Goal: Task Accomplishment & Management: Use online tool/utility

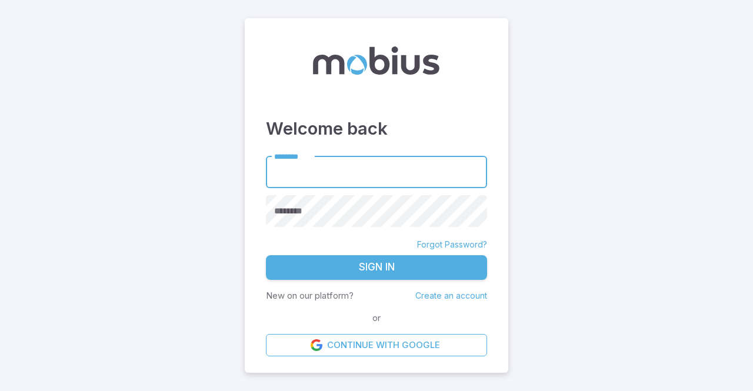
click at [375, 172] on input "********" at bounding box center [376, 172] width 221 height 32
type input "**********"
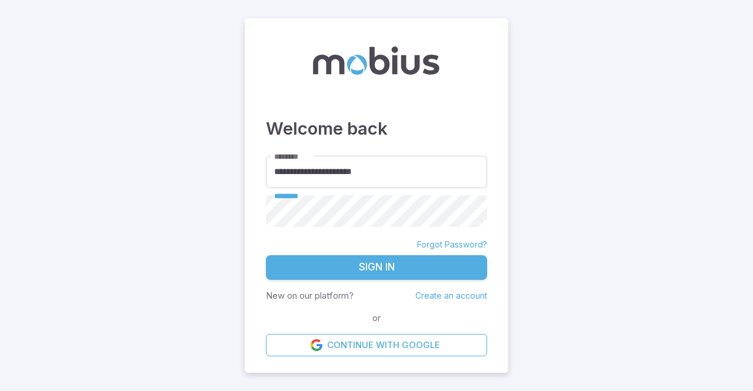
click at [266, 255] on button "Sign In" at bounding box center [376, 267] width 221 height 25
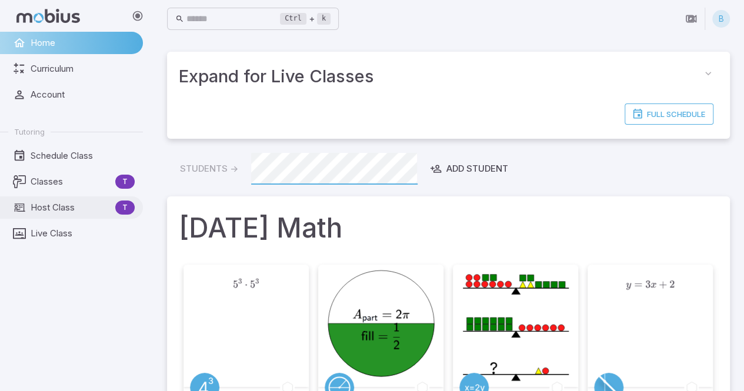
click at [94, 207] on span "Host Class" at bounding box center [71, 207] width 80 height 13
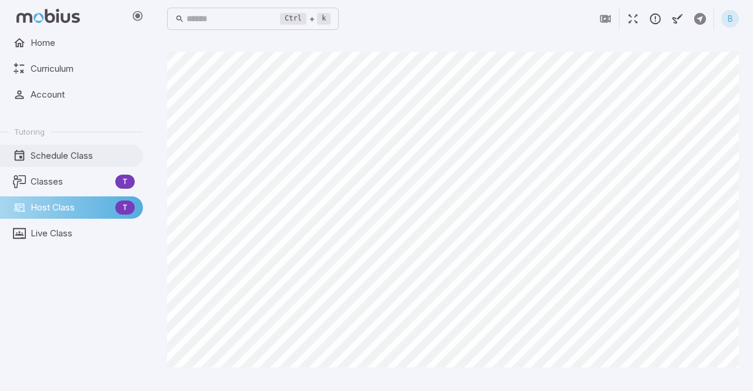
click at [76, 159] on span "Schedule Class" at bounding box center [83, 155] width 104 height 13
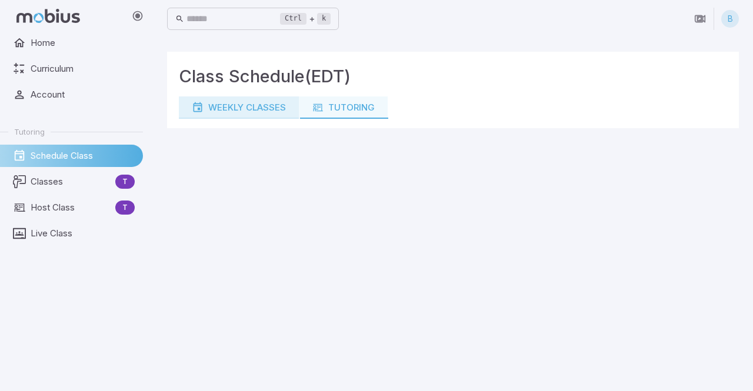
click at [279, 111] on div "Weekly Classes" at bounding box center [239, 107] width 94 height 13
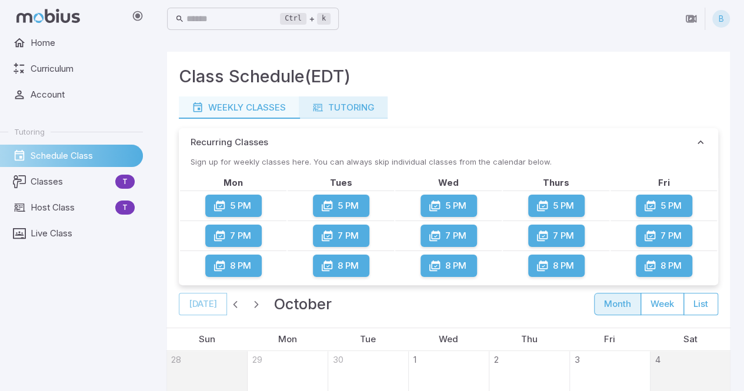
click at [349, 106] on div "Tutoring" at bounding box center [343, 107] width 63 height 13
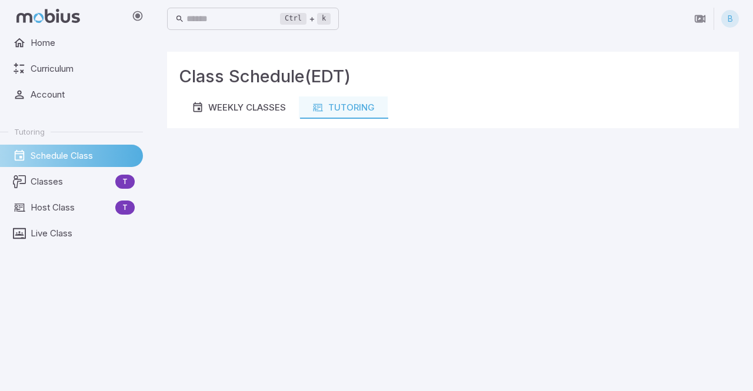
click at [344, 369] on main "Class Schedule (EDT) Weekly Classes Tutoring" at bounding box center [453, 214] width 600 height 353
click at [349, 288] on main "Class Schedule (EDT) Weekly Classes Tutoring" at bounding box center [453, 214] width 600 height 353
click at [333, 360] on main "Class Schedule (EDT) Weekly Classes Tutoring" at bounding box center [453, 214] width 600 height 353
click at [330, 111] on div "Tutoring" at bounding box center [343, 107] width 63 height 13
click at [728, 295] on main "Class Schedule (EDT) Weekly Classes Tutoring" at bounding box center [453, 214] width 600 height 353
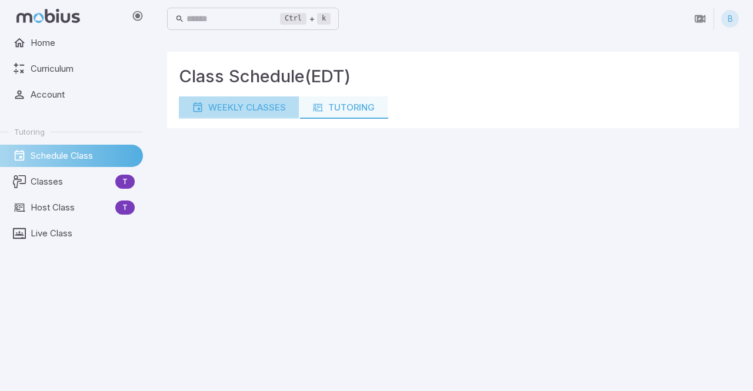
click at [228, 112] on div "Weekly Classes" at bounding box center [239, 107] width 94 height 13
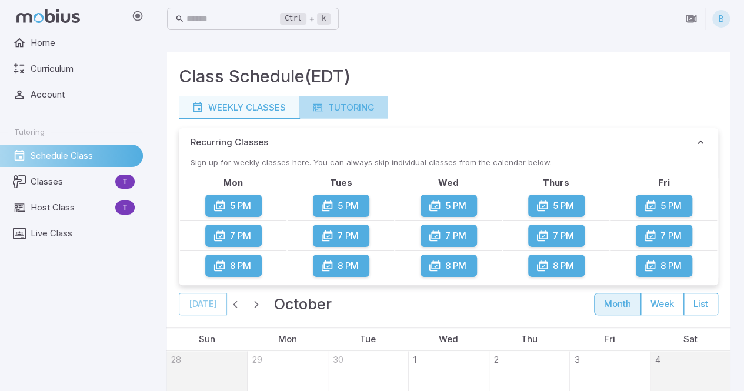
click at [350, 101] on div "Tutoring" at bounding box center [343, 107] width 63 height 13
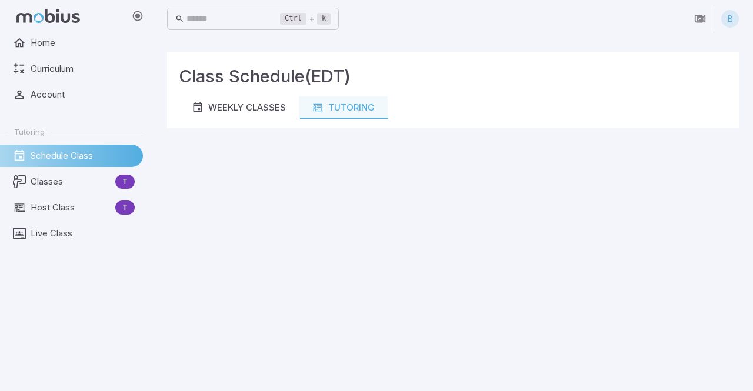
click at [717, 185] on main "Class Schedule (EDT) Weekly Classes Tutoring" at bounding box center [453, 214] width 600 height 353
click at [422, 232] on main "Class Schedule (EDT) Weekly Classes Tutoring" at bounding box center [453, 214] width 600 height 353
click at [243, 222] on main "Class Schedule (EDT) Weekly Classes Tutoring" at bounding box center [453, 214] width 600 height 353
click at [719, 192] on main "Class Schedule (EDT) Weekly Classes Tutoring" at bounding box center [453, 214] width 600 height 353
click at [709, 217] on main "Class Schedule (EDT) Weekly Classes Tutoring" at bounding box center [453, 214] width 600 height 353
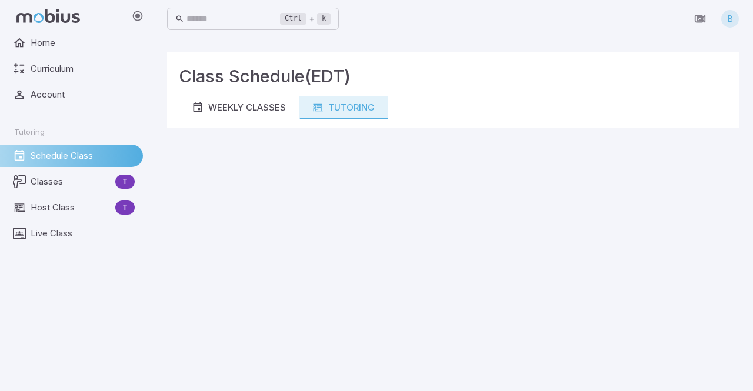
click at [340, 107] on div "Tutoring" at bounding box center [343, 107] width 63 height 13
click at [32, 212] on span "Host Class" at bounding box center [71, 207] width 80 height 13
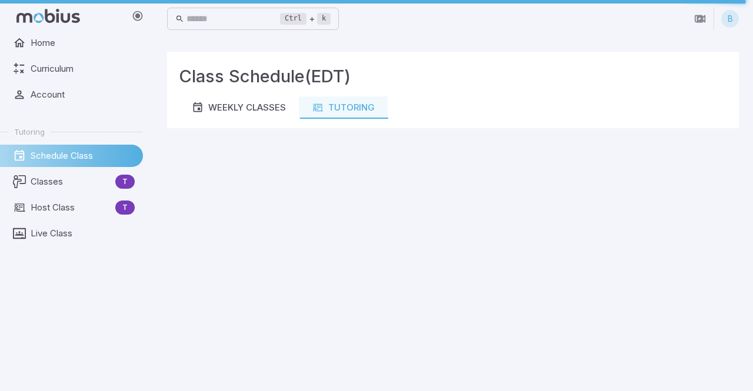
drag, startPoint x: 357, startPoint y: 159, endPoint x: 275, endPoint y: 176, distance: 84.1
click at [275, 176] on main "Class Schedule (EDT) Weekly Classes Tutoring" at bounding box center [453, 214] width 600 height 353
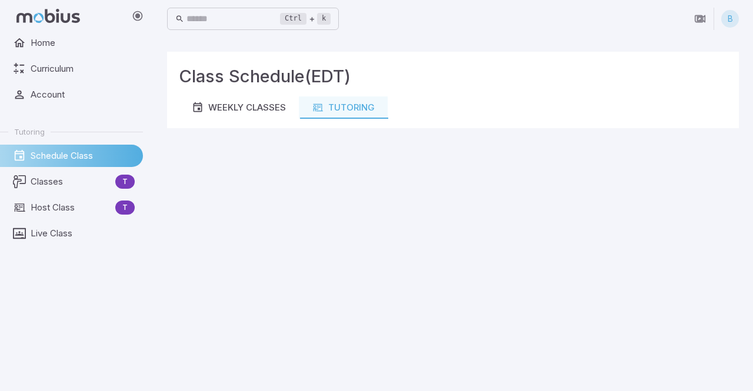
click at [46, 213] on span "Host Class" at bounding box center [71, 207] width 80 height 13
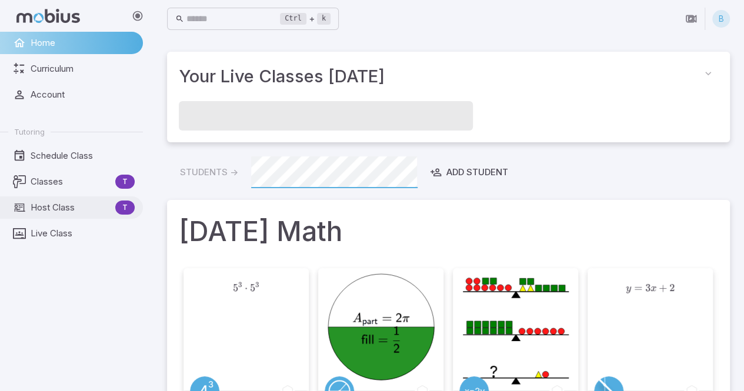
click at [91, 210] on span "Host Class" at bounding box center [71, 207] width 80 height 13
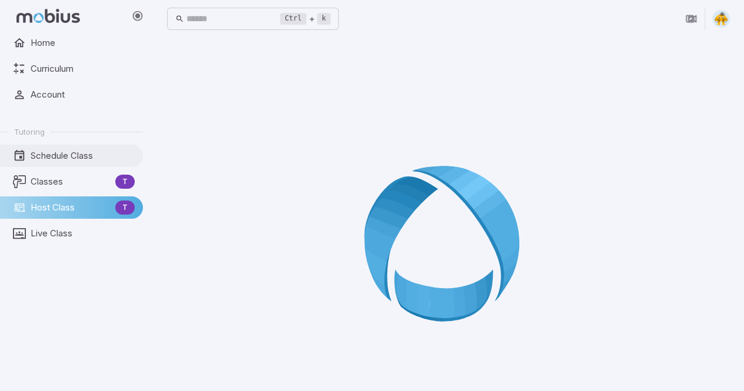
click at [95, 155] on span "Schedule Class" at bounding box center [83, 155] width 104 height 13
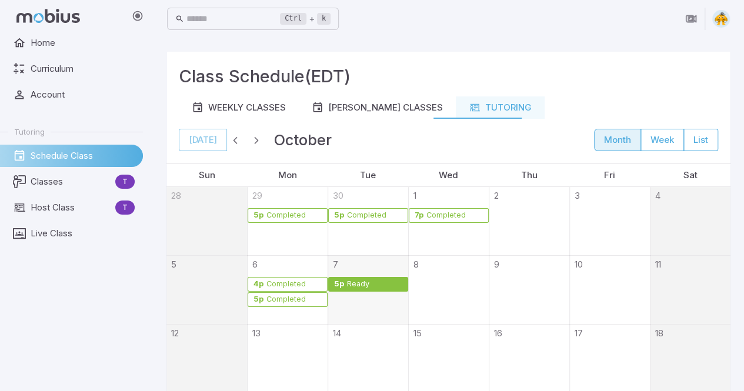
click at [367, 285] on div "Ready" at bounding box center [374, 284] width 56 height 9
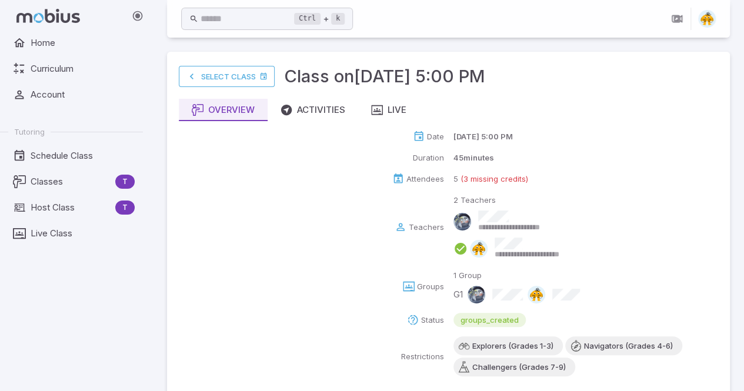
scroll to position [20, 0]
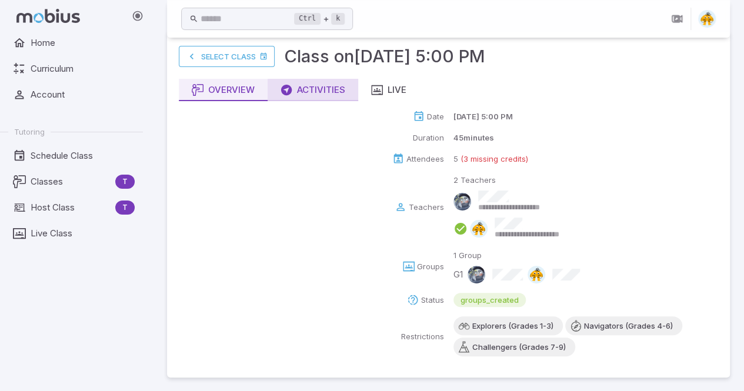
click at [322, 95] on div "Activities" at bounding box center [312, 89] width 65 height 13
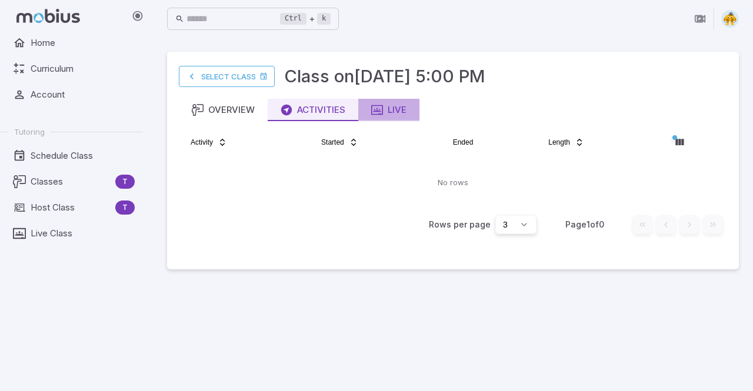
click at [387, 114] on div "Live" at bounding box center [388, 109] width 35 height 13
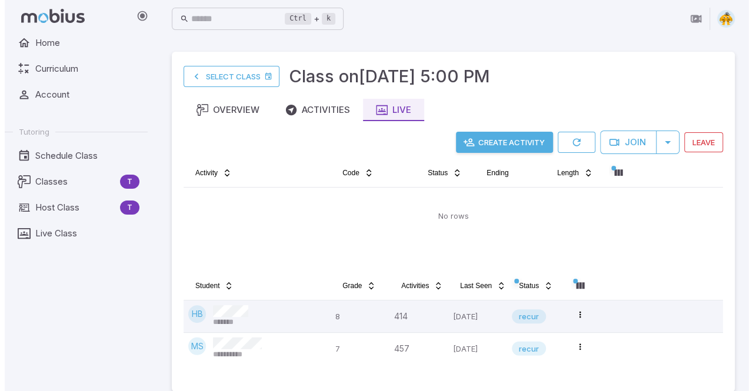
scroll to position [14, 0]
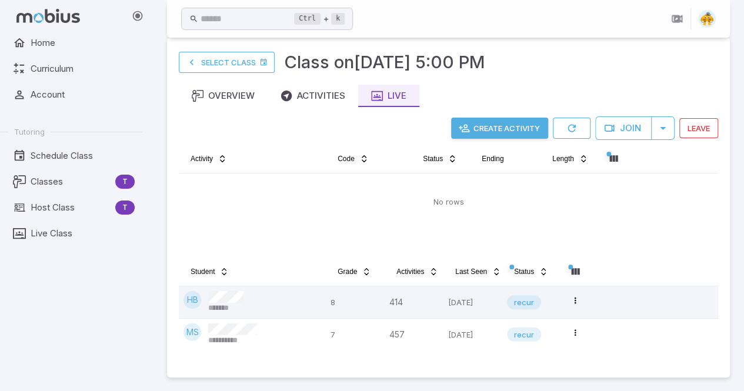
click at [512, 125] on button "Create Activity" at bounding box center [499, 128] width 97 height 21
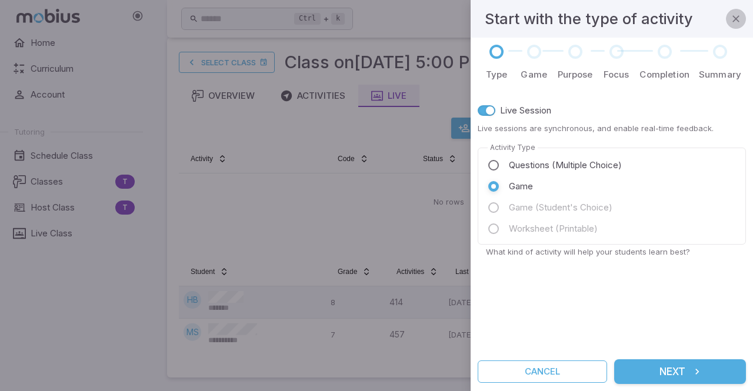
click at [735, 21] on icon "button" at bounding box center [736, 19] width 12 height 12
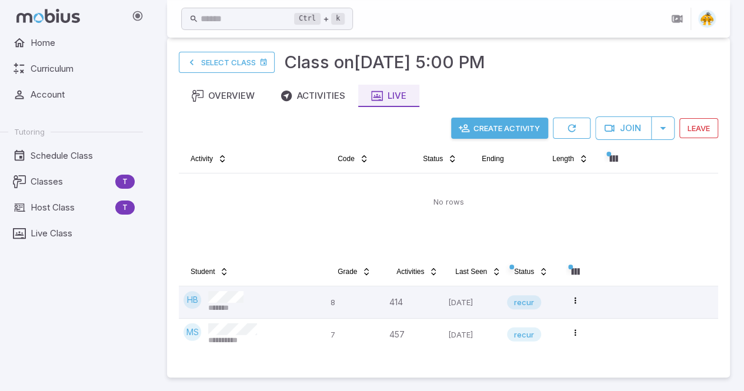
click at [735, 228] on main "**********" at bounding box center [448, 208] width 591 height 368
click at [734, 169] on main "**********" at bounding box center [448, 208] width 591 height 368
click at [481, 129] on button "Create Activity" at bounding box center [499, 128] width 97 height 21
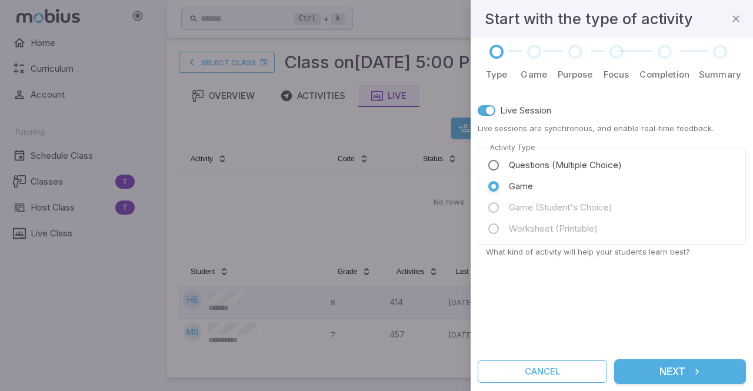
click at [544, 167] on span "Questions (Multiple Choice)" at bounding box center [565, 165] width 113 height 13
click at [730, 282] on div "Live Session Live sessions are synchronous, and enable real-time feedback. Acti…" at bounding box center [611, 220] width 268 height 250
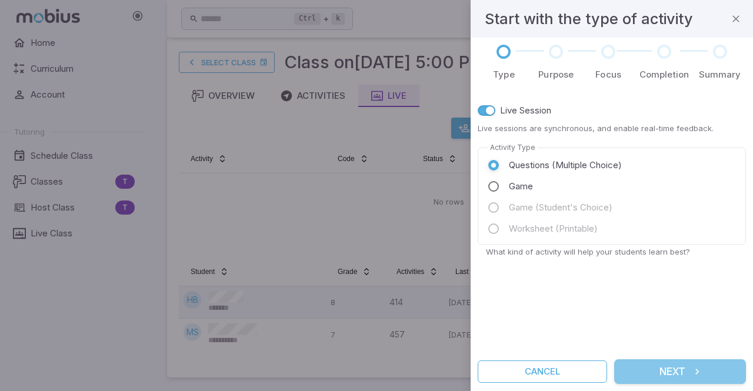
click at [682, 371] on button "Next" at bounding box center [680, 371] width 132 height 25
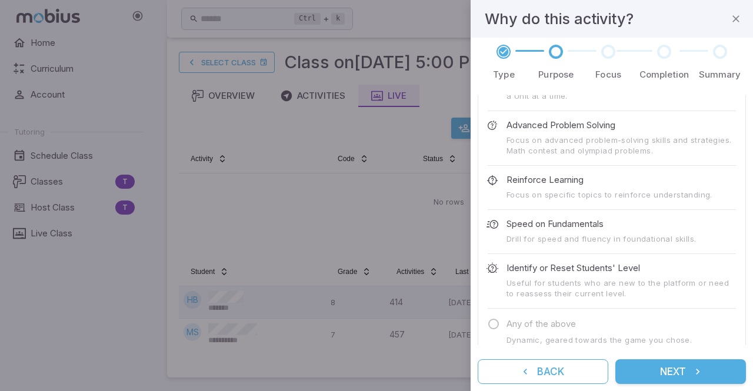
scroll to position [62, 0]
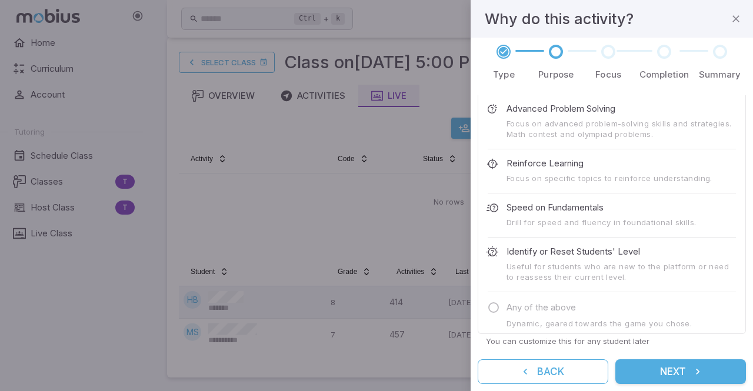
click at [686, 373] on button "Next" at bounding box center [680, 371] width 131 height 25
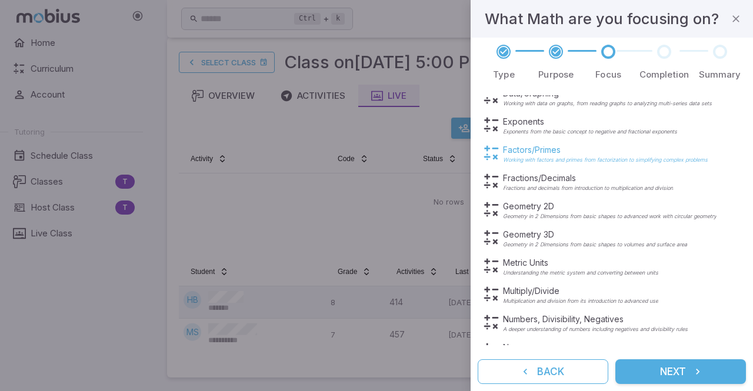
scroll to position [0, 0]
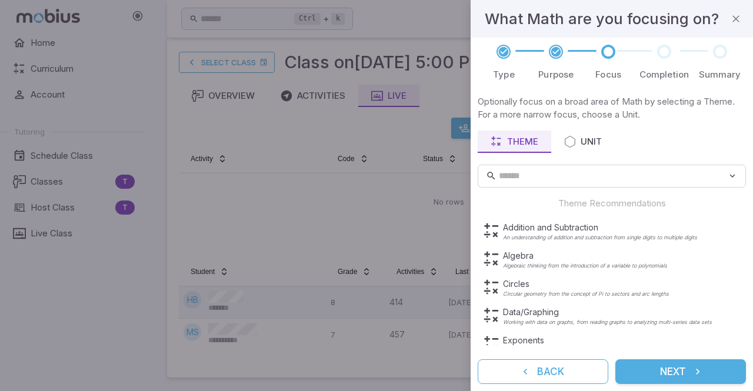
click at [553, 54] on icon at bounding box center [556, 52] width 12 height 12
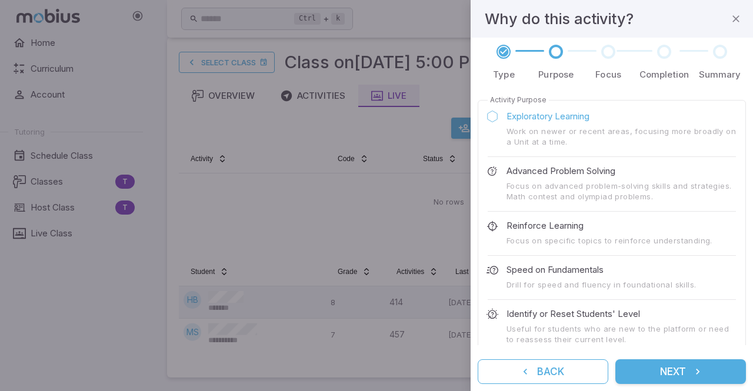
scroll to position [62, 0]
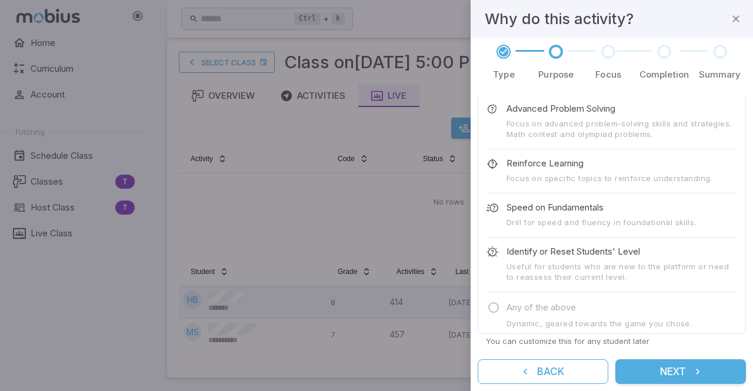
click at [559, 159] on p "Reinforce Learning" at bounding box center [544, 163] width 77 height 13
click at [645, 364] on button "Next" at bounding box center [680, 371] width 131 height 25
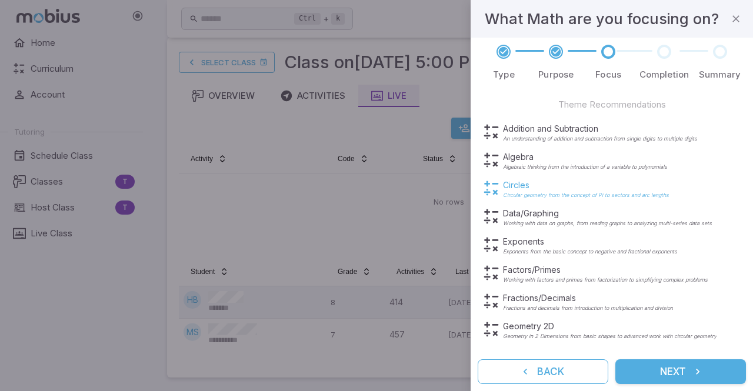
scroll to position [99, 0]
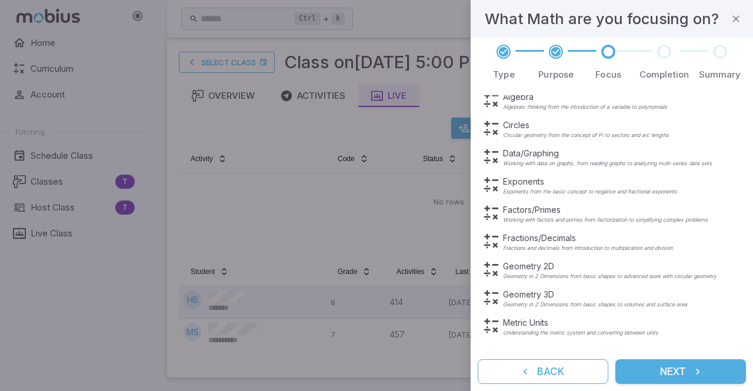
scroll to position [159, 0]
click at [554, 238] on p "Fractions/Decimals" at bounding box center [588, 238] width 170 height 12
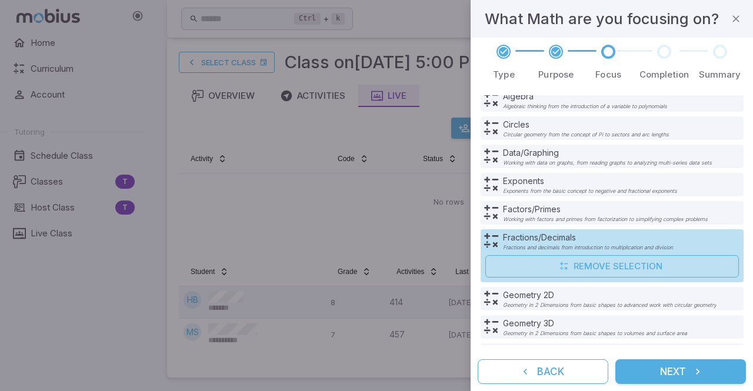
click at [677, 370] on button "Next" at bounding box center [680, 371] width 131 height 25
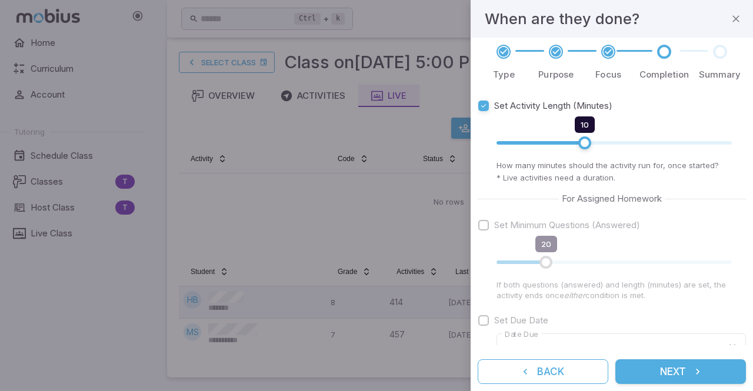
scroll to position [78, 0]
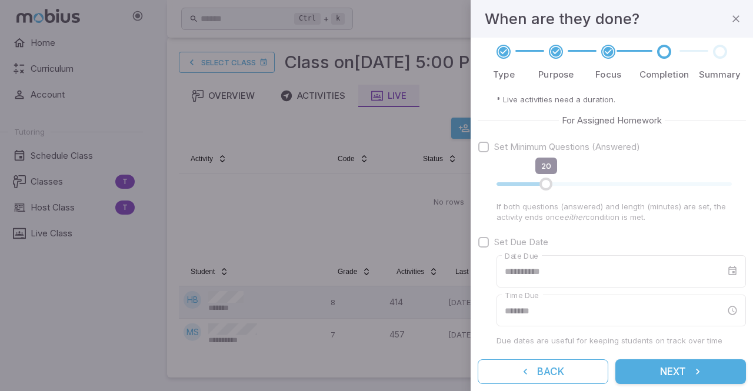
click at [680, 372] on button "Next" at bounding box center [680, 371] width 131 height 25
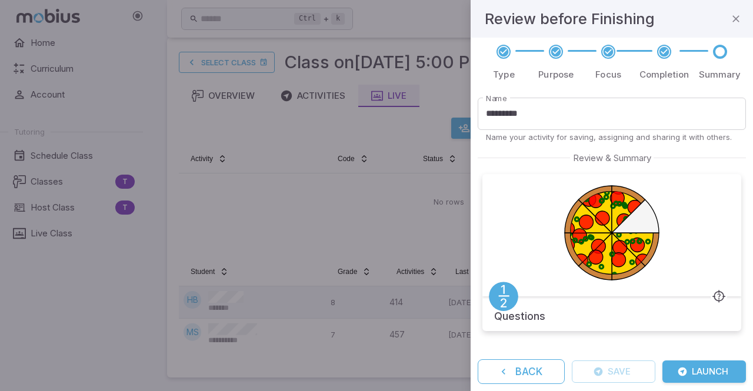
click at [664, 51] on icon at bounding box center [664, 52] width 12 height 12
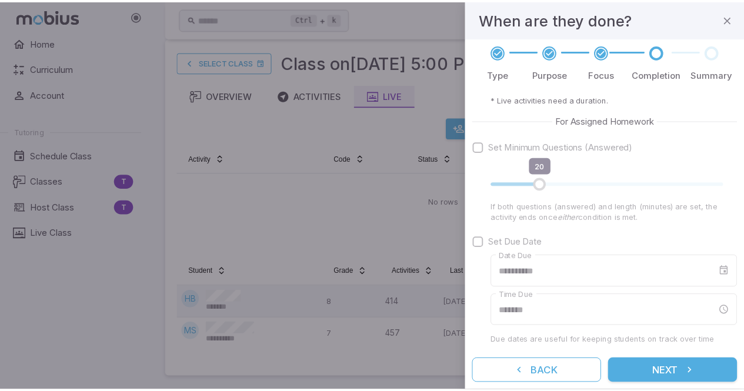
scroll to position [0, 0]
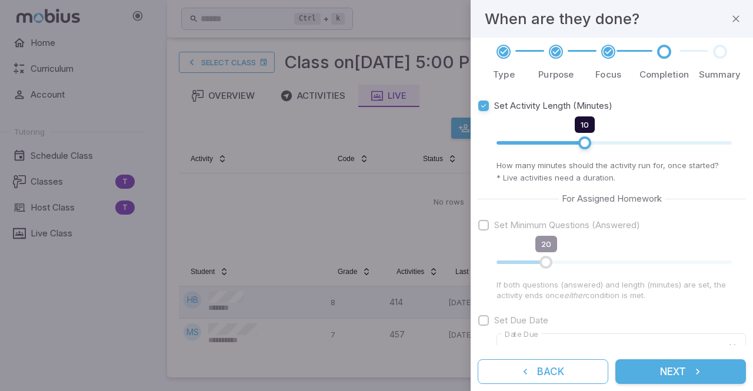
click at [606, 56] on icon at bounding box center [608, 52] width 12 height 12
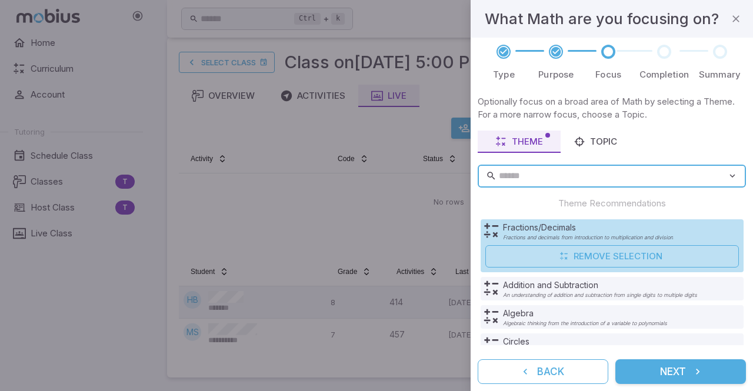
click at [553, 53] on icon at bounding box center [556, 52] width 12 height 12
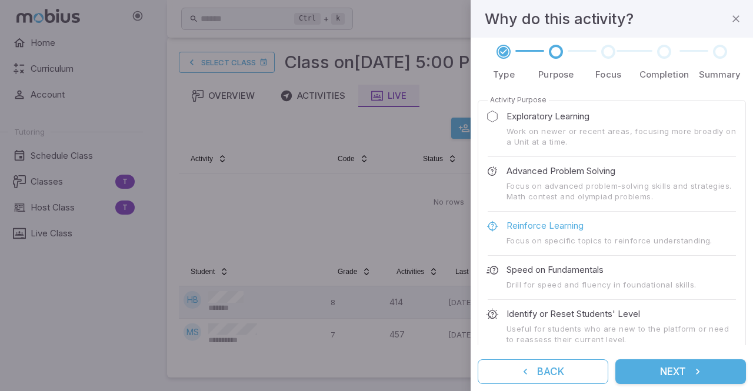
click at [504, 51] on icon at bounding box center [503, 52] width 12 height 12
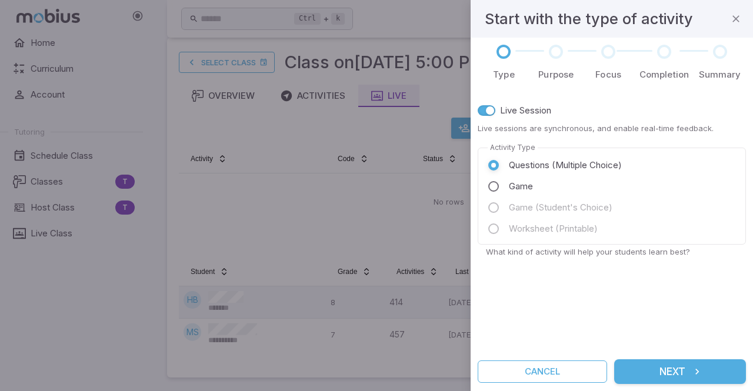
click at [720, 51] on div at bounding box center [720, 52] width 14 height 14
click at [665, 376] on button "Next" at bounding box center [680, 371] width 132 height 25
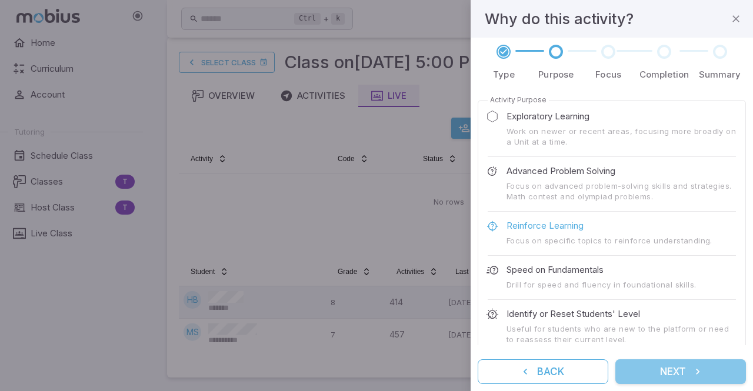
drag, startPoint x: 665, startPoint y: 376, endPoint x: 671, endPoint y: 377, distance: 6.1
click at [671, 377] on button "Next" at bounding box center [680, 371] width 131 height 25
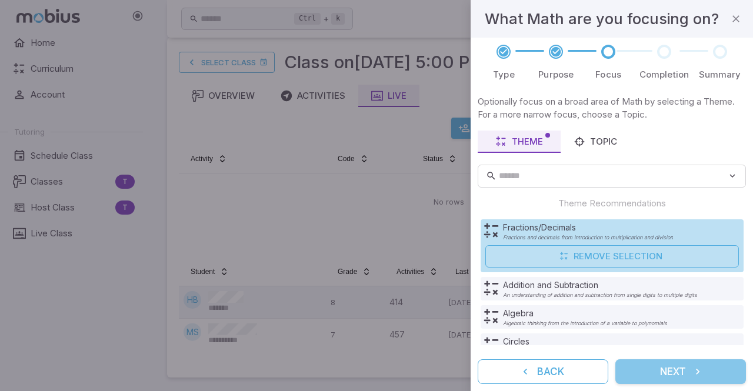
click at [671, 377] on button "Next" at bounding box center [680, 371] width 131 height 25
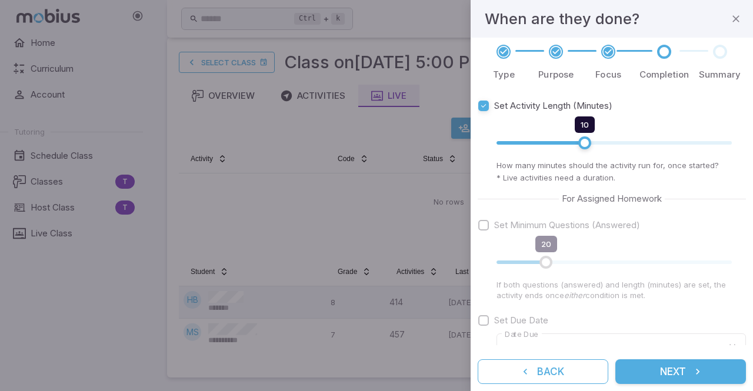
click at [681, 370] on button "Next" at bounding box center [680, 371] width 131 height 25
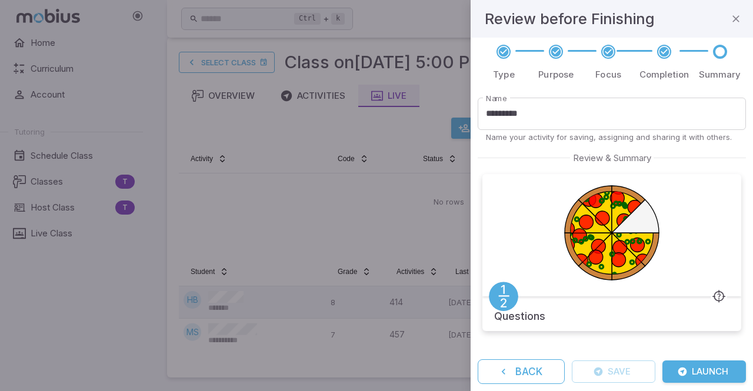
click at [695, 373] on button "Launch" at bounding box center [703, 371] width 83 height 22
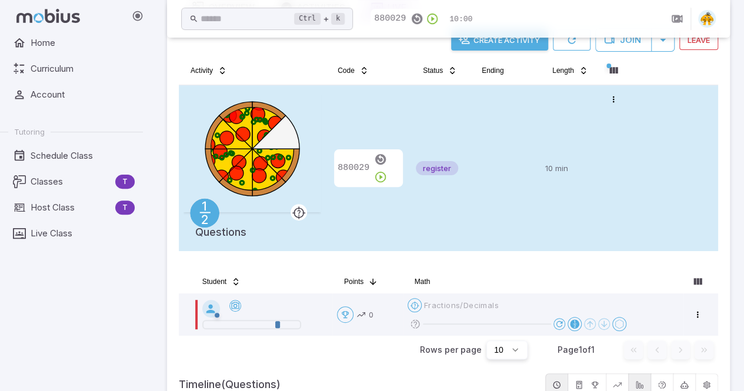
scroll to position [103, 0]
click at [516, 141] on td at bounding box center [505, 168] width 71 height 166
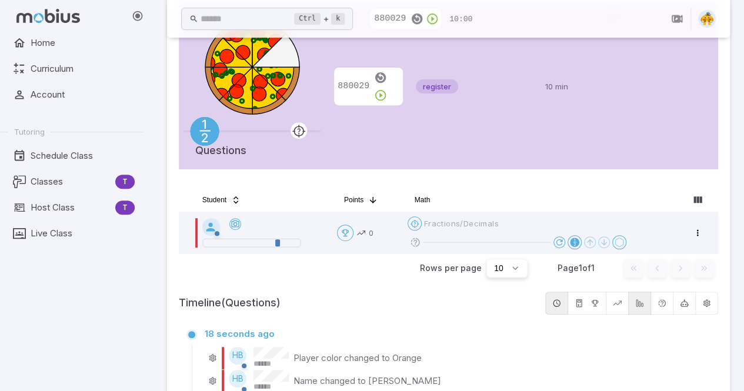
scroll to position [183, 0]
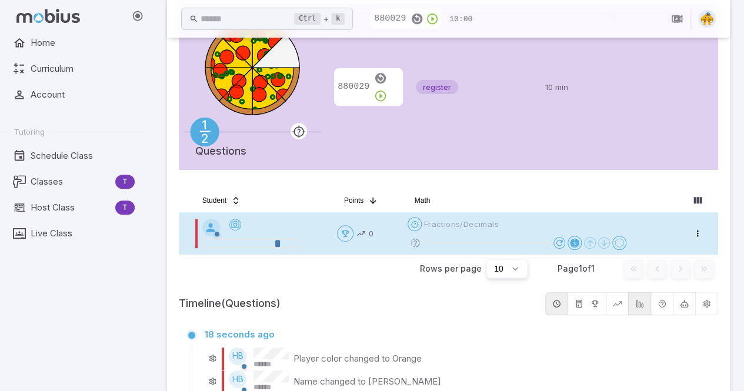
click at [289, 222] on div at bounding box center [264, 228] width 125 height 18
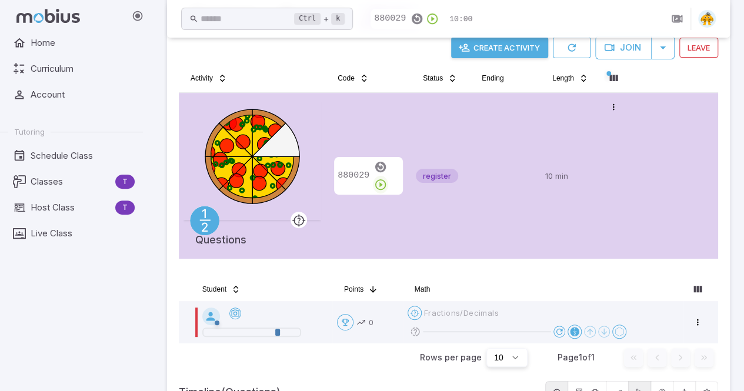
click at [387, 178] on icon "button" at bounding box center [380, 184] width 13 height 13
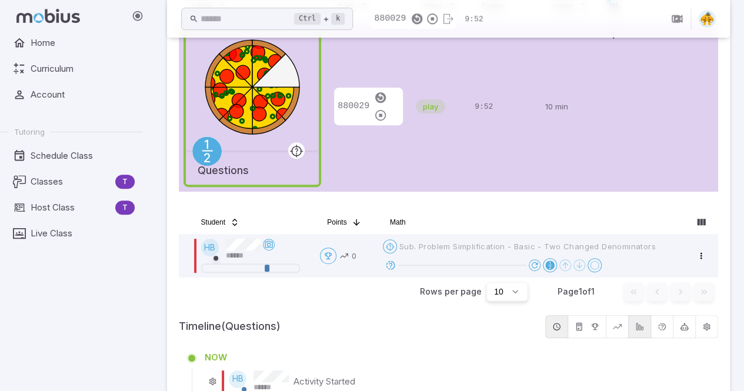
scroll to position [167, 0]
click at [723, 165] on div "**********" at bounding box center [448, 244] width 563 height 719
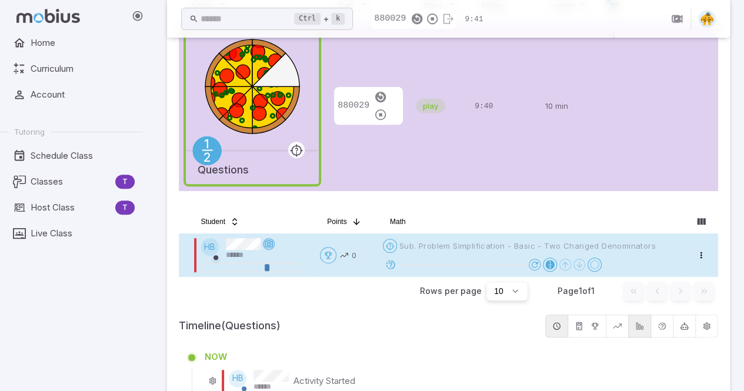
click at [270, 244] on icon at bounding box center [268, 243] width 9 height 9
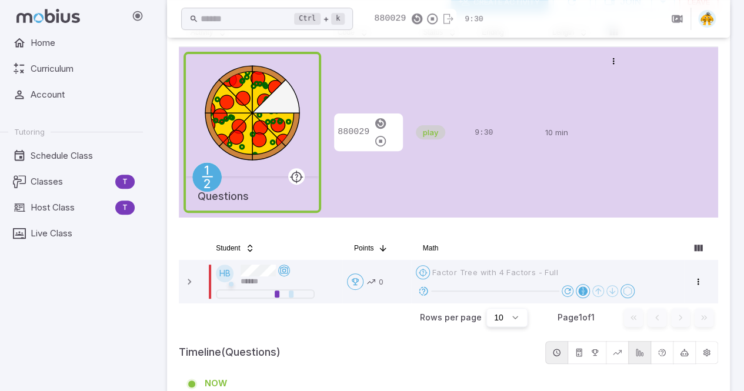
scroll to position [141, 0]
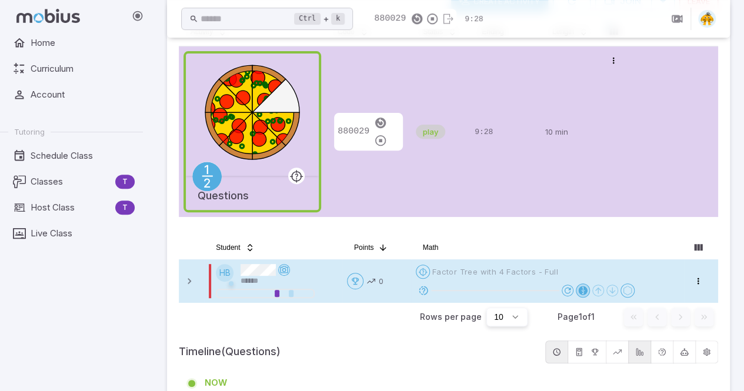
click at [582, 289] on div at bounding box center [582, 290] width 9 height 9
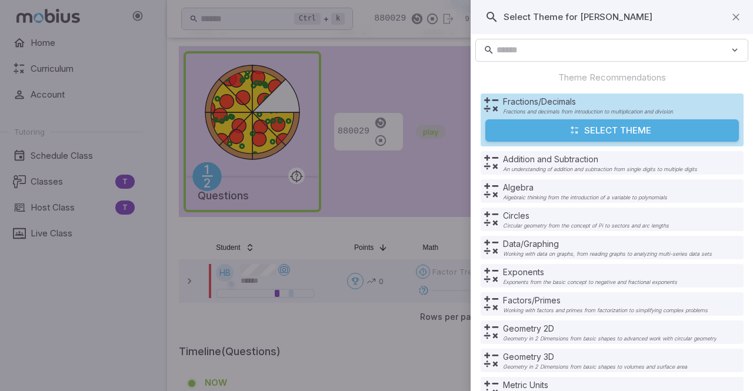
click at [397, 220] on div at bounding box center [376, 195] width 753 height 391
click at [730, 15] on icon "button" at bounding box center [736, 17] width 12 height 12
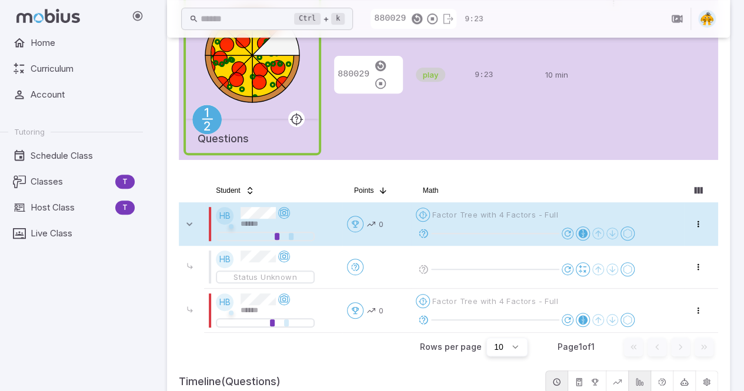
scroll to position [189, 0]
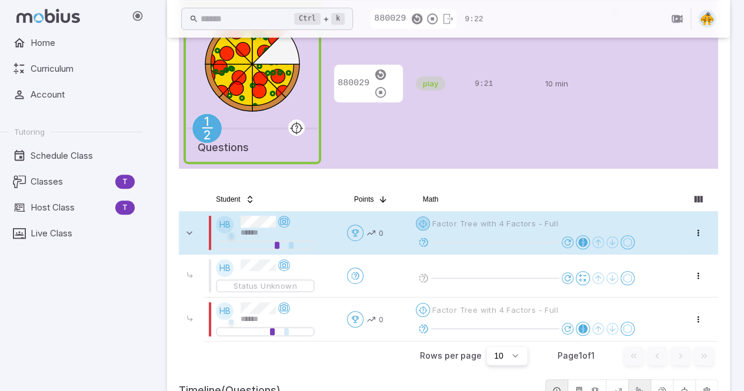
click at [426, 222] on html "**********" at bounding box center [372, 383] width 744 height 1145
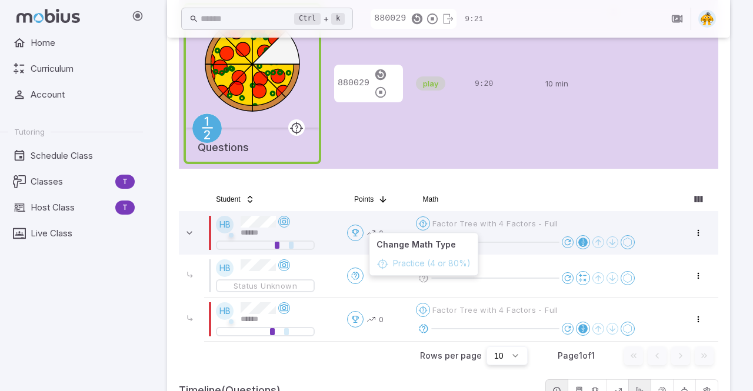
click at [396, 222] on html "**********" at bounding box center [376, 383] width 753 height 1145
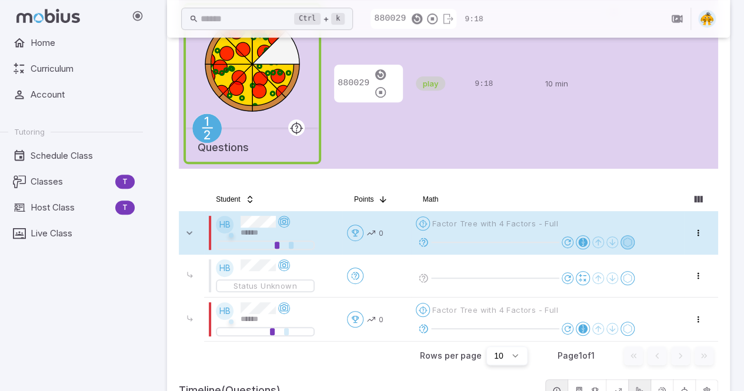
click at [629, 243] on icon at bounding box center [627, 242] width 9 height 9
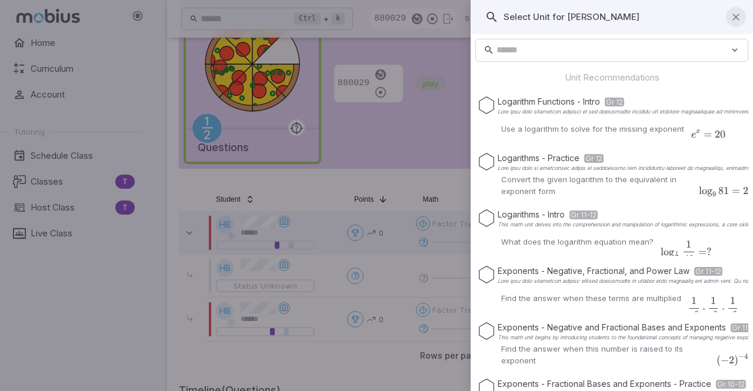
click at [730, 18] on icon "button" at bounding box center [736, 17] width 12 height 12
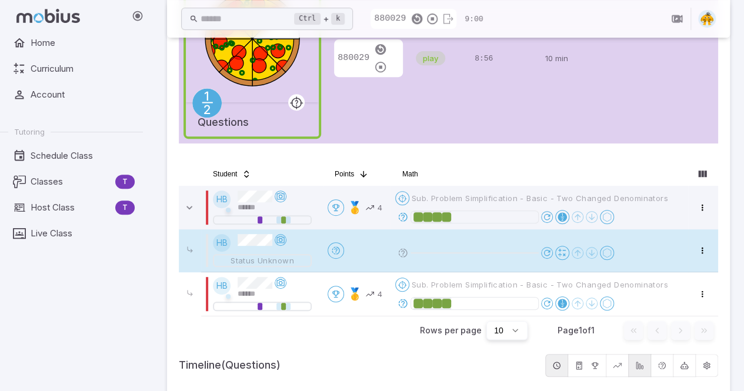
scroll to position [216, 0]
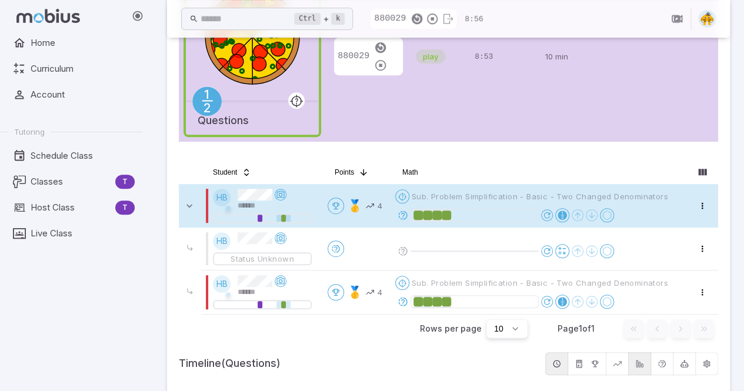
click at [443, 194] on span "Sub. Problem Simplification - Basic - Two Changed Denominators" at bounding box center [540, 196] width 256 height 11
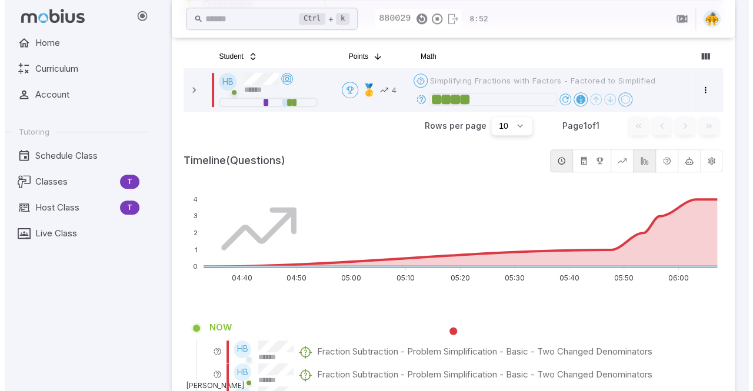
scroll to position [331, 0]
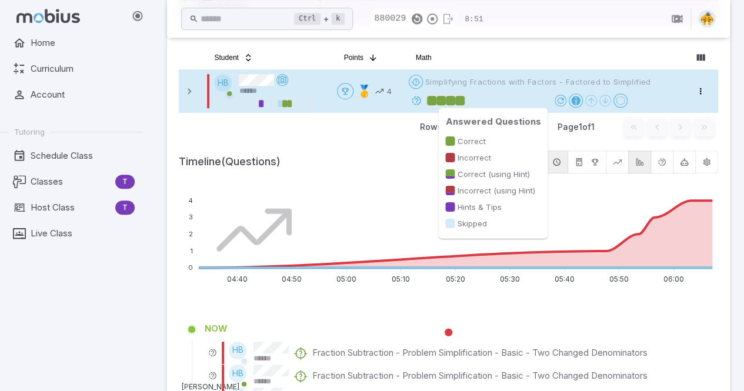
click at [462, 102] on div at bounding box center [459, 100] width 9 height 9
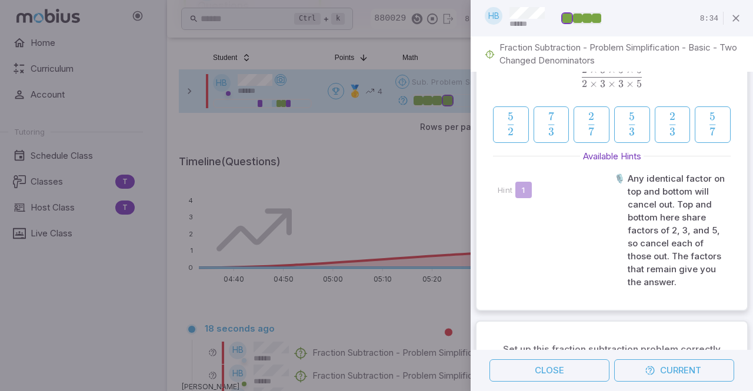
scroll to position [0, 0]
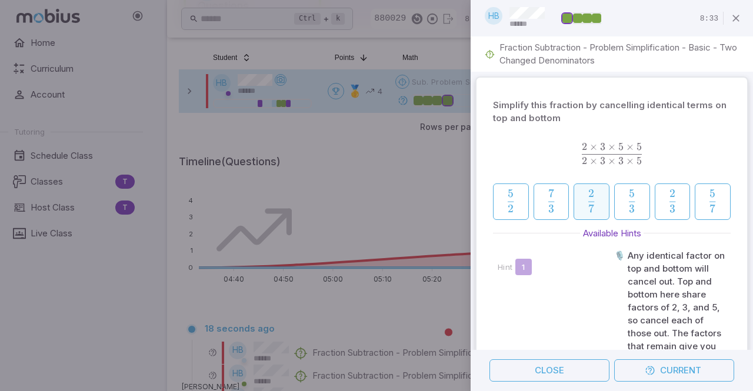
click at [589, 202] on span "7" at bounding box center [592, 209] width 6 height 14
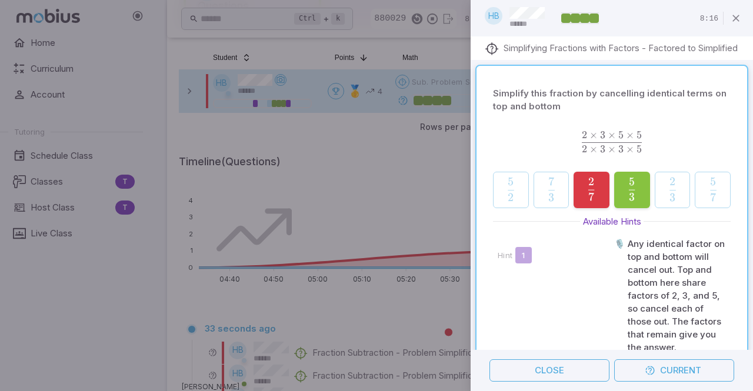
click at [742, 60] on div "Simplifying Fractions with Factors - Factored to Simplified" at bounding box center [611, 48] width 282 height 24
click at [735, 22] on icon "button" at bounding box center [736, 18] width 12 height 12
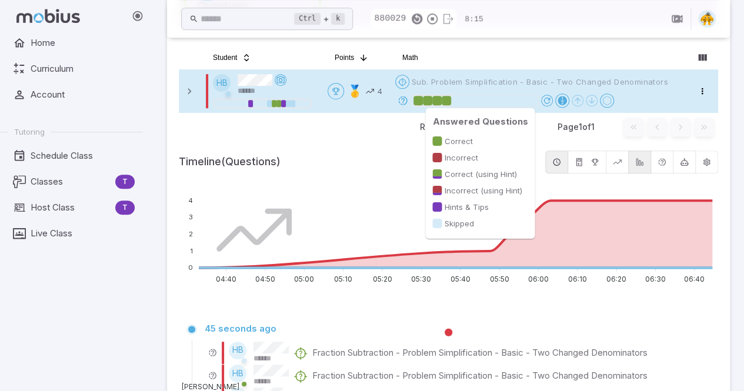
click at [450, 101] on div at bounding box center [446, 100] width 9 height 9
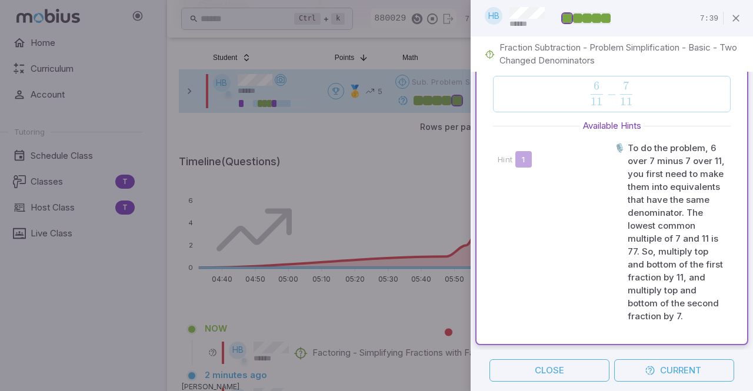
scroll to position [2203, 0]
click at [653, 375] on icon "button" at bounding box center [649, 370] width 11 height 11
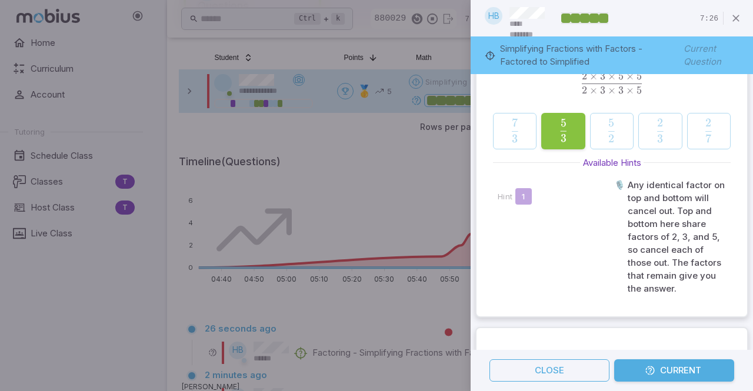
scroll to position [38, 0]
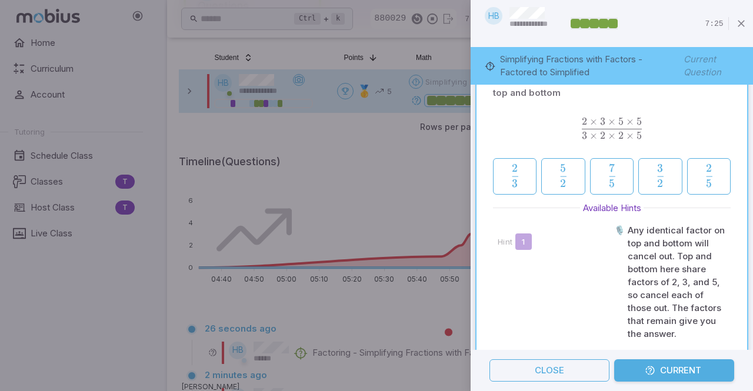
click at [660, 373] on button "Current" at bounding box center [674, 370] width 120 height 22
click at [681, 370] on button "Current" at bounding box center [674, 370] width 120 height 22
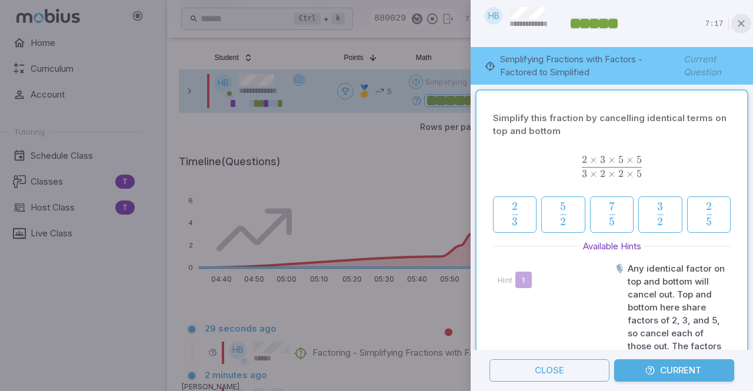
click at [736, 23] on icon "button" at bounding box center [741, 24] width 12 height 12
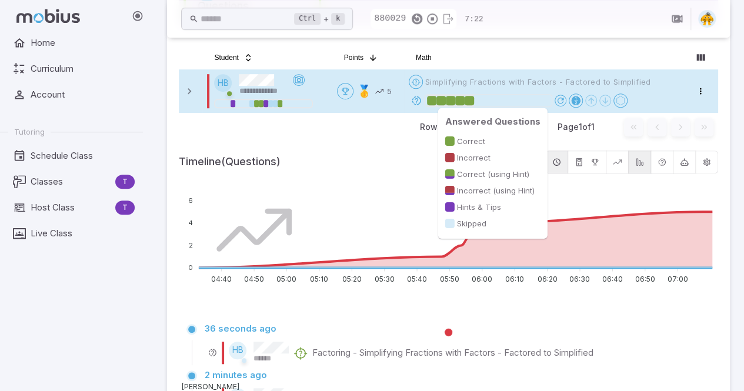
click at [494, 101] on div at bounding box center [488, 101] width 122 height 12
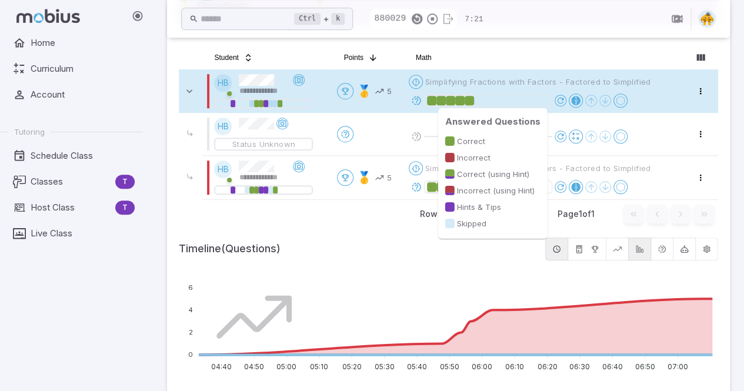
click at [473, 100] on div at bounding box center [468, 100] width 9 height 9
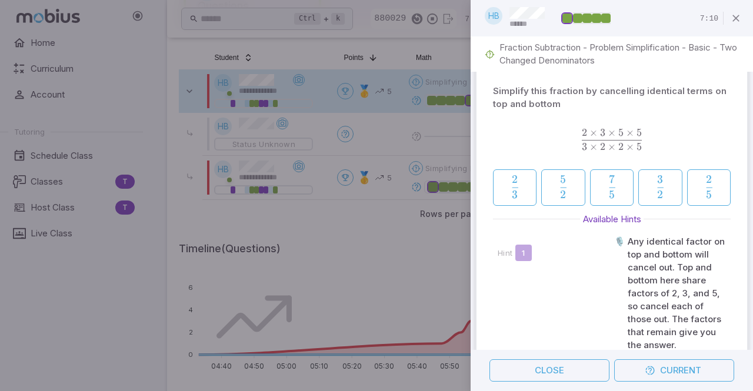
scroll to position [14, 0]
click at [657, 370] on button "Current" at bounding box center [674, 370] width 120 height 22
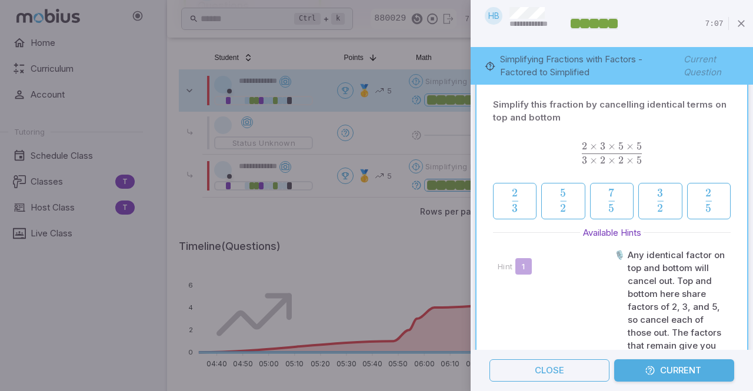
click at [646, 369] on icon "button" at bounding box center [649, 370] width 11 height 11
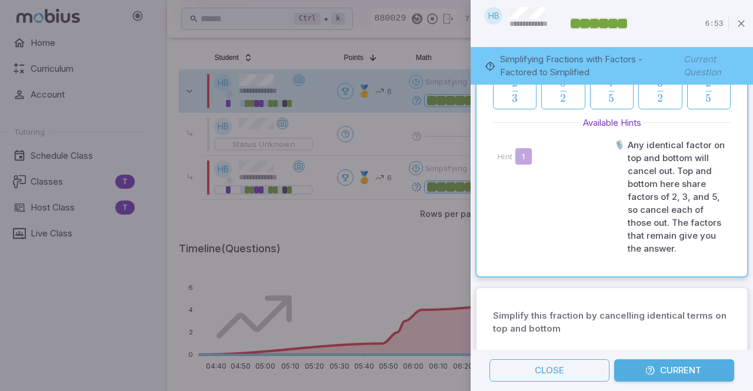
scroll to position [0, 0]
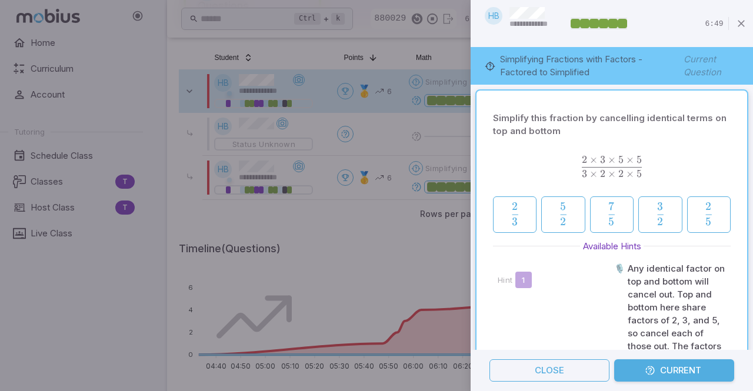
click at [405, 263] on div at bounding box center [376, 195] width 753 height 391
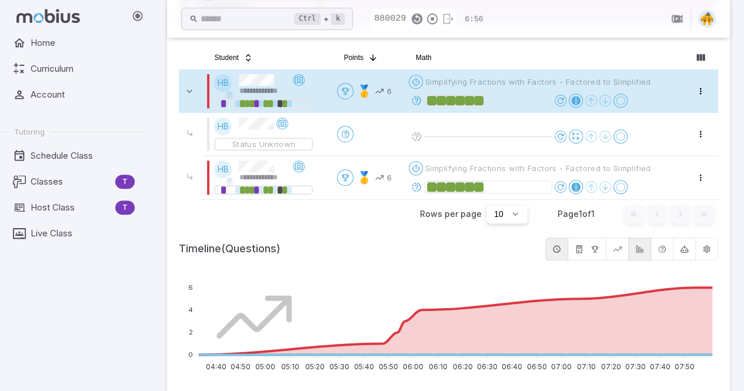
click at [699, 272] on foreignobject at bounding box center [448, 329] width 539 height 118
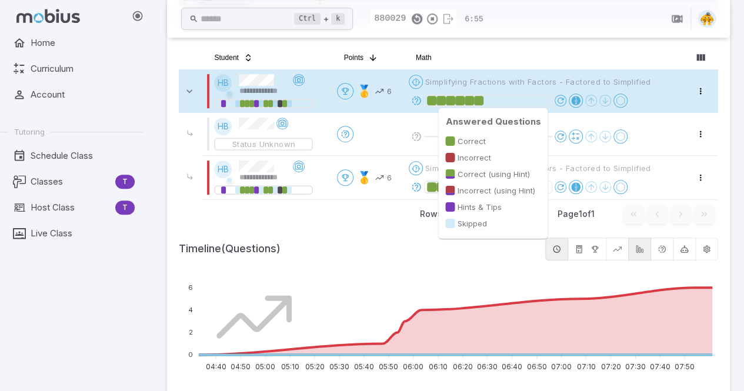
click at [483, 101] on div at bounding box center [478, 100] width 9 height 9
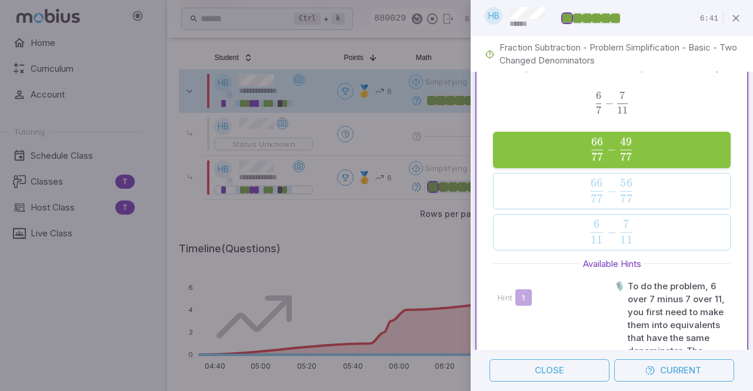
scroll to position [2363, 0]
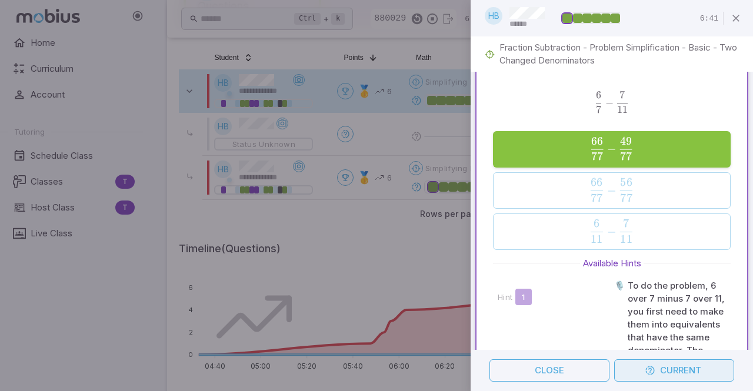
click at [683, 371] on button "Current" at bounding box center [674, 370] width 120 height 22
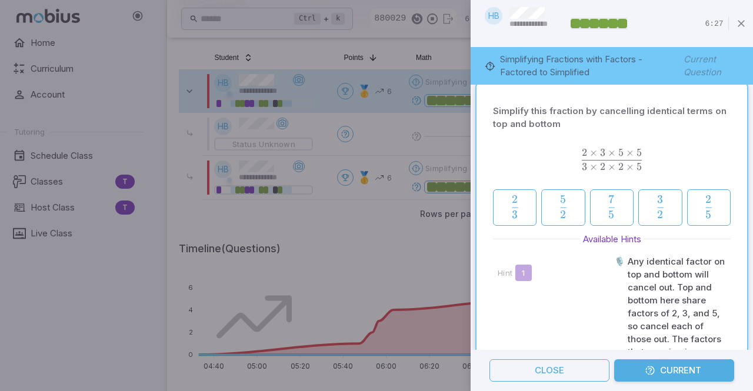
scroll to position [0, 0]
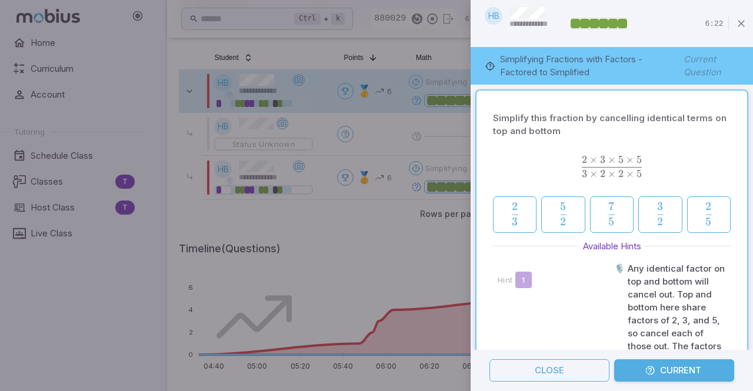
click at [706, 175] on span "3 × 2 × 2 × 5 2 × 3 × 5 × 5 ​" at bounding box center [612, 167] width 238 height 22
click at [735, 28] on icon "button" at bounding box center [741, 24] width 12 height 12
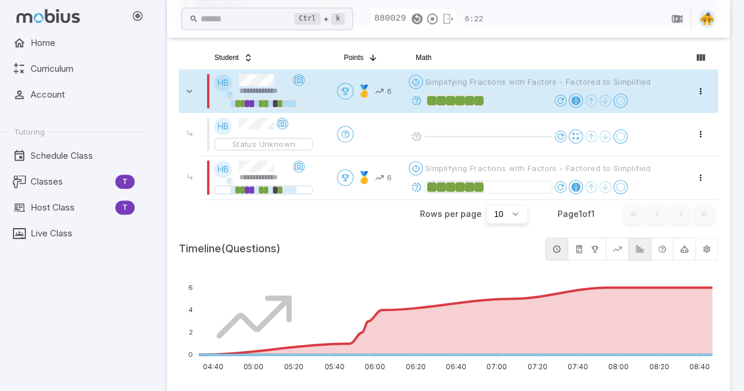
click at [459, 84] on span "Simplifying Fractions with Factors - Factored to Simplified" at bounding box center [538, 81] width 226 height 11
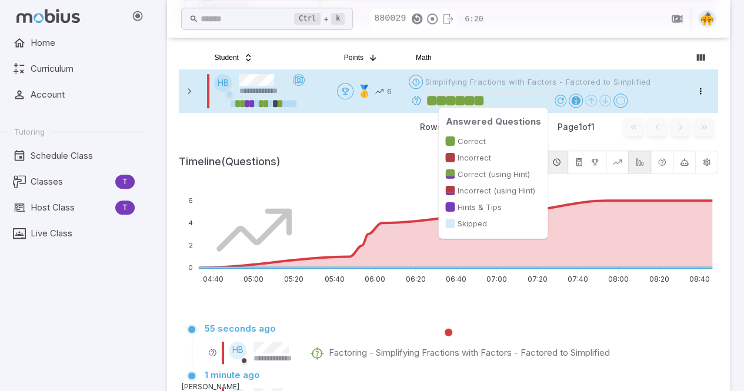
click at [482, 100] on div at bounding box center [478, 100] width 9 height 9
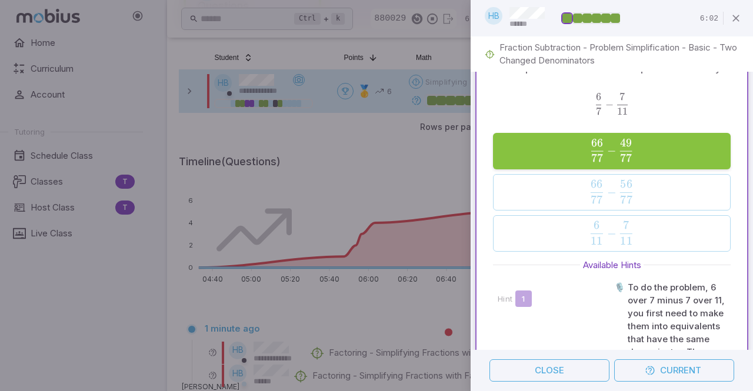
scroll to position [2363, 0]
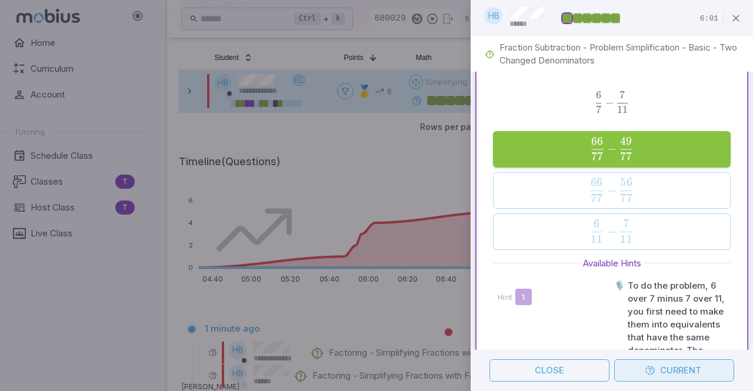
click at [667, 372] on button "Current" at bounding box center [674, 370] width 120 height 22
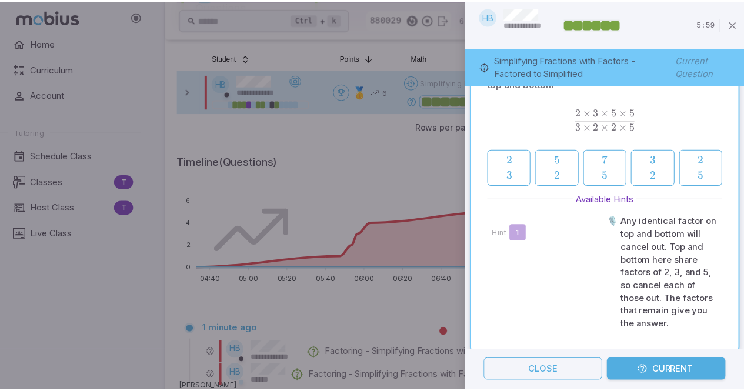
scroll to position [42, 0]
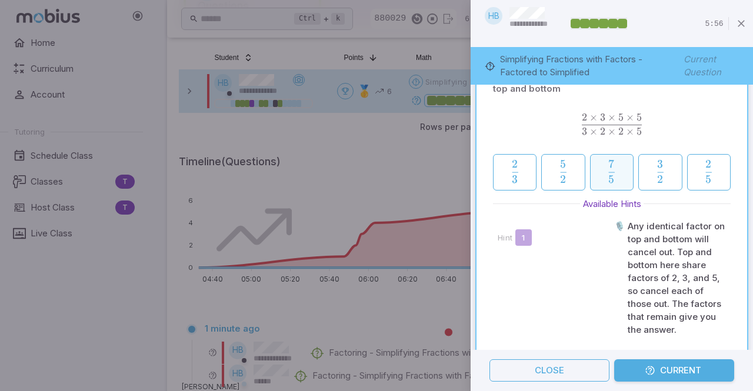
click at [609, 177] on span "button" at bounding box center [612, 179] width 6 height 8
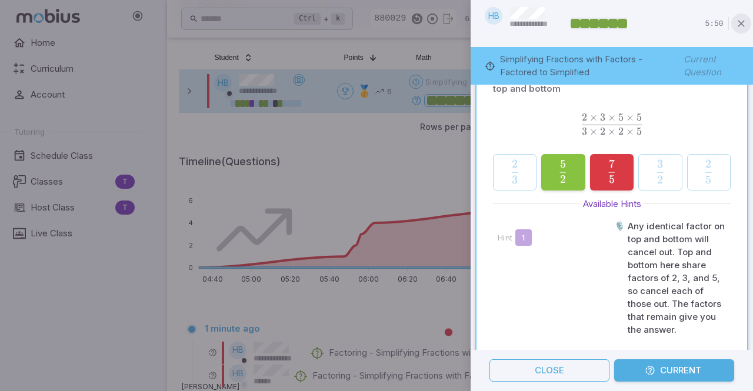
click at [736, 21] on icon "button" at bounding box center [741, 24] width 12 height 12
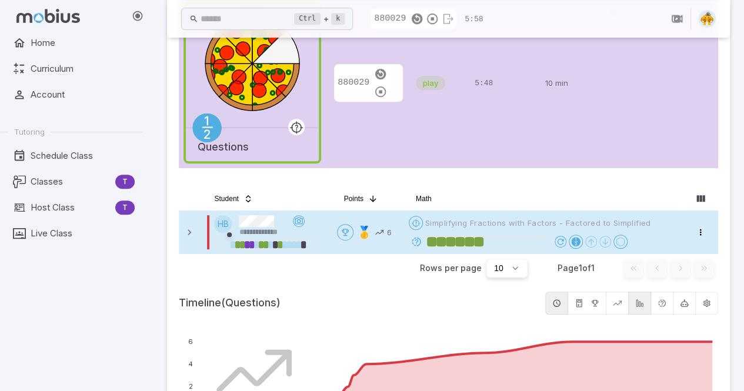
scroll to position [0, 0]
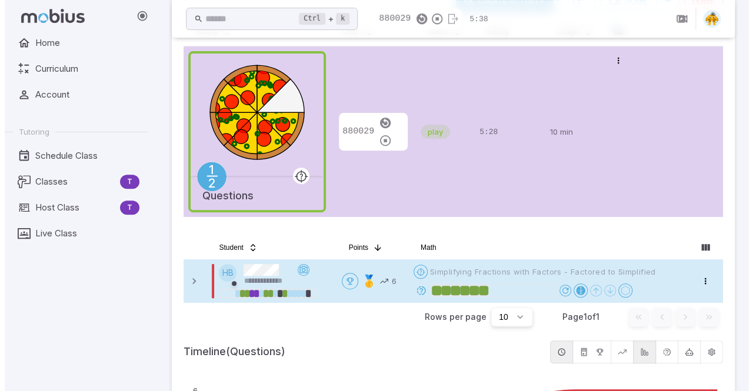
scroll to position [205, 0]
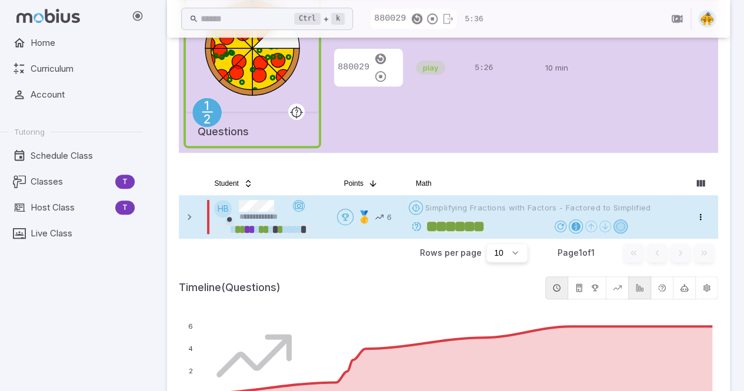
click at [625, 225] on icon at bounding box center [620, 226] width 9 height 9
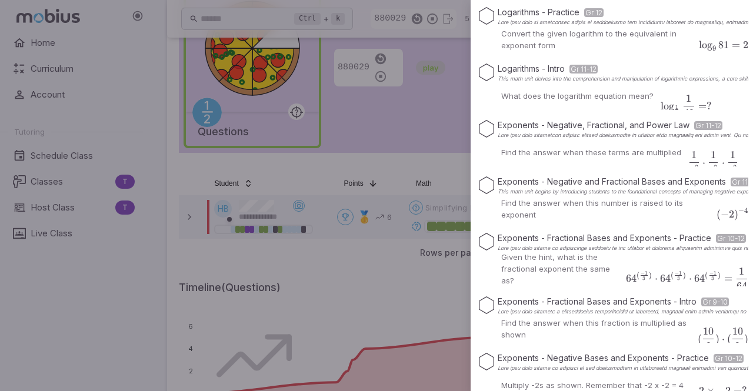
scroll to position [0, 0]
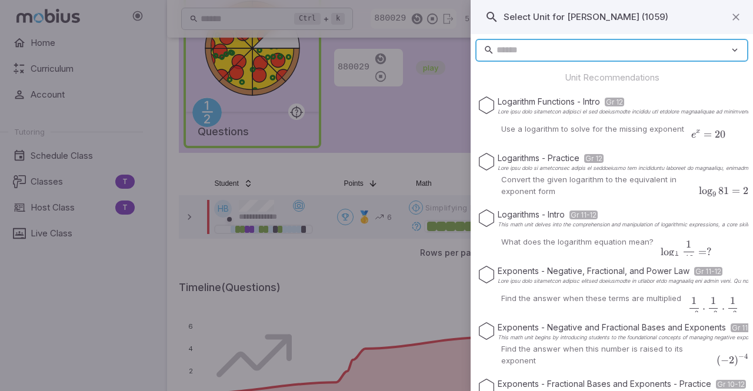
click at [540, 50] on input "text" at bounding box center [612, 50] width 233 height 23
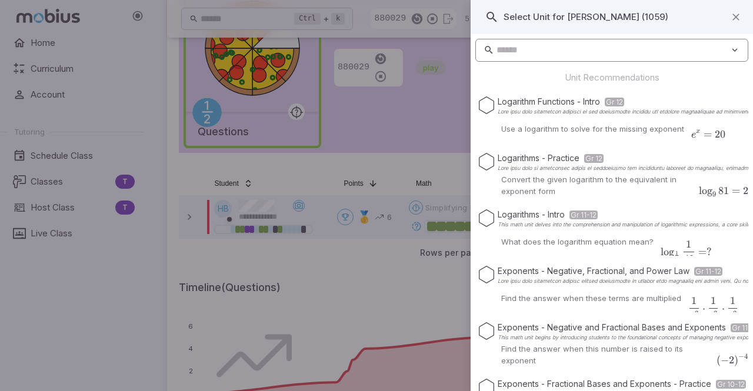
click at [729, 53] on icon at bounding box center [734, 50] width 11 height 12
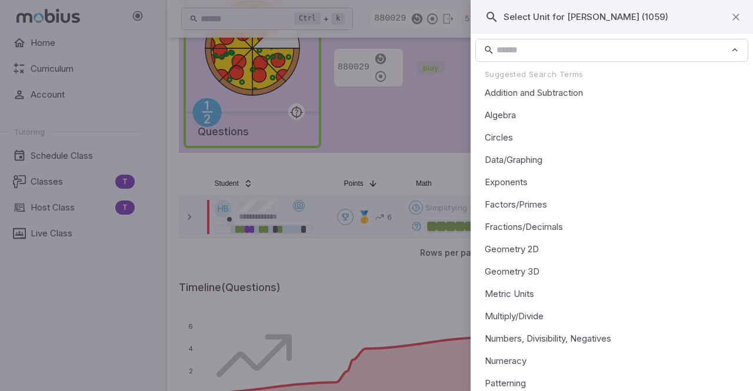
click at [516, 225] on li "Fractions/Decimals" at bounding box center [611, 227] width 273 height 22
type input "**********"
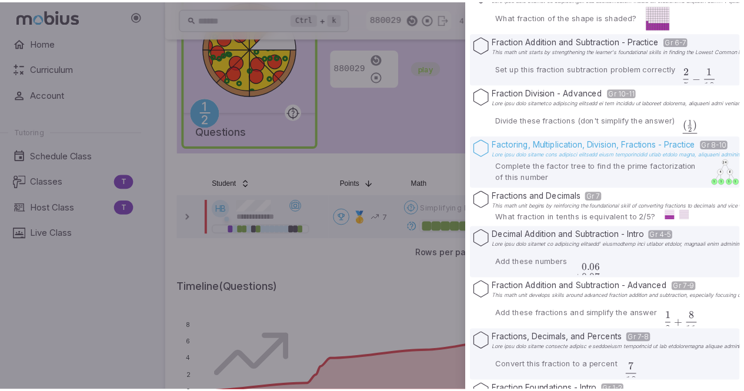
scroll to position [553, 0]
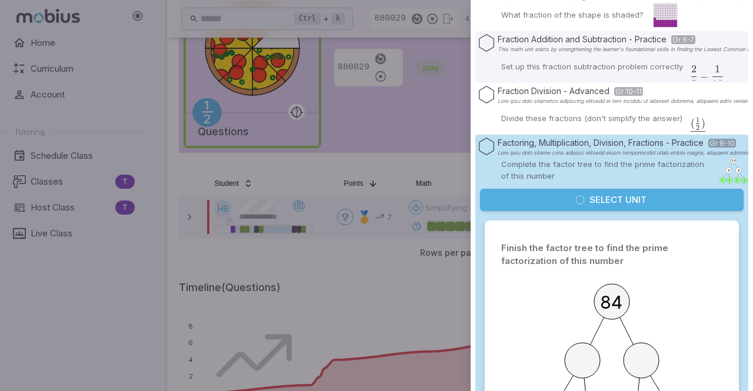
click at [576, 202] on icon "button" at bounding box center [579, 199] width 9 height 9
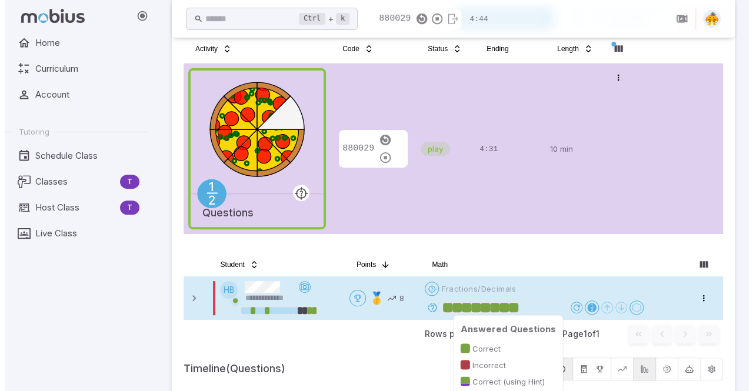
scroll to position [202, 0]
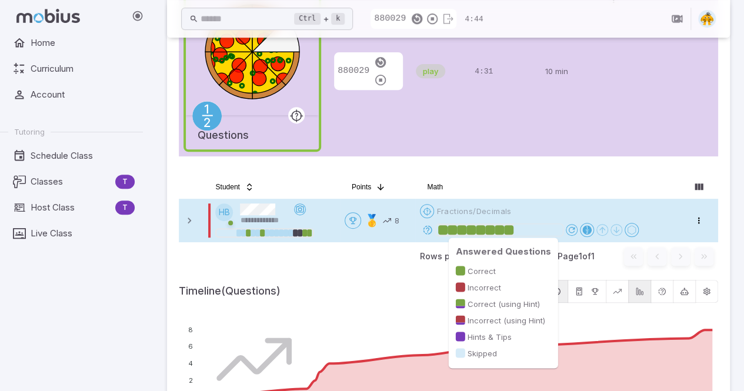
click at [510, 229] on div at bounding box center [499, 230] width 122 height 12
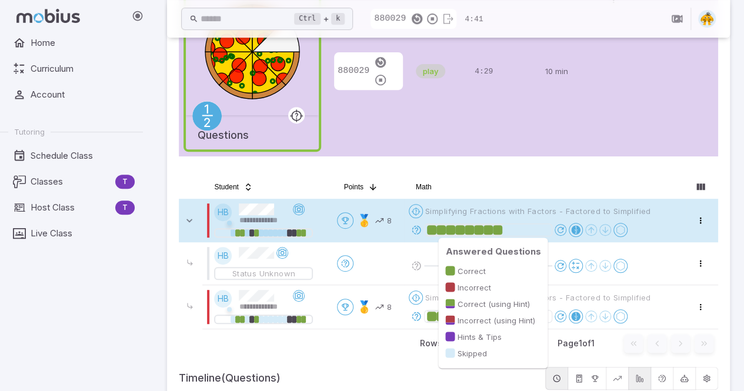
click at [500, 230] on div at bounding box center [497, 229] width 9 height 9
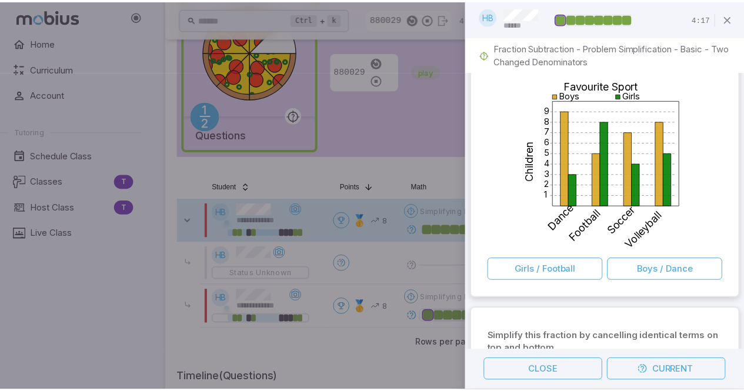
scroll to position [0, 0]
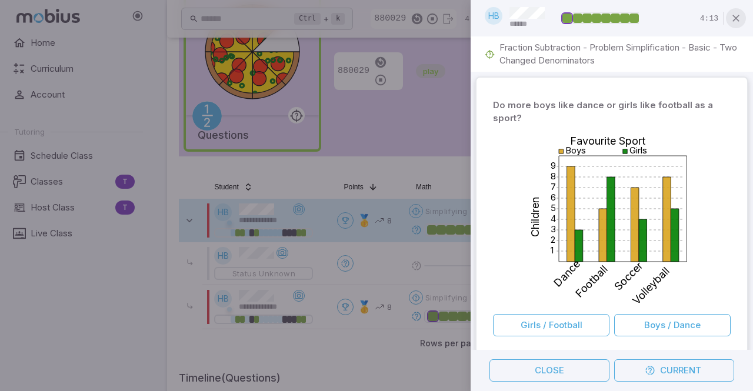
click at [737, 16] on icon "button" at bounding box center [736, 18] width 12 height 12
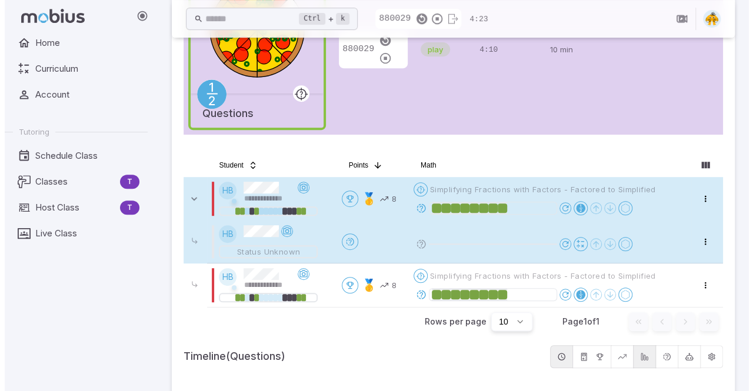
scroll to position [226, 0]
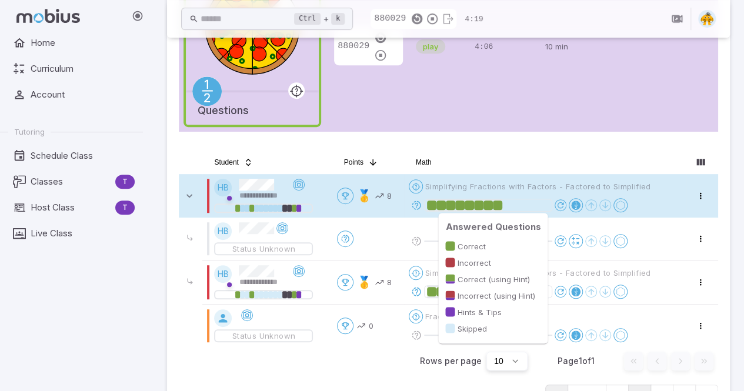
click at [502, 208] on div at bounding box center [497, 204] width 9 height 9
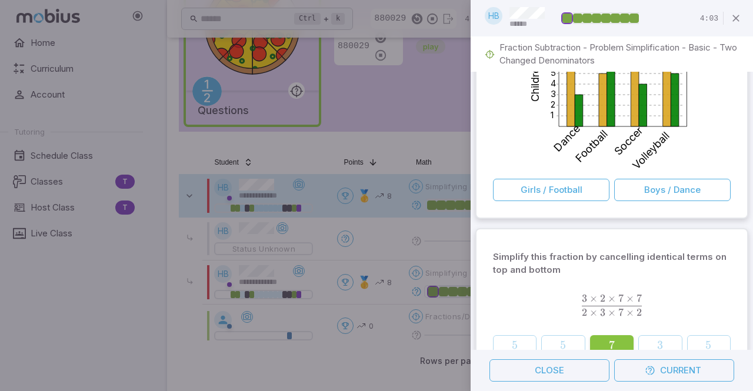
scroll to position [180, 0]
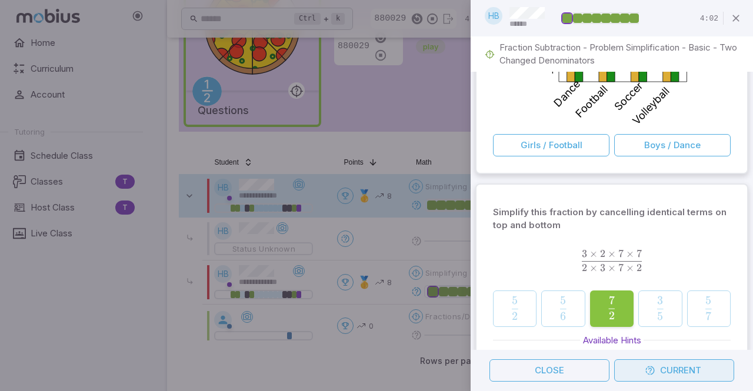
click at [678, 367] on button "Current" at bounding box center [674, 370] width 120 height 22
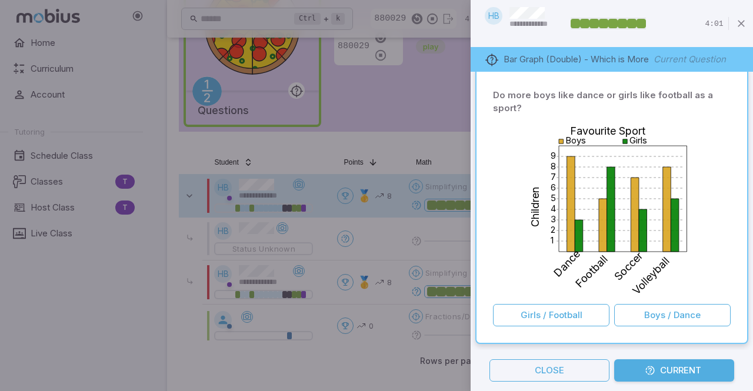
scroll to position [8, 0]
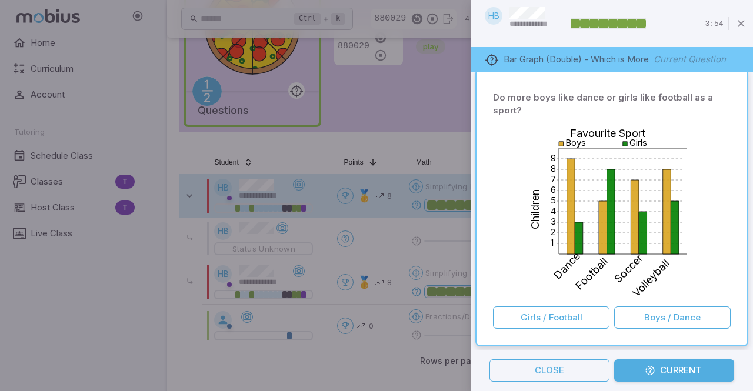
click at [714, 135] on div "1 2 3 4 5 6 7 8 9 Favourite Sport Children Boys Girls Dance Football Soccer Vol…" at bounding box center [612, 212] width 238 height 180
click at [737, 23] on icon "button" at bounding box center [741, 24] width 12 height 12
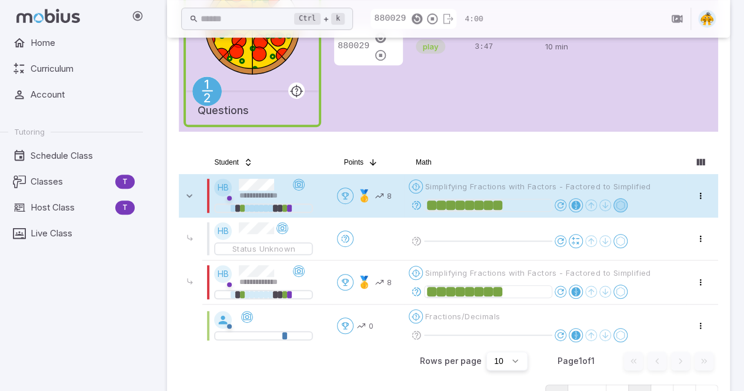
click at [624, 205] on icon at bounding box center [620, 204] width 9 height 9
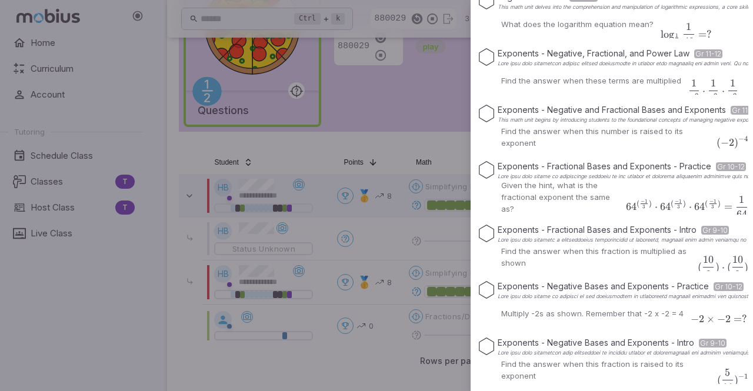
scroll to position [0, 0]
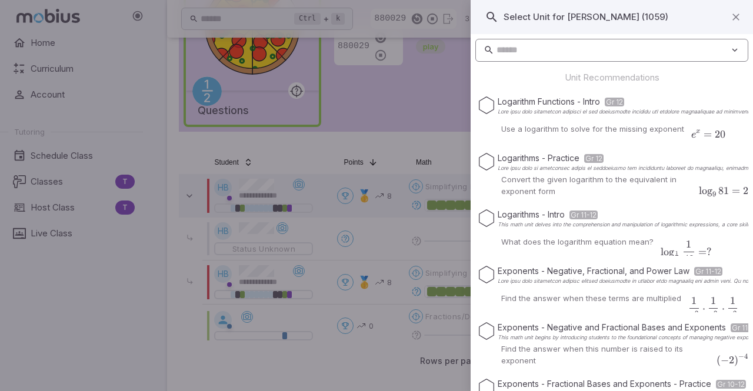
click at [550, 54] on input "text" at bounding box center [612, 50] width 233 height 23
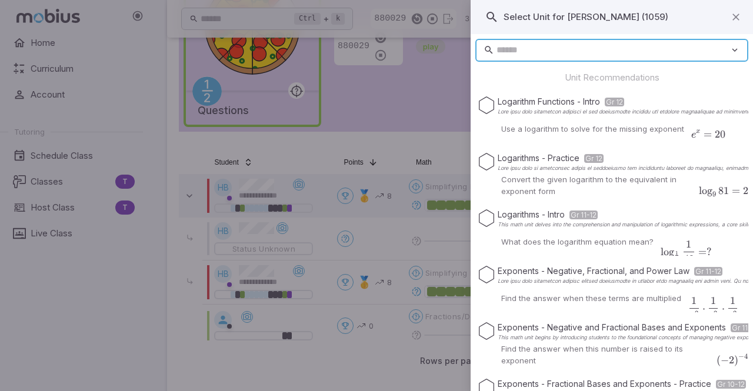
click at [729, 54] on icon at bounding box center [734, 50] width 11 height 12
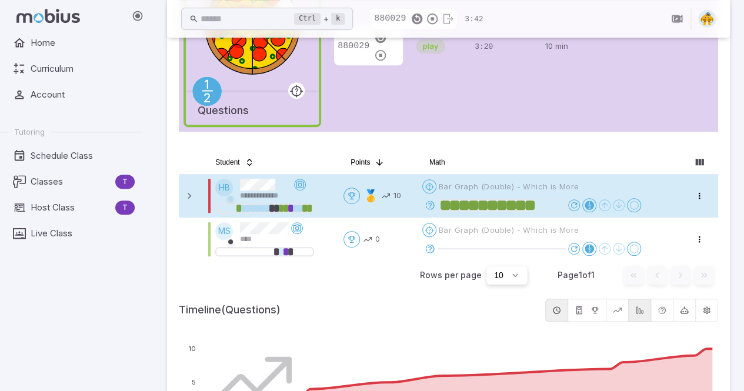
scroll to position [559, 0]
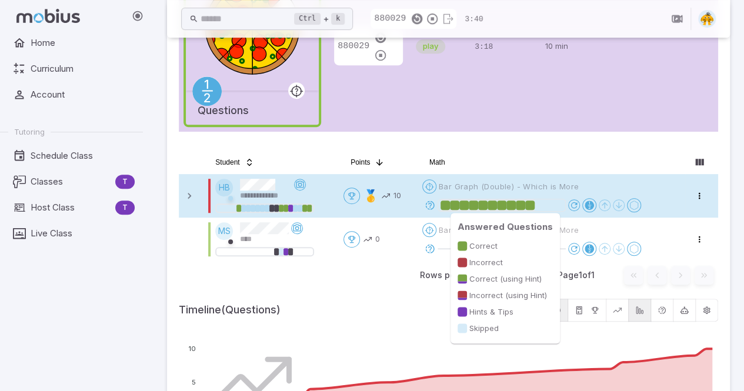
click at [532, 205] on div at bounding box center [529, 204] width 9 height 9
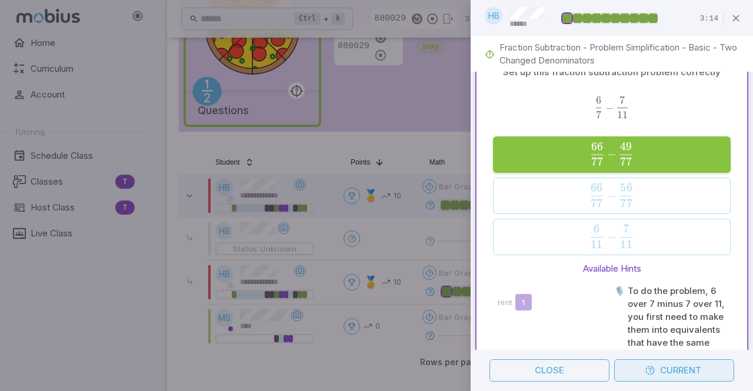
scroll to position [3544, 0]
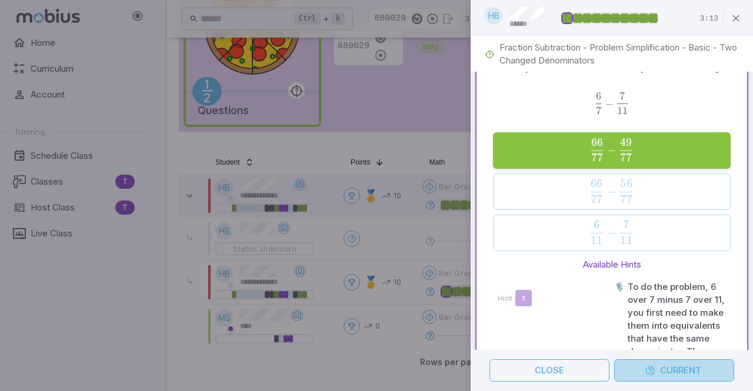
click at [656, 378] on button "Current" at bounding box center [674, 370] width 120 height 22
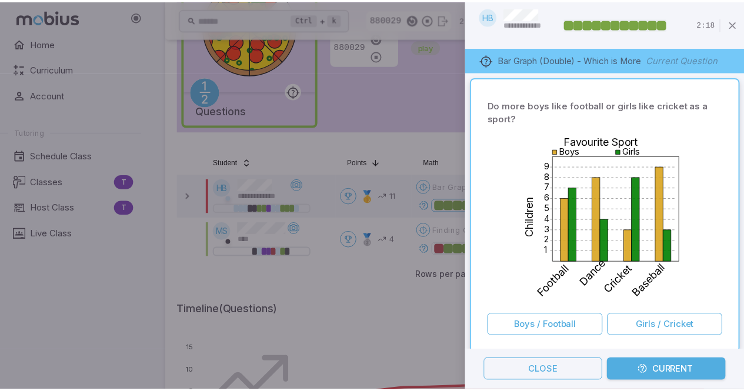
scroll to position [243, 0]
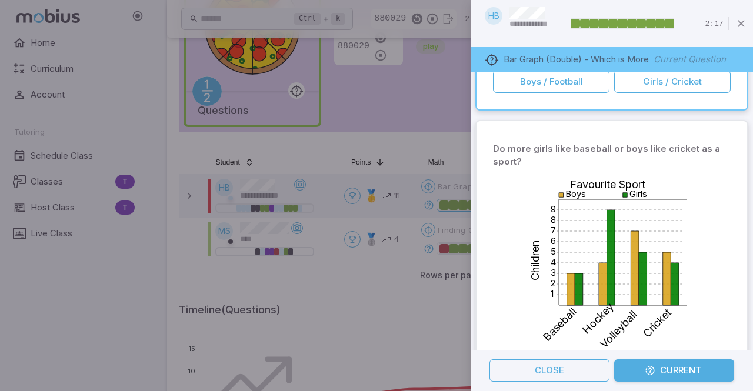
click at [405, 317] on div at bounding box center [376, 195] width 753 height 391
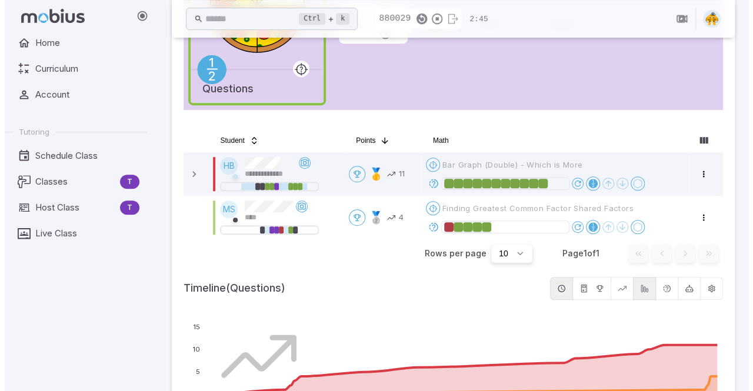
scroll to position [249, 0]
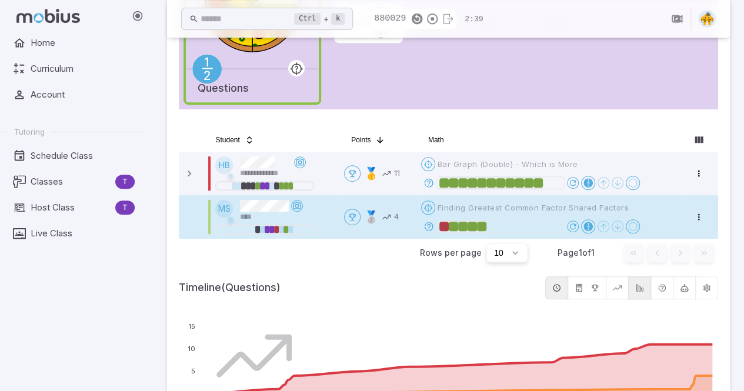
click at [539, 207] on span "Finding Greatest Common Factor Shared Factors" at bounding box center [532, 207] width 191 height 11
click at [501, 213] on div "Open menu Finding Greatest Common Factor Shared Factors" at bounding box center [525, 207] width 208 height 14
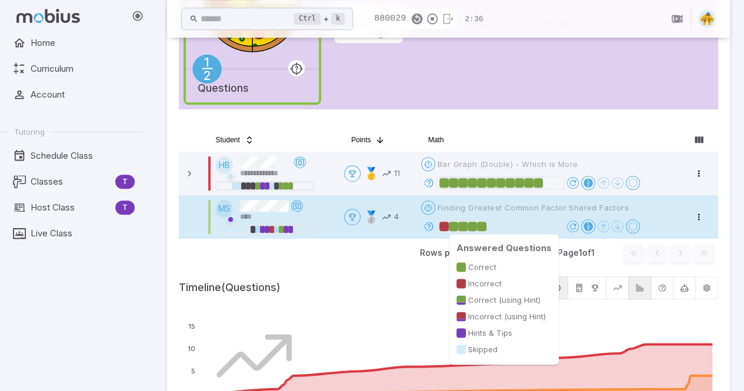
click at [483, 226] on div at bounding box center [481, 226] width 9 height 9
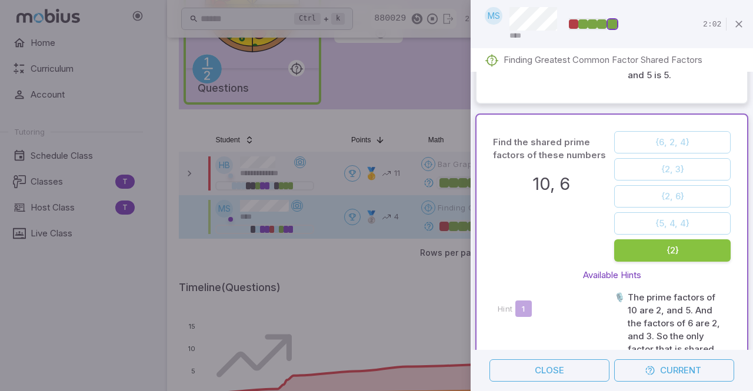
scroll to position [0, 0]
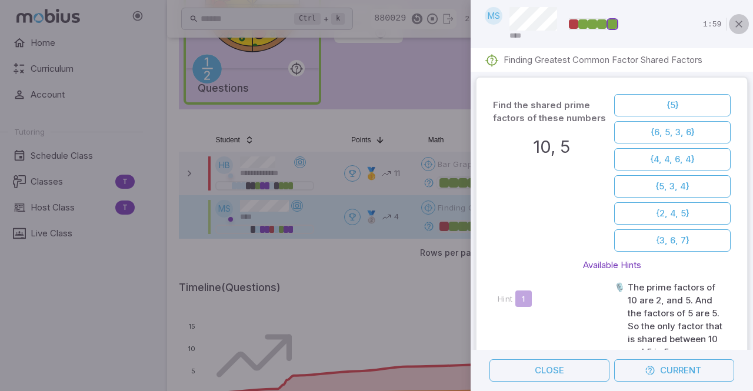
click at [735, 25] on icon "button" at bounding box center [739, 24] width 12 height 12
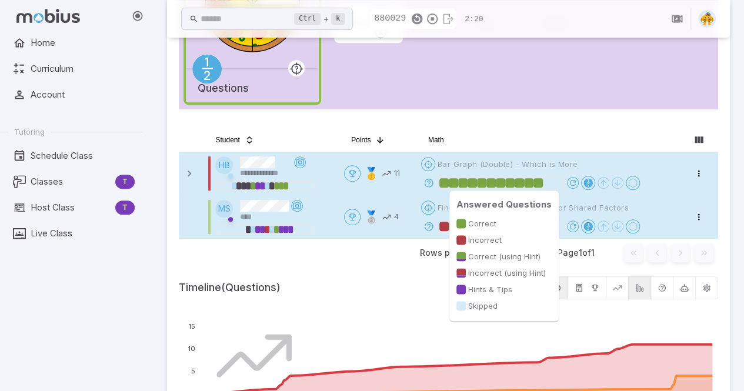
click at [544, 180] on div at bounding box center [500, 183] width 122 height 12
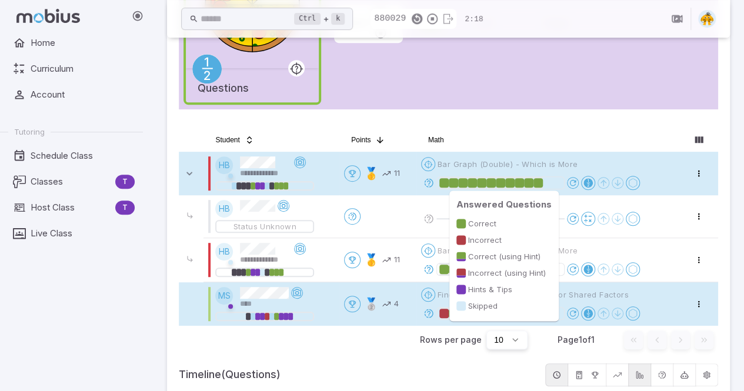
click at [543, 182] on div at bounding box center [537, 182] width 9 height 9
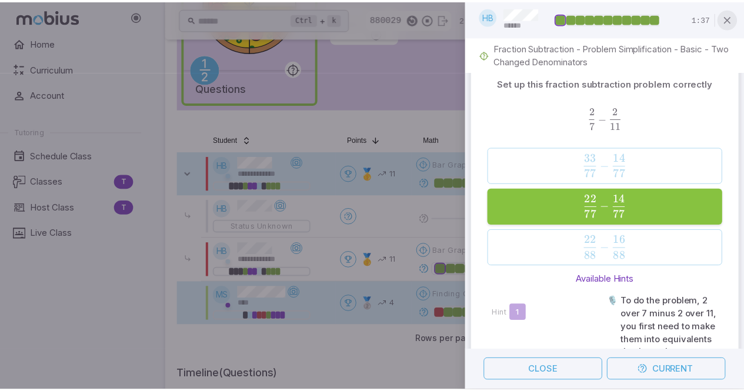
scroll to position [3625, 0]
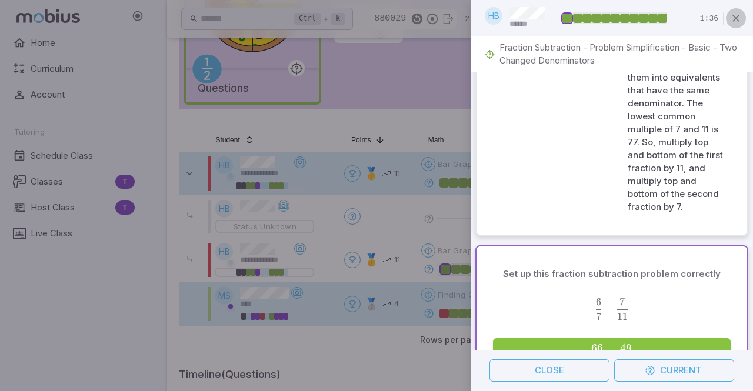
click at [738, 16] on icon "button" at bounding box center [736, 18] width 12 height 12
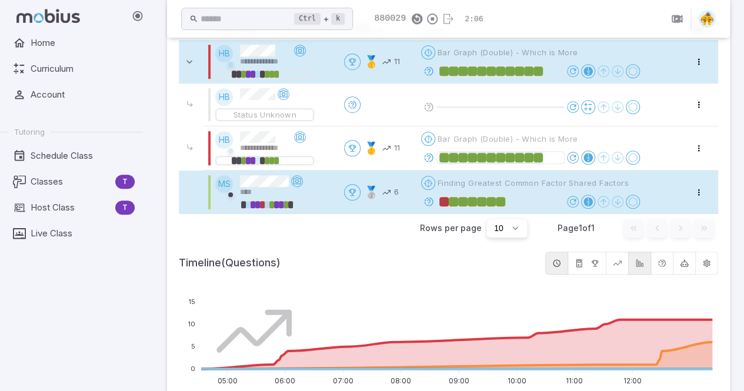
scroll to position [407, 0]
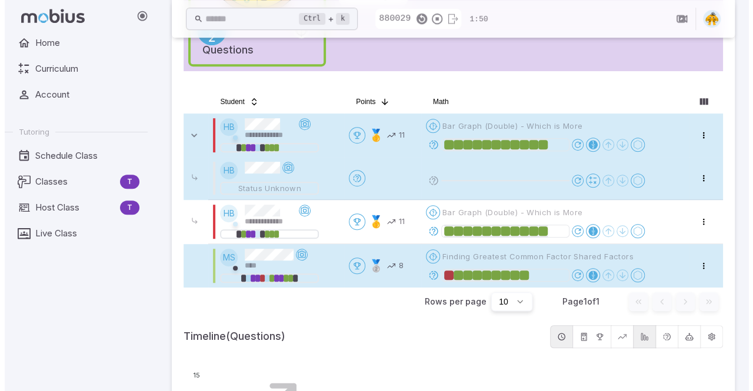
scroll to position [325, 0]
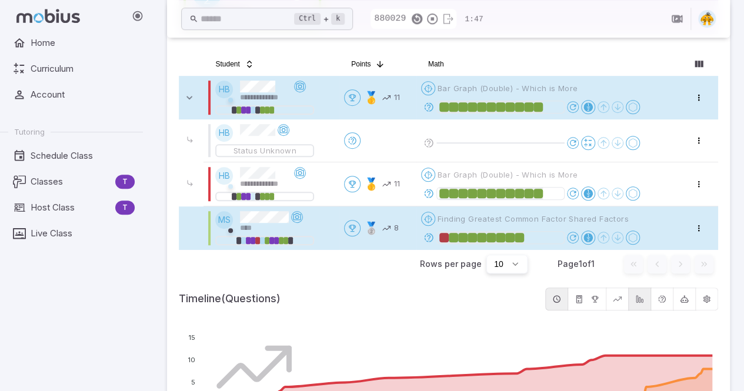
click at [417, 108] on td "Open menu Bar Graph (Double) - Which is More" at bounding box center [550, 98] width 269 height 44
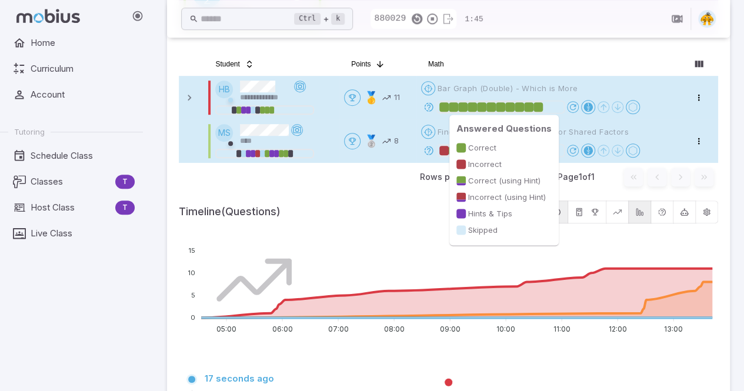
click at [541, 106] on div at bounding box center [537, 106] width 9 height 9
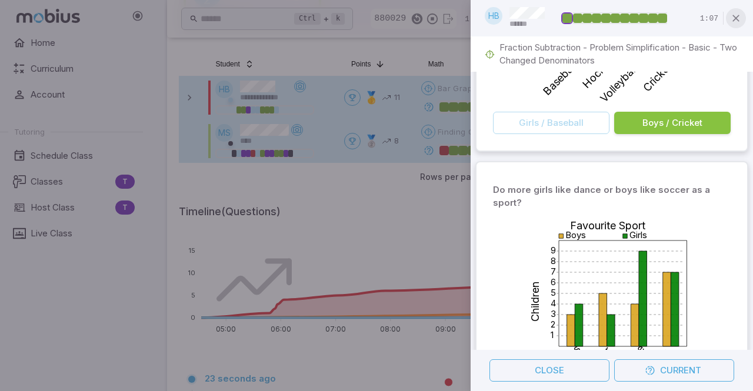
scroll to position [1509, 0]
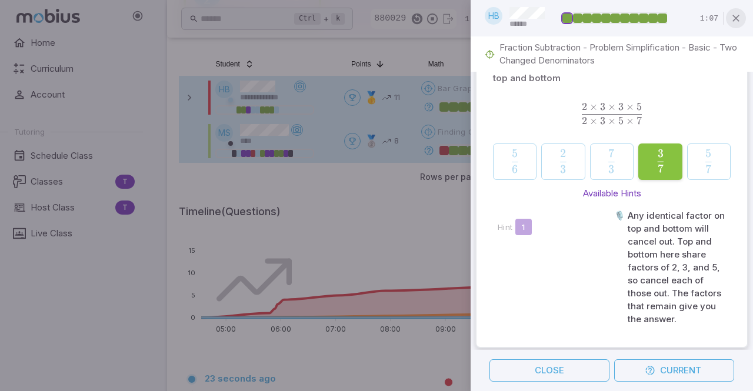
click at [736, 18] on icon "button" at bounding box center [736, 18] width 12 height 12
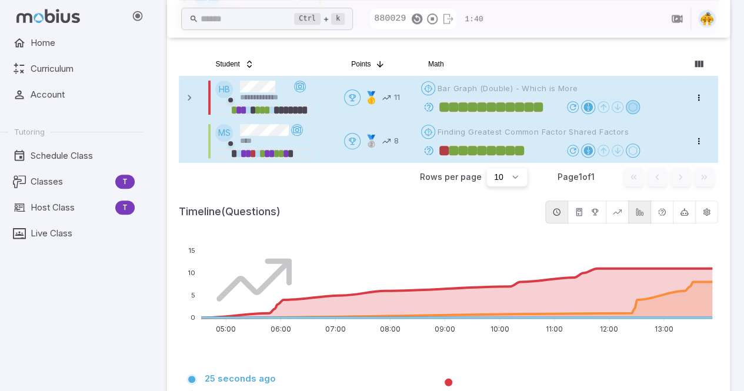
click at [635, 107] on icon at bounding box center [632, 106] width 9 height 9
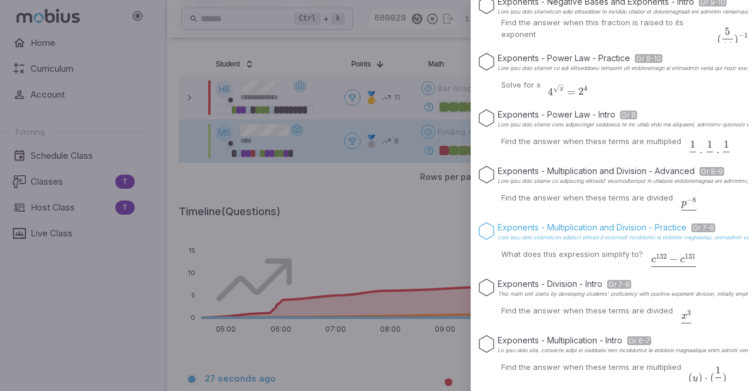
click at [488, 230] on icon at bounding box center [486, 231] width 18 height 18
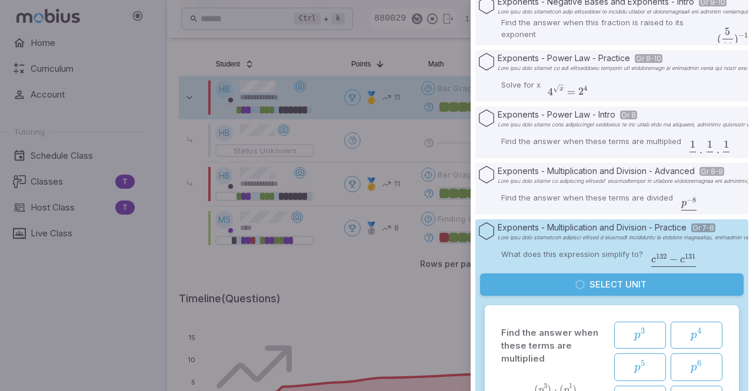
scroll to position [751, 0]
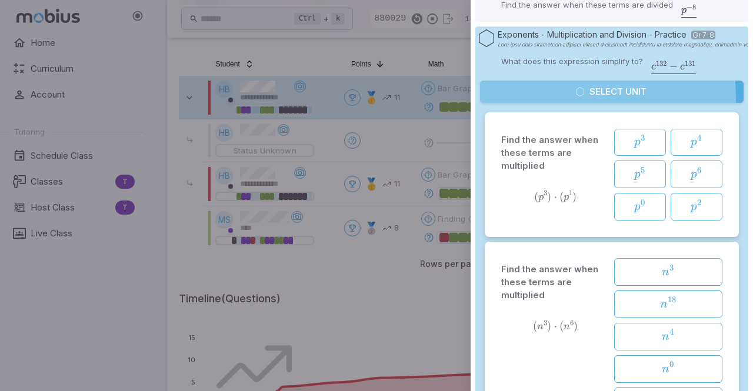
click at [554, 98] on button "Select Unit" at bounding box center [611, 92] width 263 height 22
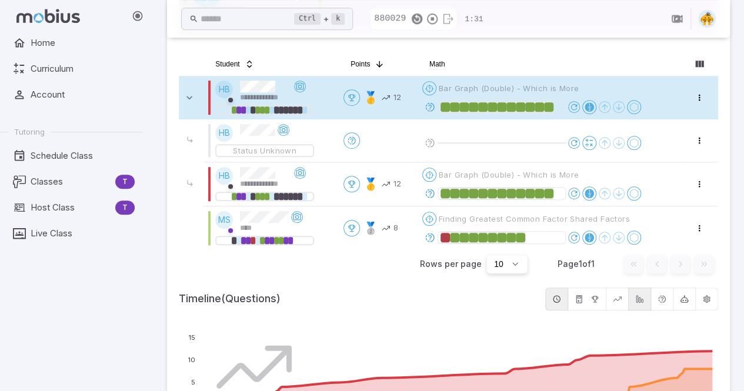
click at [512, 87] on span "Bar Graph (Double) - Which is More" at bounding box center [509, 88] width 141 height 11
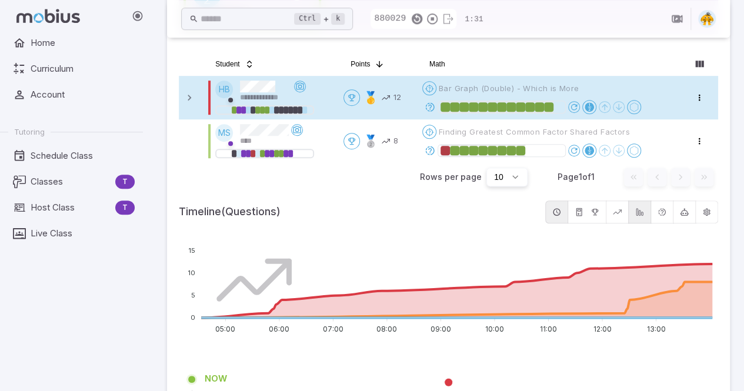
click at [512, 126] on span "Finding Greatest Common Factor Shared Factors" at bounding box center [534, 131] width 191 height 11
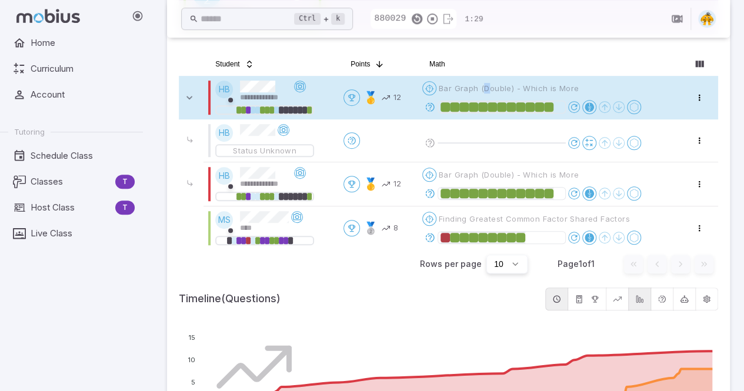
drag, startPoint x: 512, startPoint y: 87, endPoint x: 486, endPoint y: 86, distance: 25.3
click at [486, 86] on span "Bar Graph (Double) - Which is More" at bounding box center [509, 88] width 141 height 11
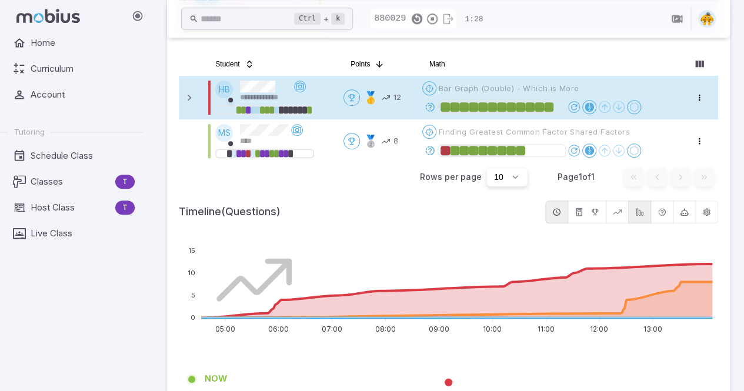
click at [475, 91] on span "Bar Graph (Double) - Which is More" at bounding box center [509, 88] width 141 height 11
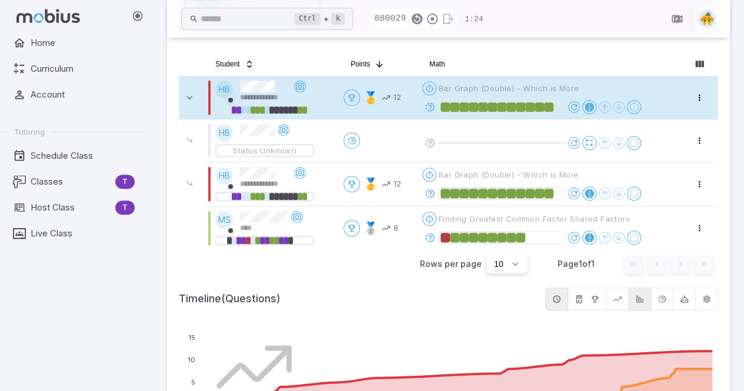
click at [635, 105] on div "Open menu Bar Graph (Double) - Which is More" at bounding box center [551, 97] width 258 height 33
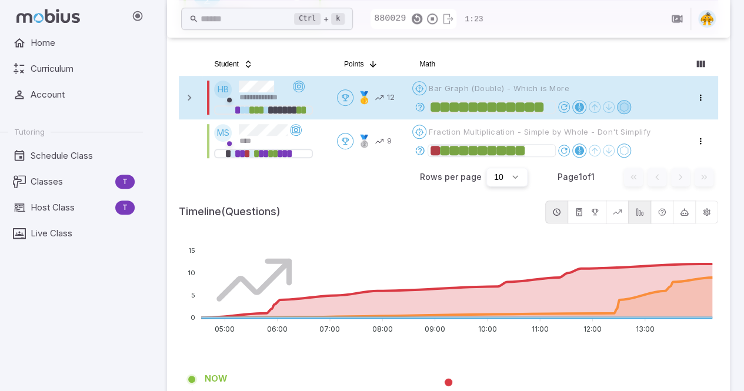
click at [624, 105] on icon at bounding box center [623, 106] width 9 height 9
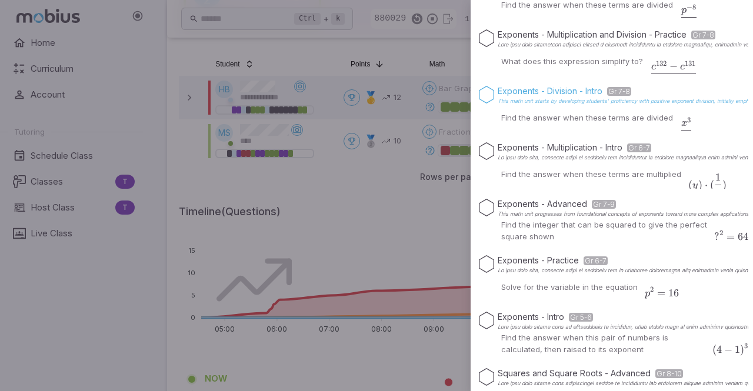
click at [485, 92] on icon at bounding box center [486, 95] width 18 height 18
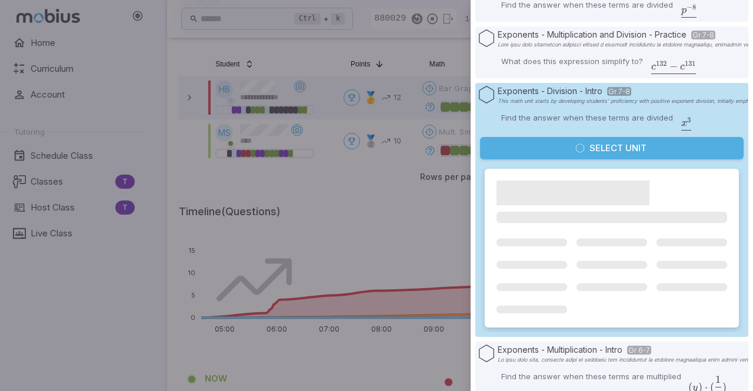
click at [575, 148] on icon "button" at bounding box center [579, 147] width 9 height 9
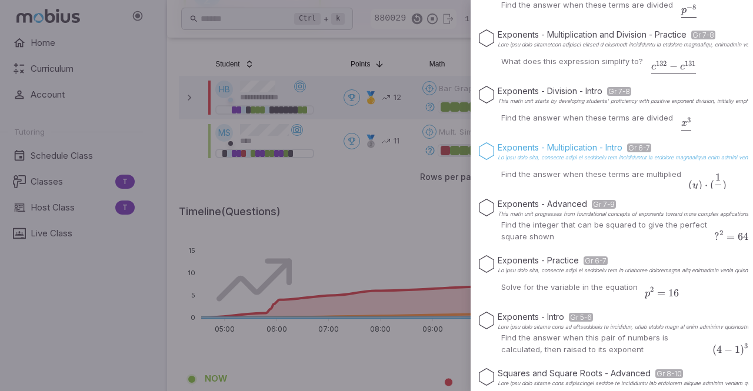
click at [484, 151] on icon at bounding box center [486, 151] width 18 height 18
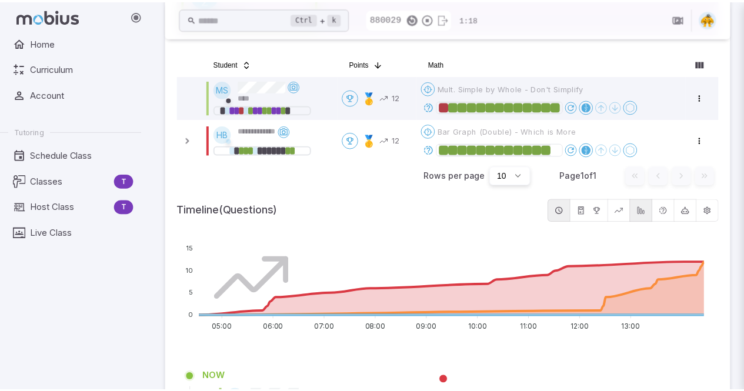
scroll to position [253, 0]
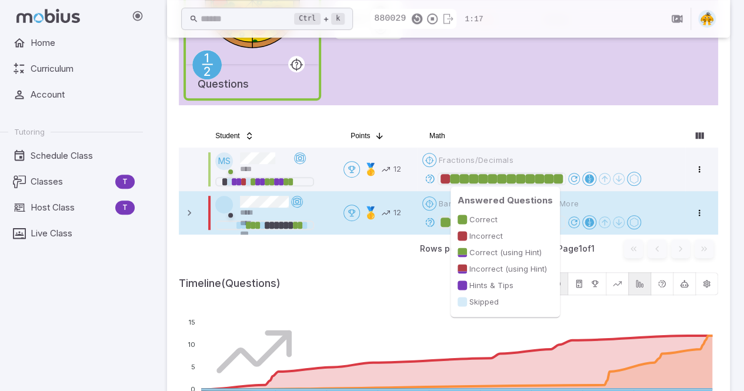
click at [397, 235] on td "Open menu 🥇 12" at bounding box center [378, 213] width 79 height 44
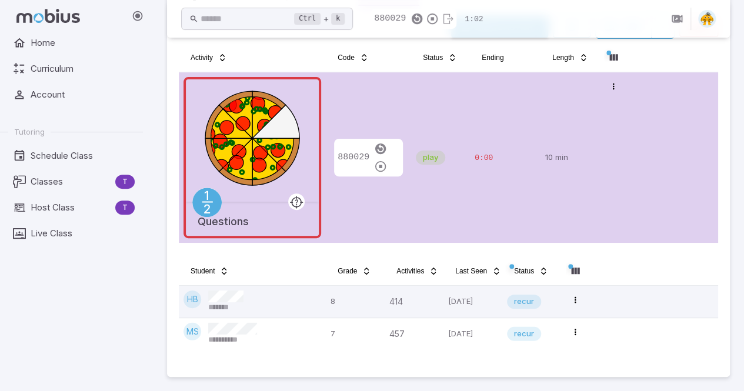
scroll to position [114, 0]
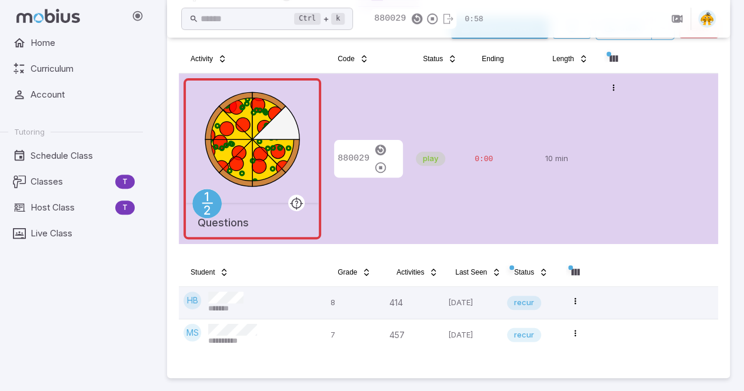
click at [731, 265] on main "**********" at bounding box center [448, 158] width 591 height 469
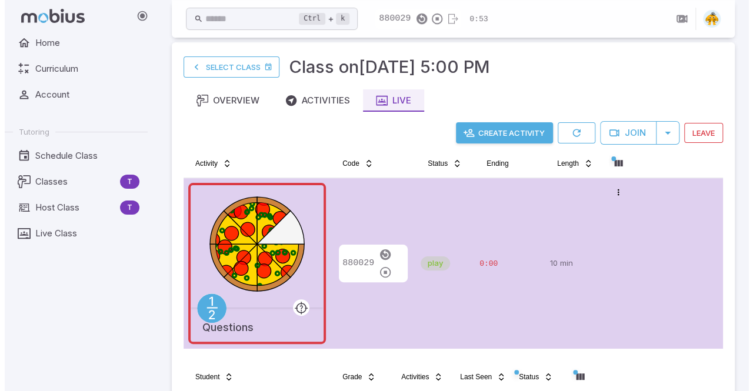
scroll to position [7, 0]
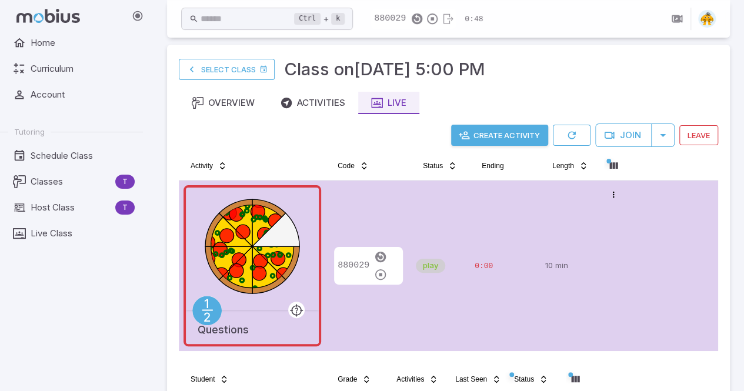
click at [737, 238] on main "**********" at bounding box center [448, 265] width 591 height 469
click at [492, 134] on button "Create Activity" at bounding box center [499, 135] width 97 height 21
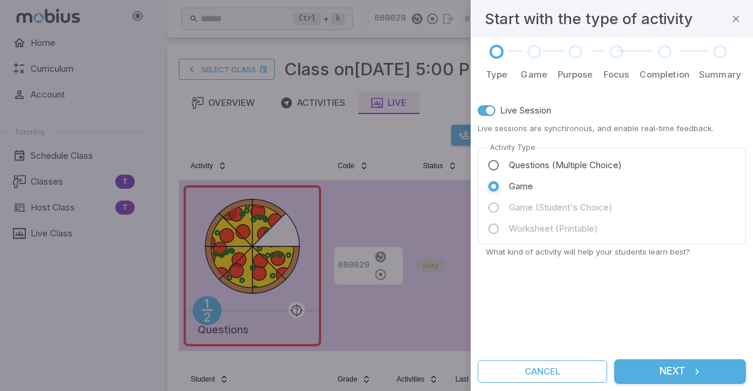
click at [660, 370] on button "Next" at bounding box center [680, 371] width 132 height 25
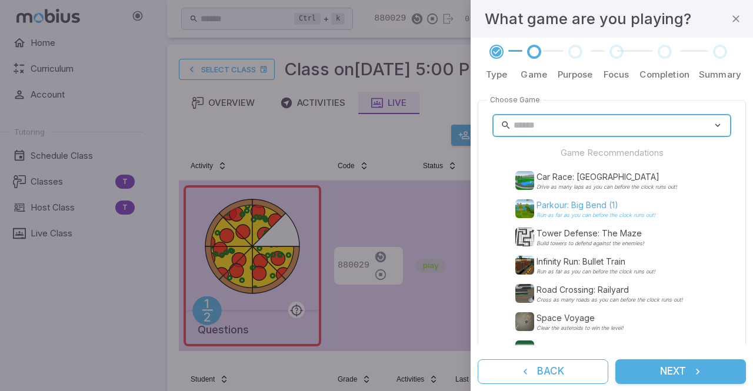
click at [554, 206] on p "Parkour: Big Bend (1)" at bounding box center [595, 205] width 119 height 12
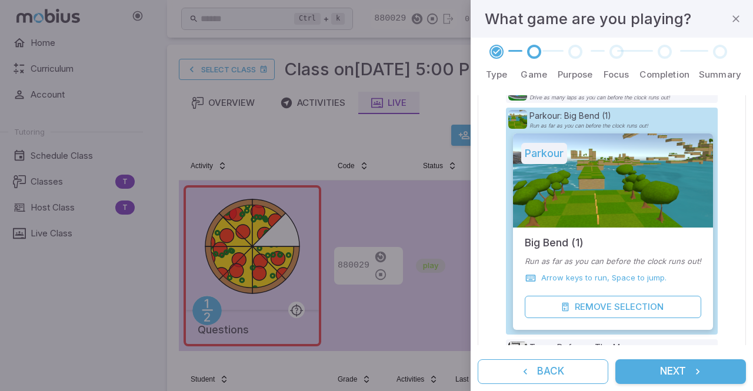
scroll to position [90, 0]
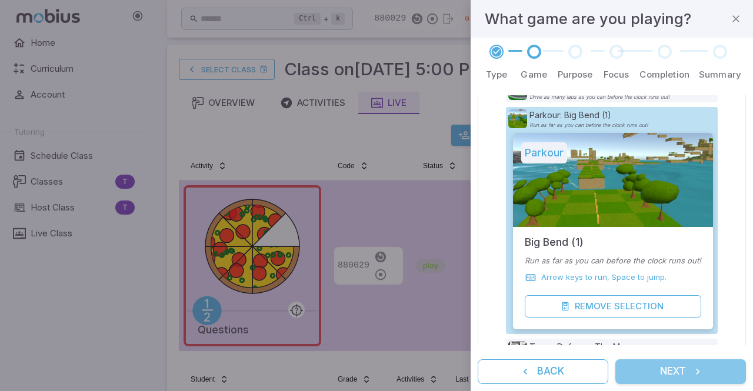
click at [668, 376] on button "Next" at bounding box center [680, 371] width 131 height 25
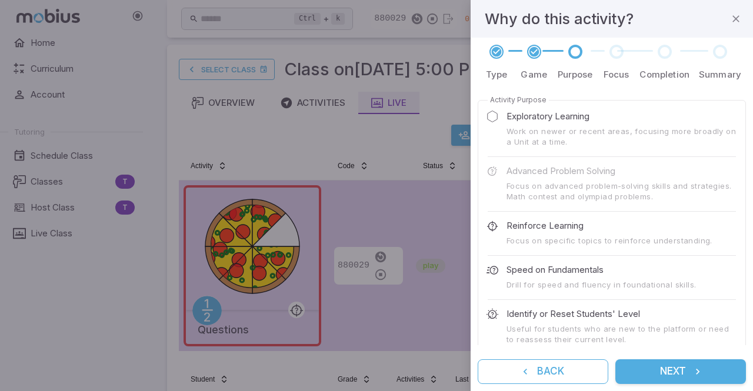
click at [540, 115] on p "Exploratory Learning" at bounding box center [547, 116] width 83 height 13
click at [674, 372] on button "Next" at bounding box center [680, 371] width 131 height 25
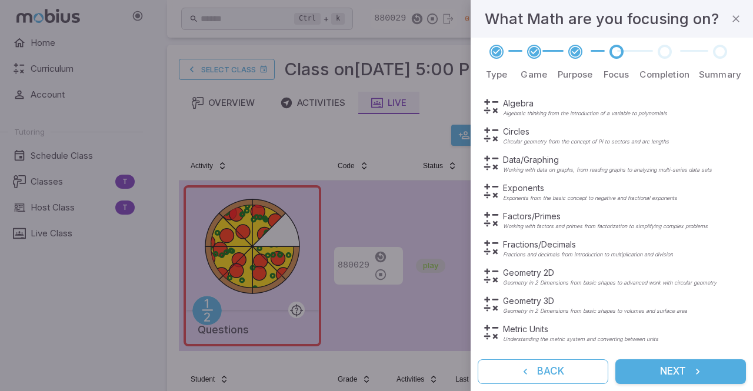
scroll to position [156, 0]
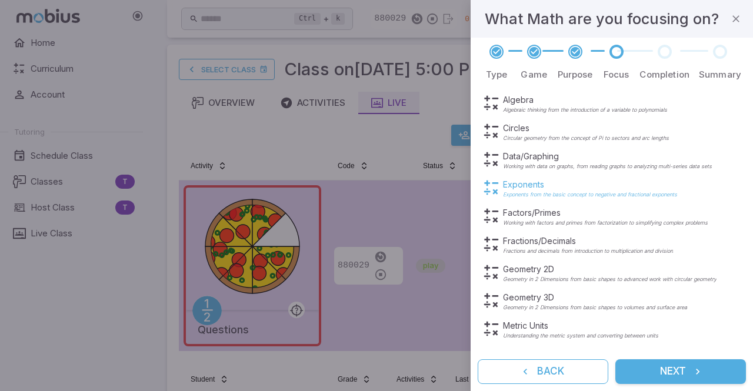
click at [514, 185] on p "Exponents" at bounding box center [590, 185] width 174 height 12
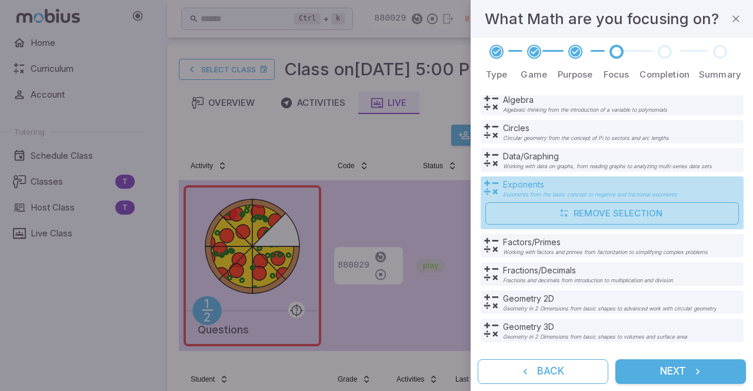
click at [712, 186] on div "Exponents Exponents from the basic concept to negative and fractional exponents" at bounding box center [613, 188] width 260 height 19
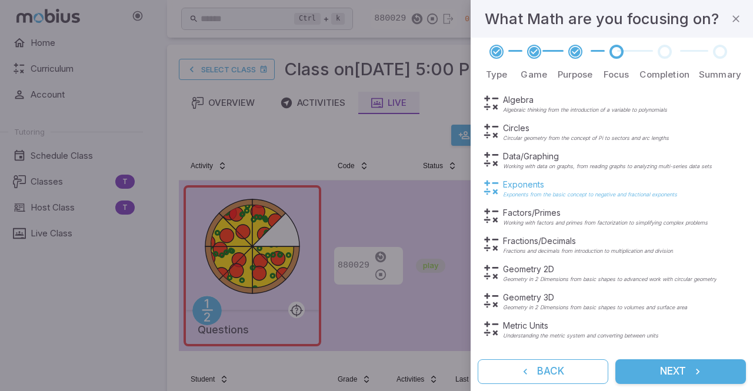
click at [657, 192] on p "Exponents from the basic concept to negative and fractional exponents" at bounding box center [590, 195] width 174 height 6
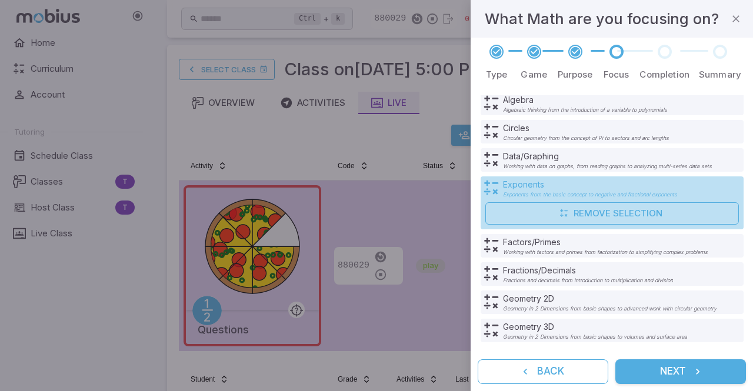
click at [700, 191] on div "Exponents Exponents from the basic concept to negative and fractional exponents" at bounding box center [613, 188] width 260 height 19
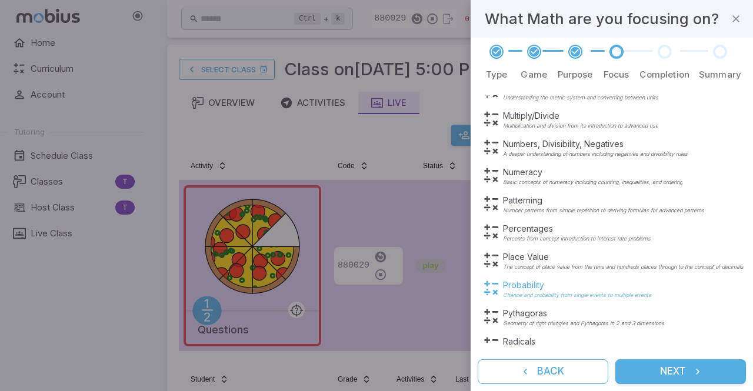
scroll to position [385, 0]
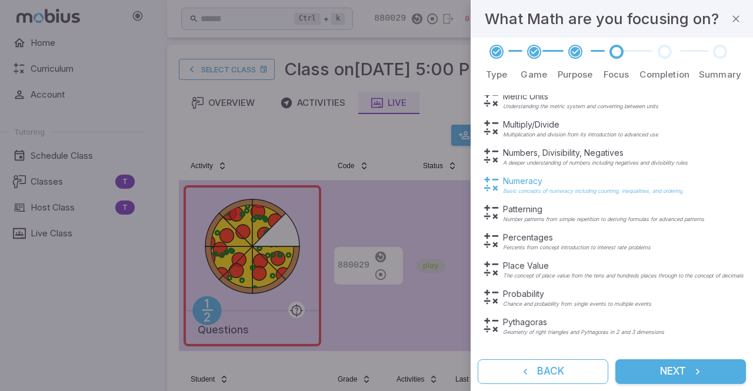
click at [530, 183] on p "Numeracy" at bounding box center [592, 181] width 179 height 12
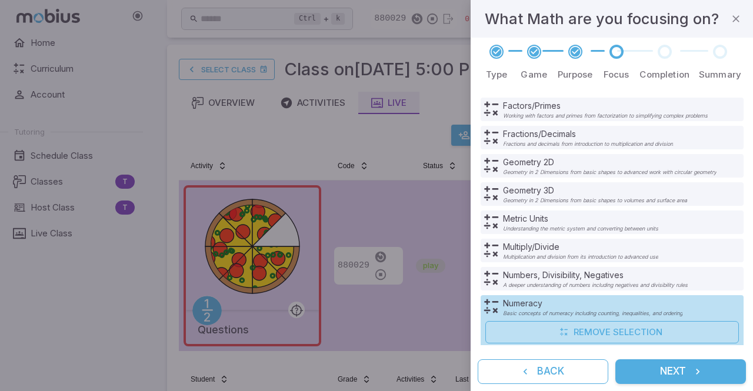
scroll to position [264, 0]
click at [536, 274] on p "Numbers, Divisibility, Negatives" at bounding box center [595, 274] width 185 height 12
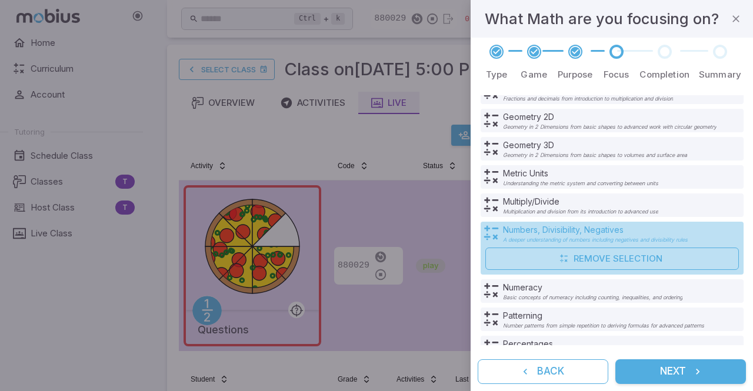
scroll to position [309, 0]
click at [717, 235] on div "Numbers, Divisibility, Negatives A deeper understanding of numbers including ne…" at bounding box center [613, 232] width 260 height 19
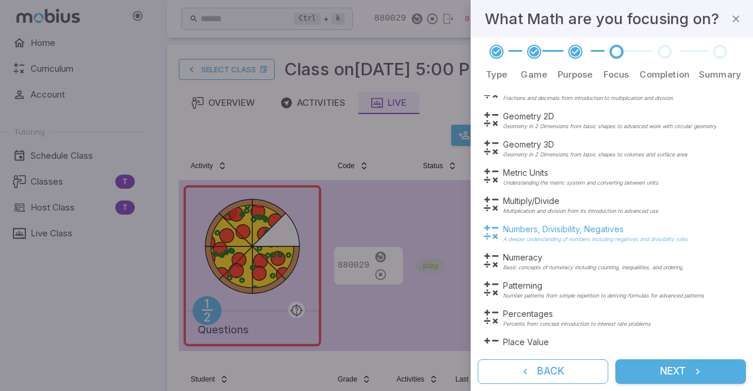
click at [605, 228] on p "Numbers, Divisibility, Negatives" at bounding box center [595, 229] width 185 height 12
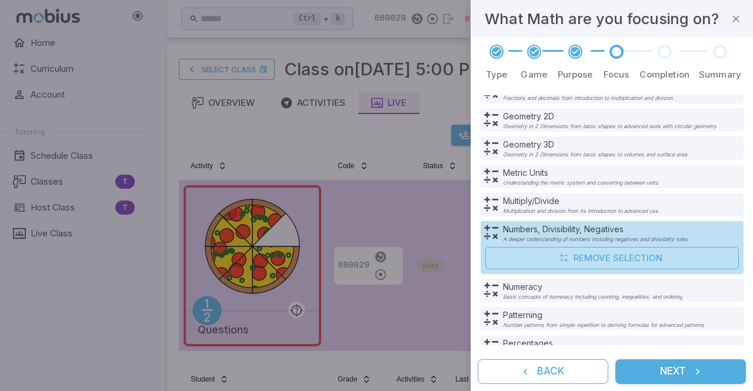
click at [650, 372] on button "Next" at bounding box center [680, 371] width 131 height 25
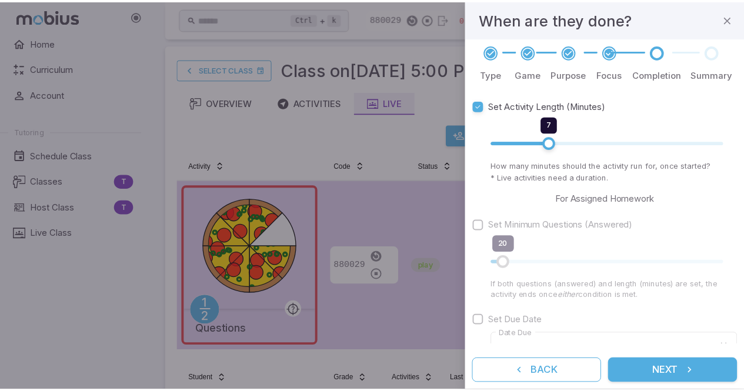
scroll to position [78, 0]
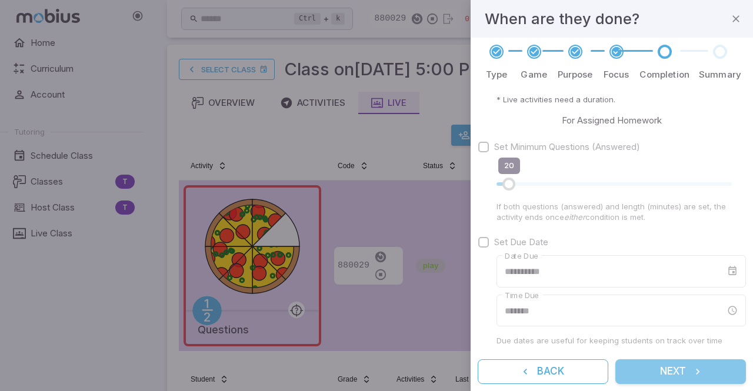
click at [657, 369] on button "Next" at bounding box center [680, 371] width 131 height 25
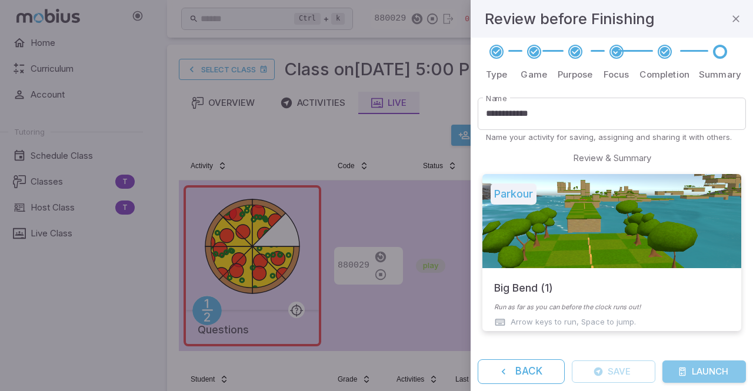
click at [677, 371] on icon "submit" at bounding box center [681, 371] width 9 height 9
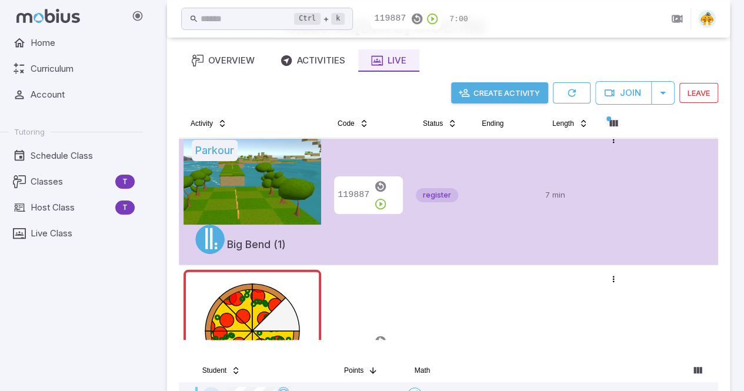
scroll to position [0, 0]
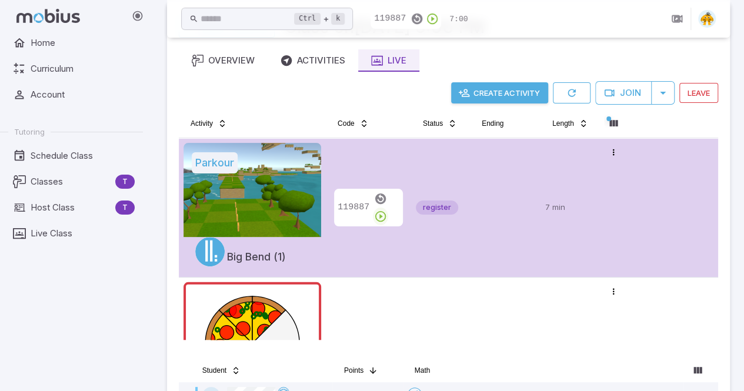
click at [387, 210] on icon "button" at bounding box center [380, 216] width 13 height 13
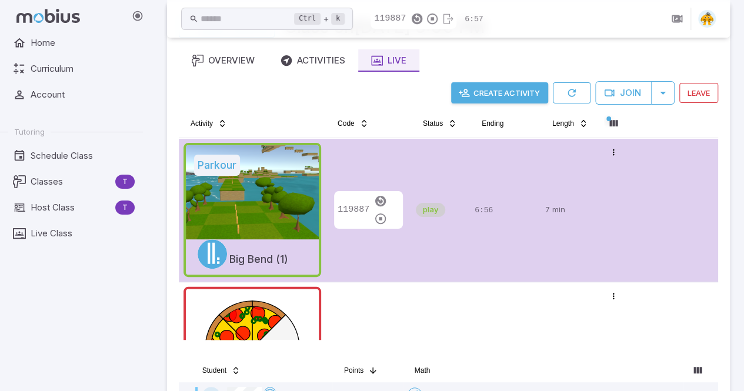
click at [600, 176] on td "Open menu" at bounding box center [613, 209] width 29 height 143
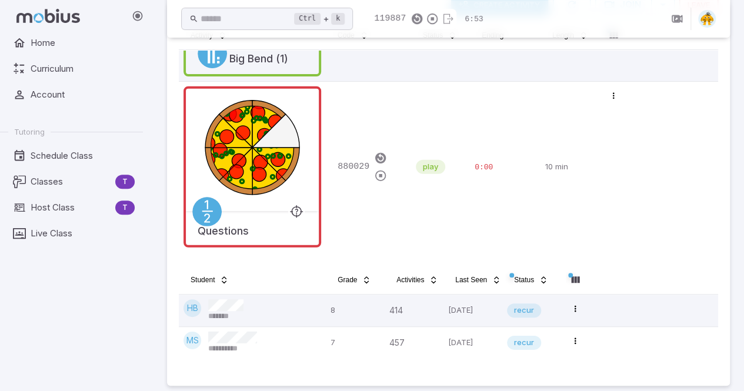
scroll to position [146, 0]
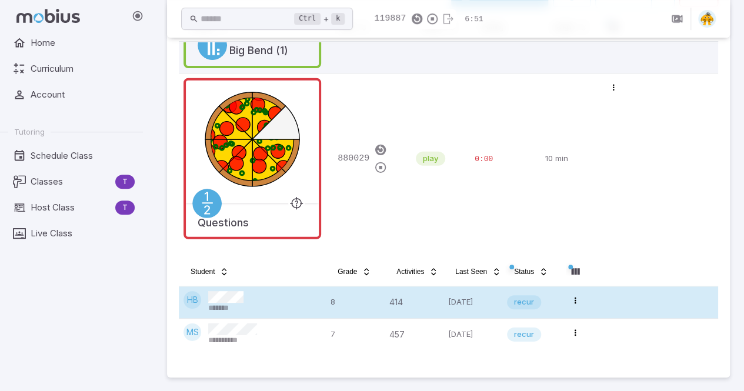
click at [426, 303] on div "414" at bounding box center [413, 302] width 49 height 22
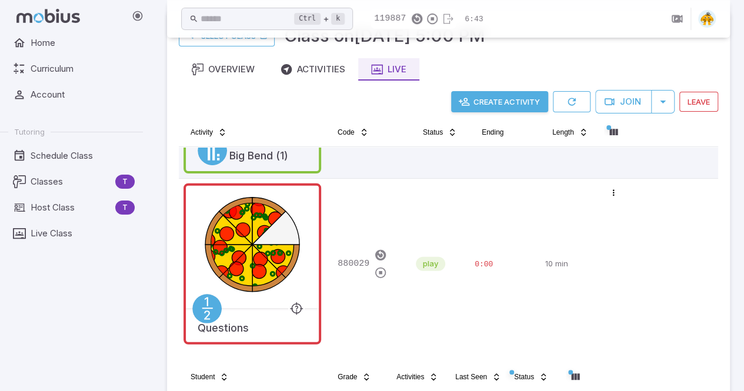
scroll to position [44, 0]
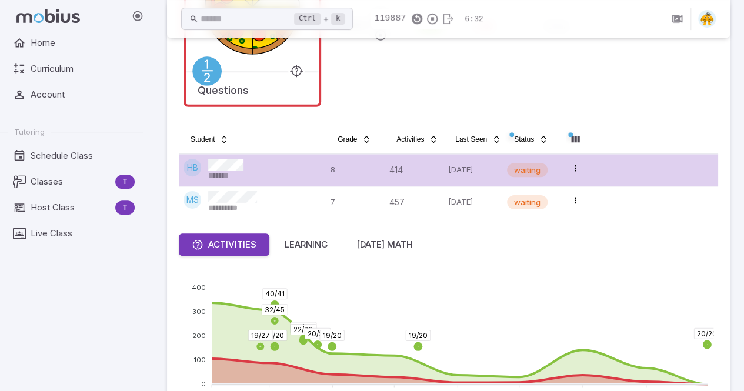
scroll to position [340, 0]
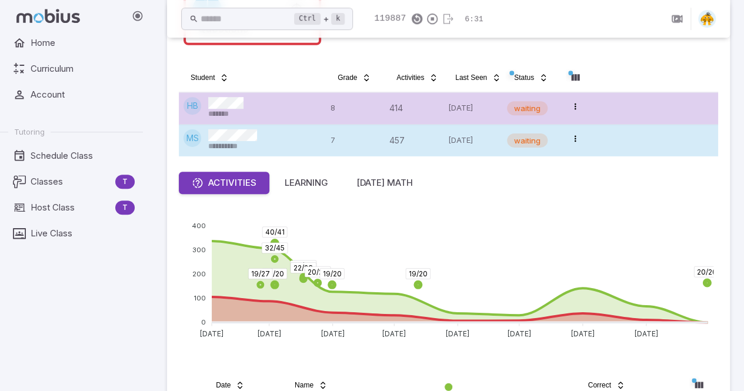
click at [253, 148] on div "**********" at bounding box center [232, 140] width 49 height 22
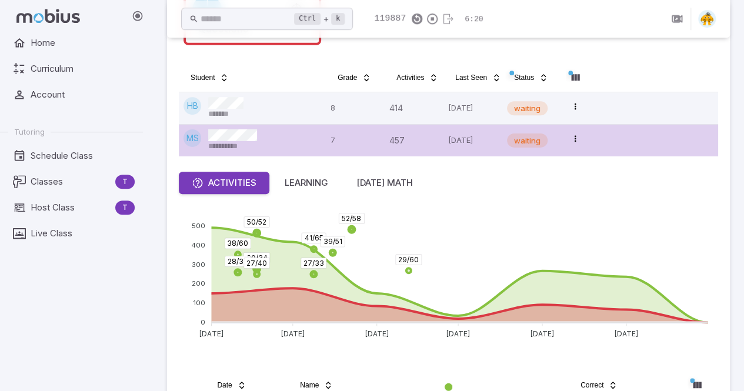
click at [486, 138] on p "[DATE]" at bounding box center [472, 140] width 49 height 22
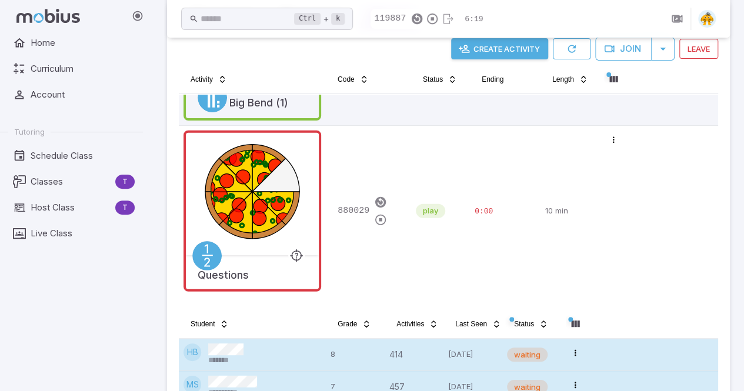
scroll to position [92, 0]
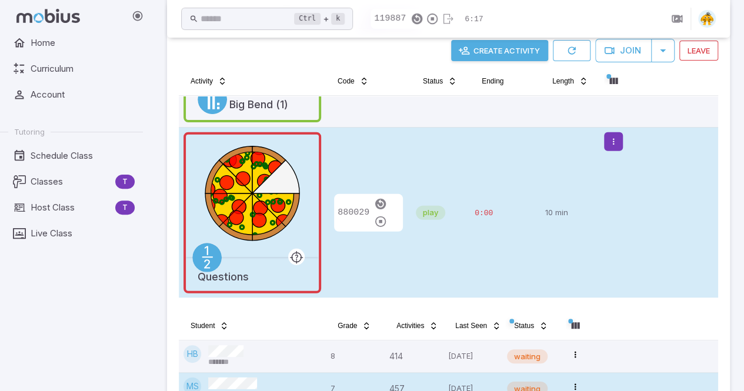
click at [617, 143] on html "**********" at bounding box center [372, 176] width 744 height 537
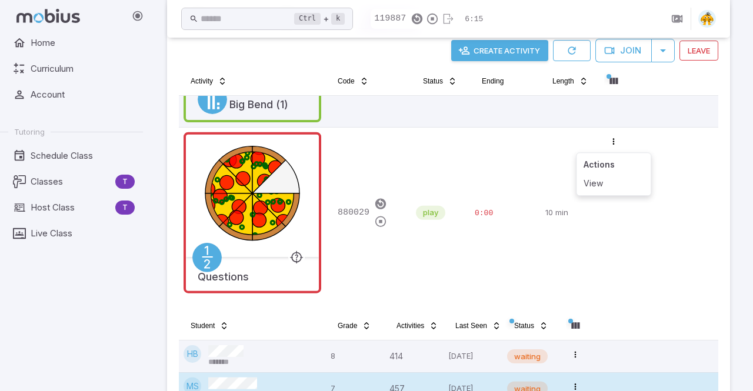
click at [508, 113] on html "**********" at bounding box center [376, 176] width 753 height 537
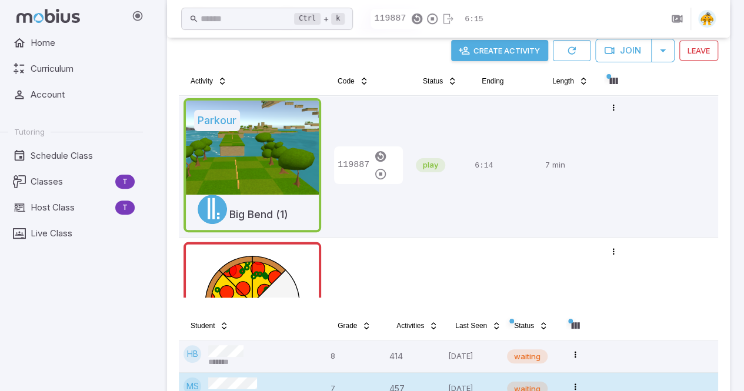
scroll to position [0, 0]
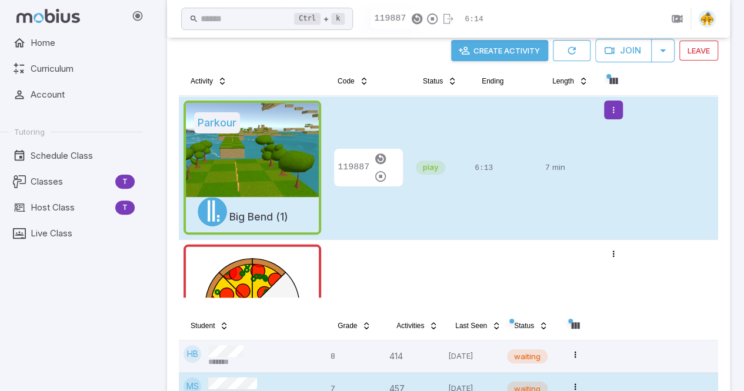
click at [616, 112] on html "**********" at bounding box center [372, 176] width 744 height 537
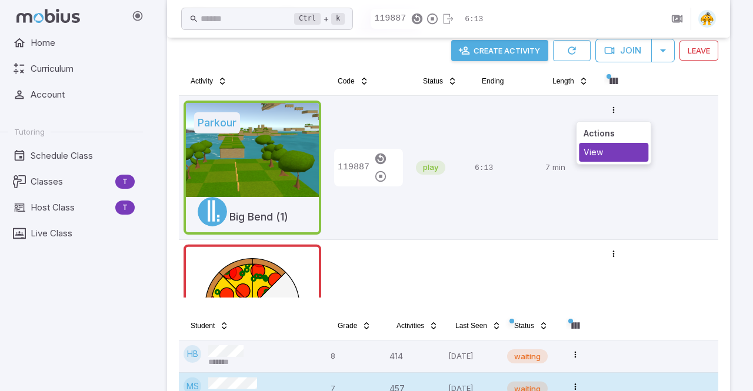
click at [605, 156] on div "View" at bounding box center [613, 152] width 69 height 19
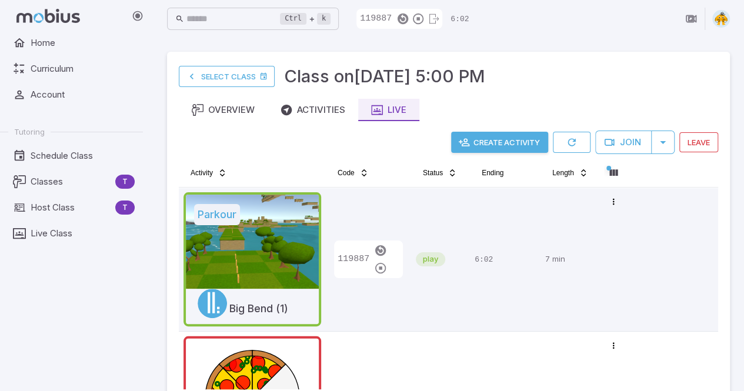
click at [379, 293] on div "119887" at bounding box center [368, 259] width 76 height 134
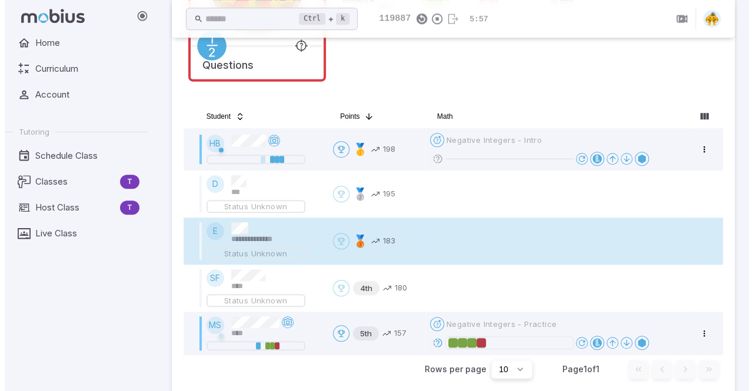
scroll to position [333, 0]
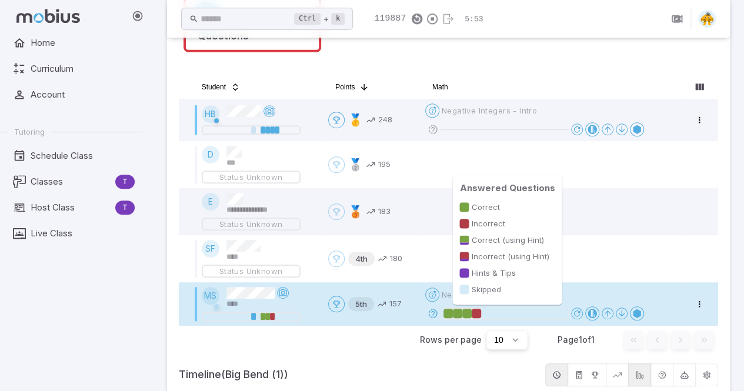
click at [503, 315] on div at bounding box center [504, 314] width 122 height 12
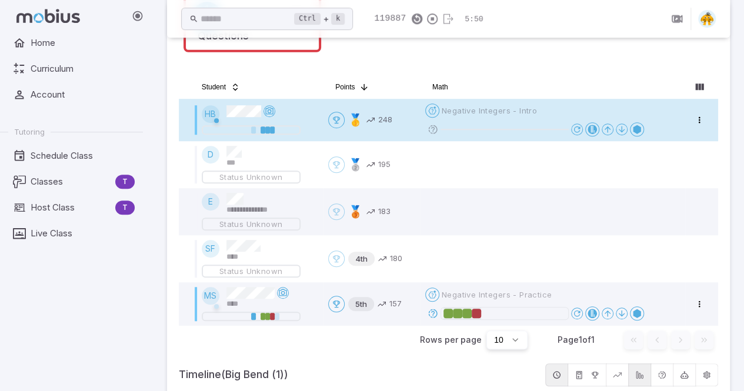
click at [556, 119] on div "Open menu Negative Integers - Intro" at bounding box center [552, 119] width 255 height 33
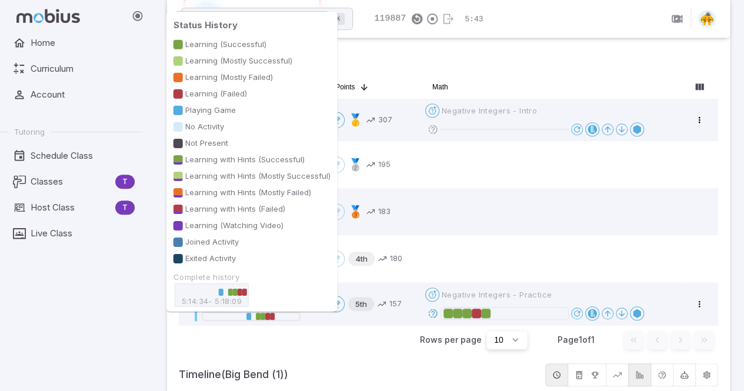
click at [278, 316] on div at bounding box center [251, 316] width 94 height 7
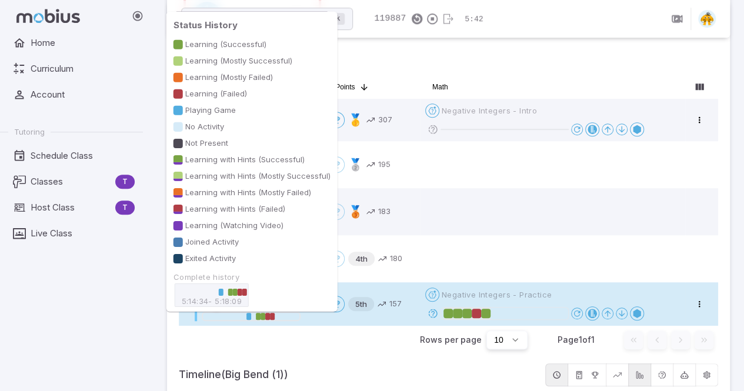
click at [273, 316] on div at bounding box center [272, 316] width 5 height 7
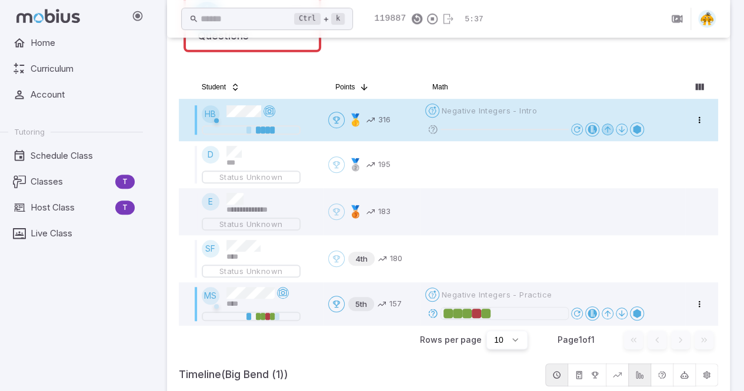
click at [609, 128] on icon at bounding box center [607, 129] width 9 height 9
click at [609, 131] on icon at bounding box center [607, 129] width 9 height 9
click at [609, 129] on icon at bounding box center [607, 129] width 9 height 9
click at [609, 131] on icon at bounding box center [607, 129] width 9 height 9
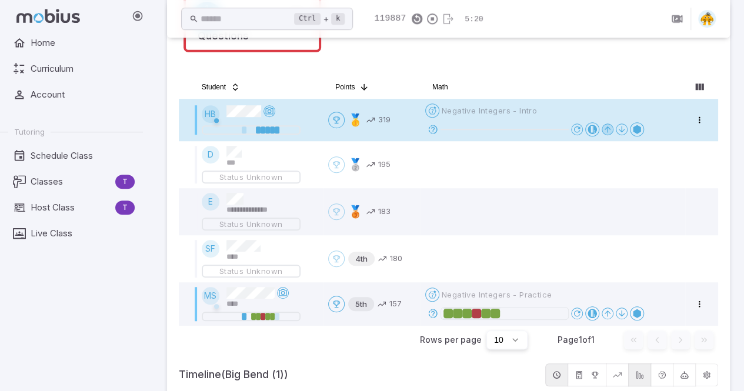
click at [609, 129] on icon at bounding box center [607, 129] width 9 height 9
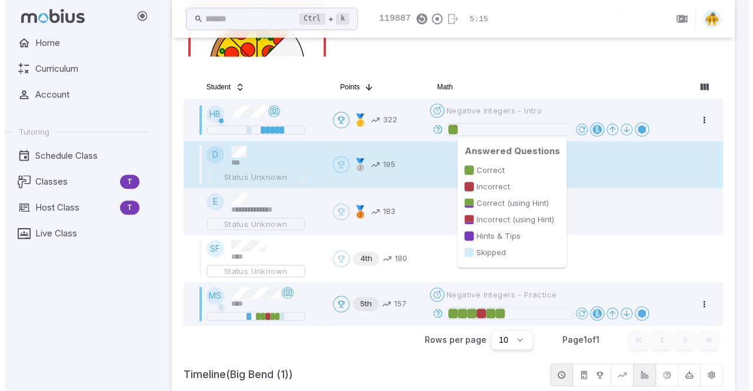
scroll to position [112, 0]
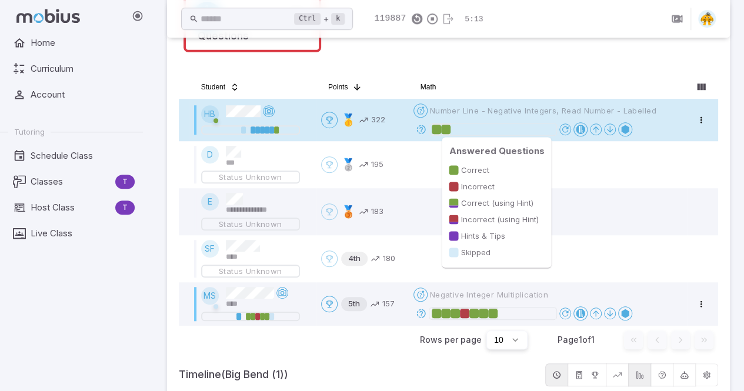
click at [437, 126] on div at bounding box center [436, 129] width 9 height 9
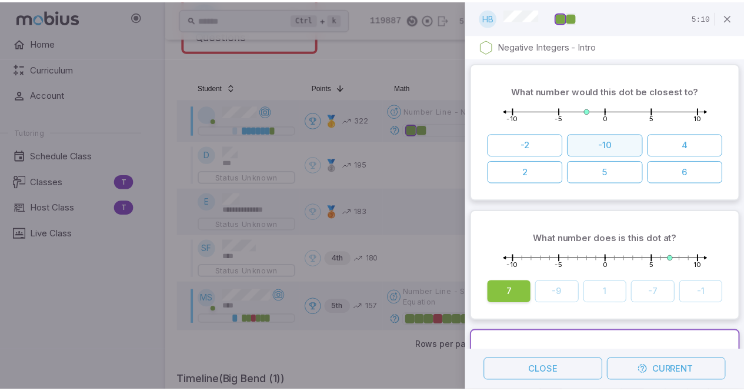
scroll to position [93, 0]
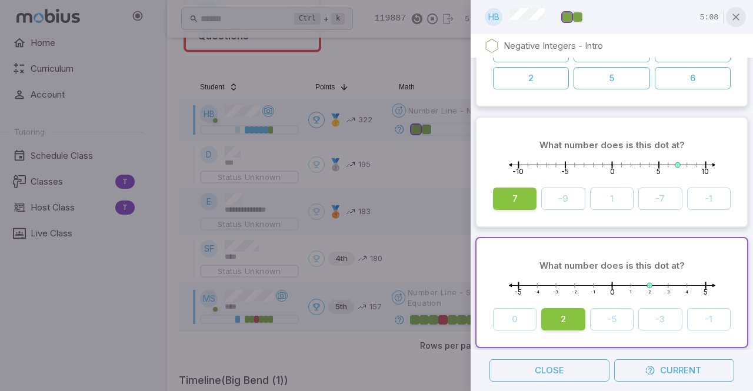
click at [738, 21] on icon "button" at bounding box center [736, 17] width 12 height 12
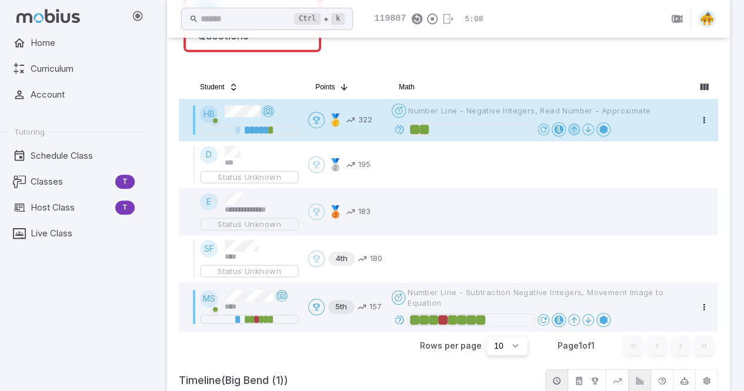
click at [575, 128] on icon at bounding box center [573, 129] width 9 height 9
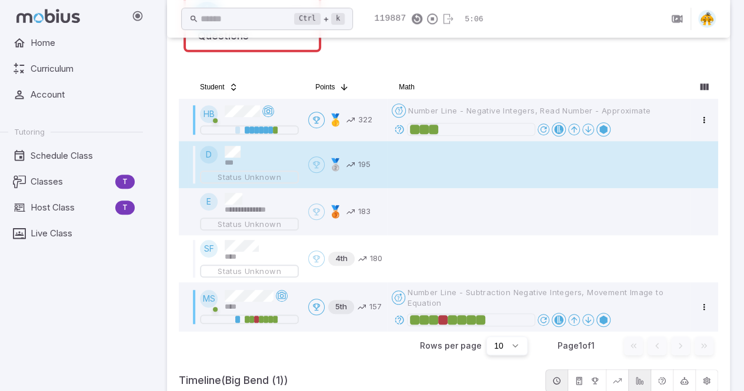
scroll to position [286, 0]
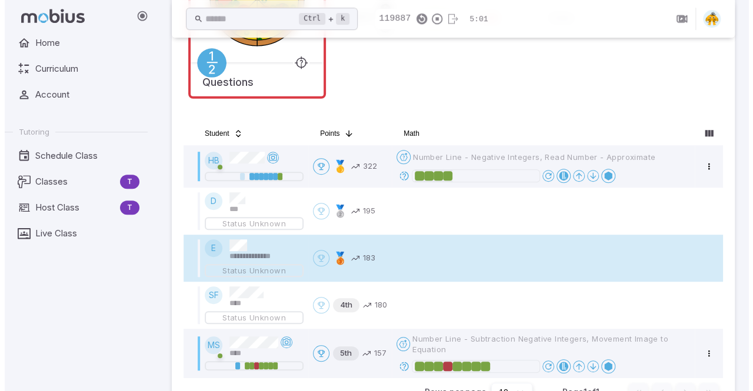
scroll to position [343, 0]
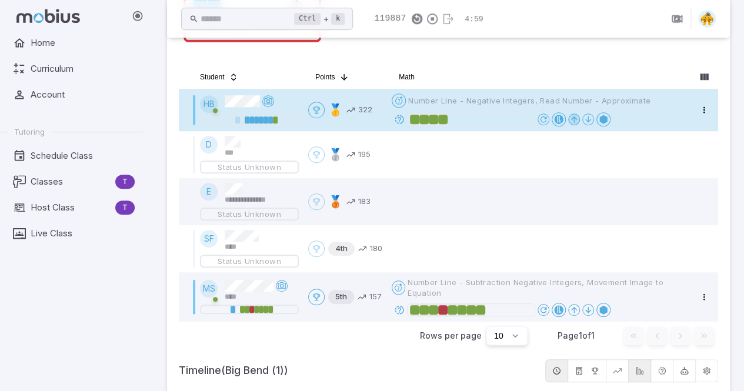
click at [576, 123] on icon at bounding box center [573, 119] width 9 height 9
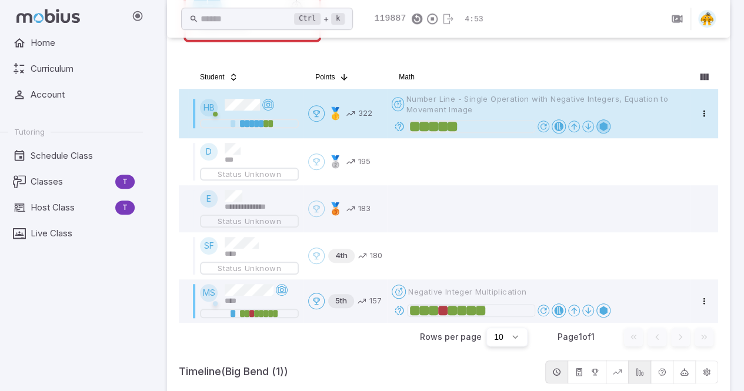
click at [603, 127] on icon at bounding box center [603, 126] width 9 height 9
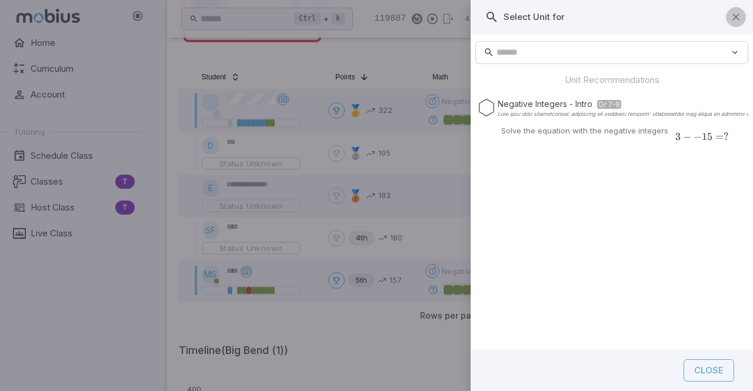
click at [736, 15] on icon "button" at bounding box center [736, 17] width 12 height 12
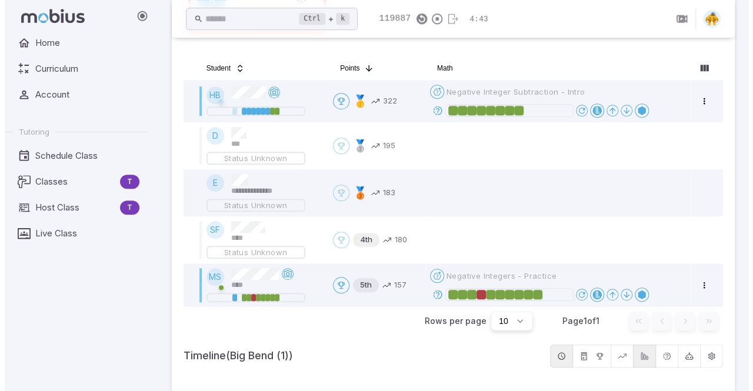
scroll to position [352, 0]
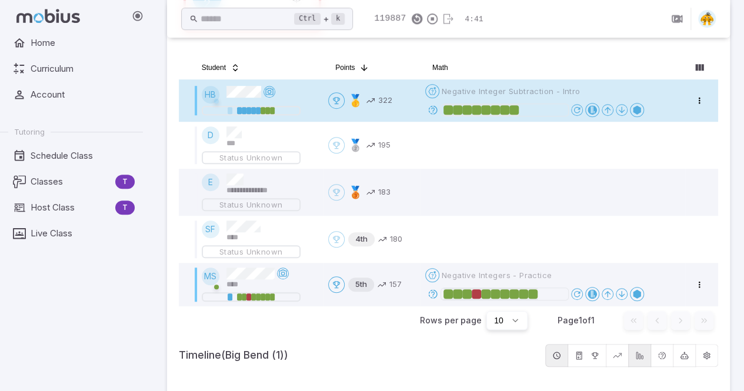
click at [273, 114] on div at bounding box center [272, 110] width 5 height 7
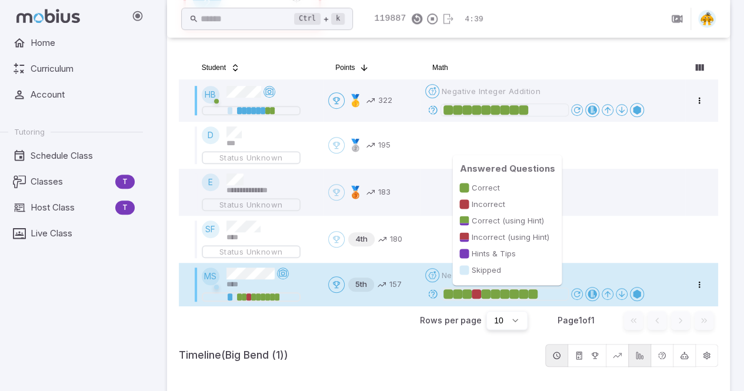
click at [534, 290] on div at bounding box center [532, 293] width 9 height 9
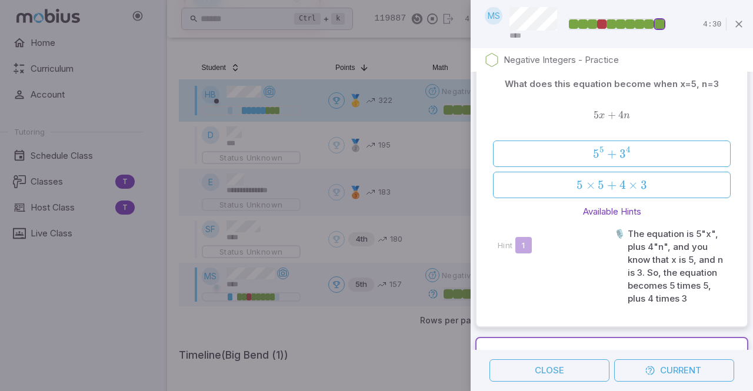
scroll to position [0, 0]
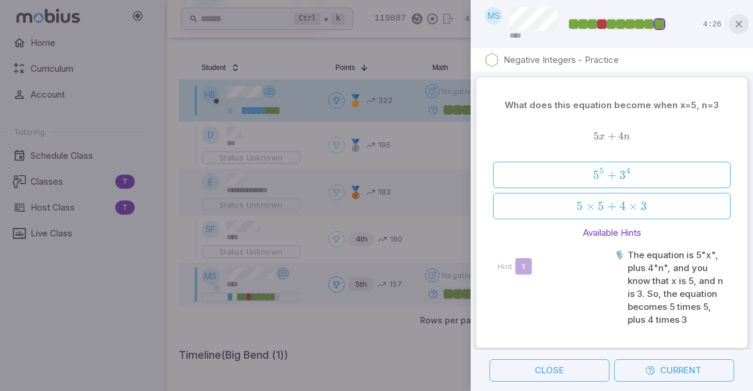
click at [734, 24] on icon "button" at bounding box center [739, 24] width 12 height 12
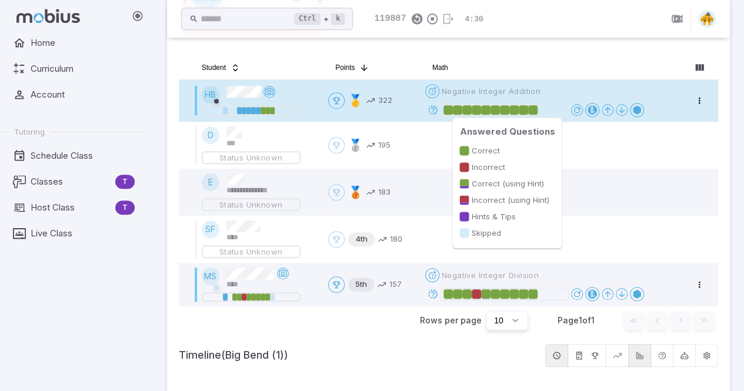
click at [539, 108] on div at bounding box center [504, 110] width 122 height 12
click at [533, 108] on div at bounding box center [532, 109] width 9 height 9
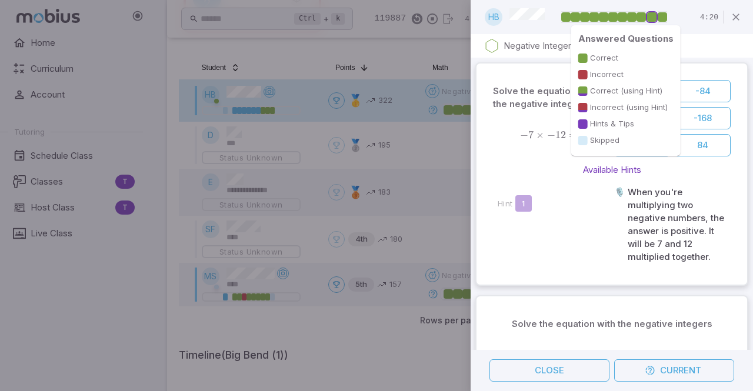
click at [662, 18] on div at bounding box center [661, 16] width 9 height 9
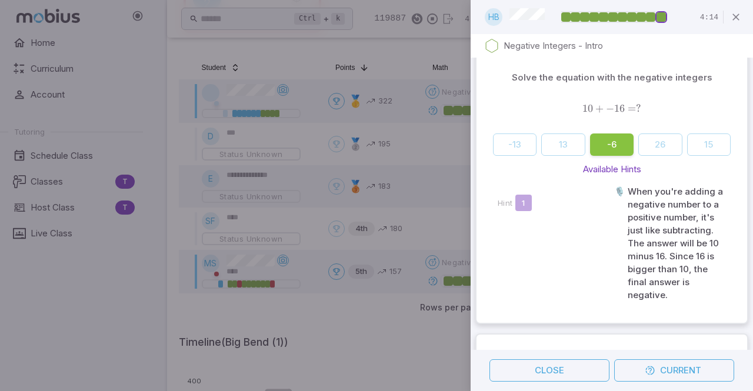
scroll to position [245, 0]
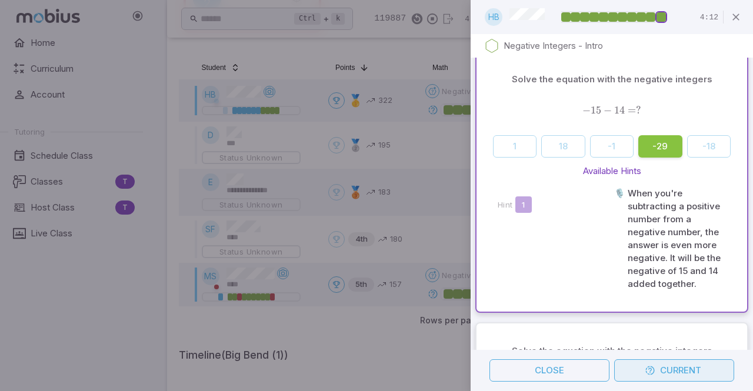
click at [653, 373] on icon "button" at bounding box center [649, 370] width 11 height 11
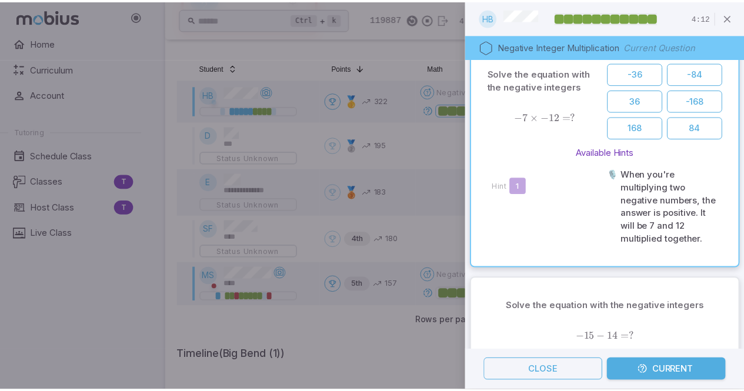
scroll to position [0, 0]
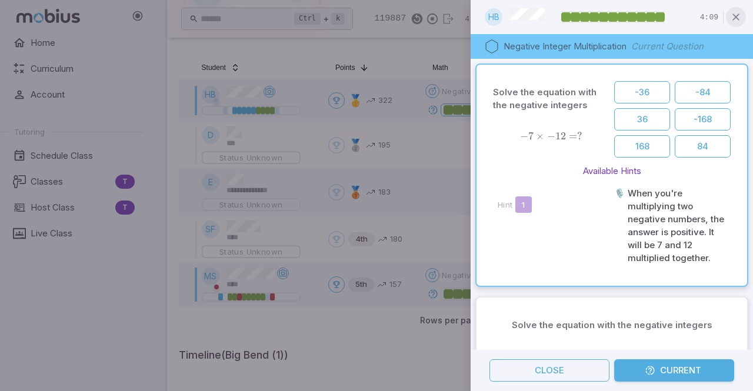
click at [737, 19] on icon "button" at bounding box center [736, 17] width 12 height 12
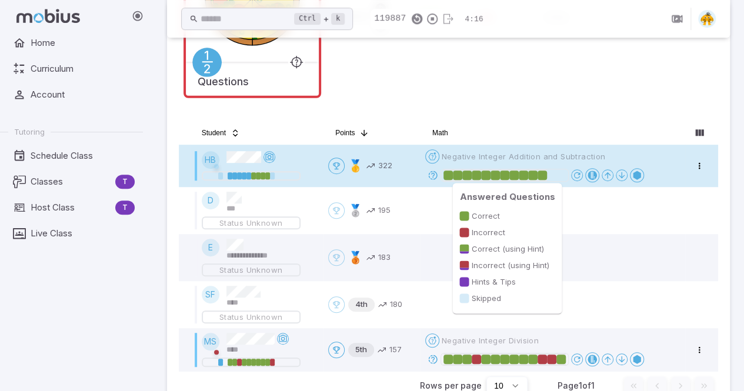
scroll to position [286, 0]
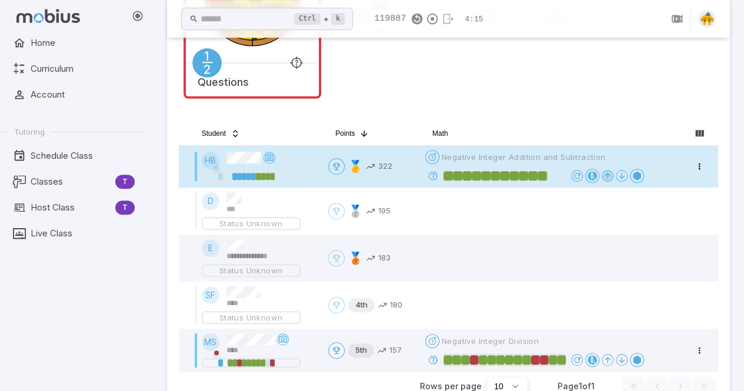
click at [606, 181] on icon at bounding box center [607, 175] width 9 height 9
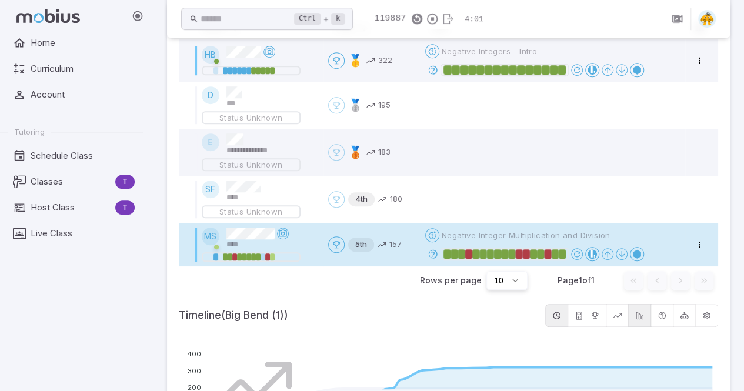
scroll to position [363, 0]
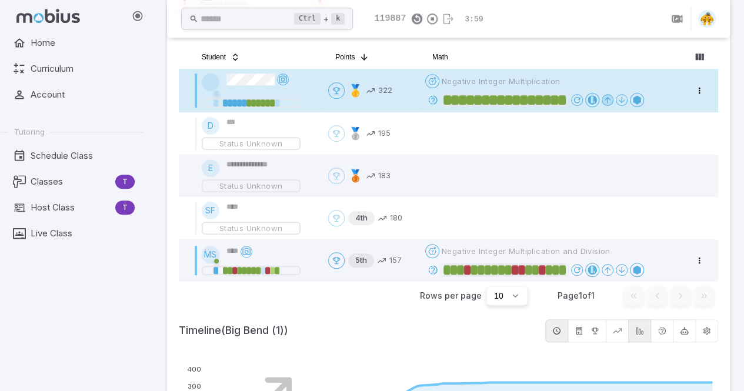
click at [608, 99] on icon at bounding box center [607, 99] width 9 height 9
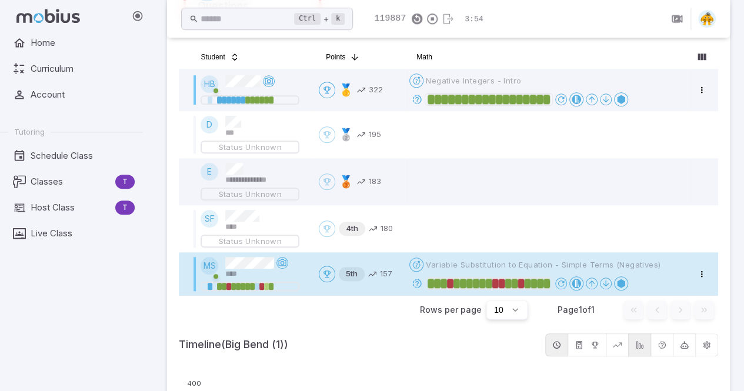
click at [559, 268] on span "Variable Substitution to Equation - Simple Terms (Negatives)" at bounding box center [543, 264] width 235 height 11
click at [529, 259] on span "Variable Substitution to Equation - Simple Terms (Negatives)" at bounding box center [543, 264] width 235 height 11
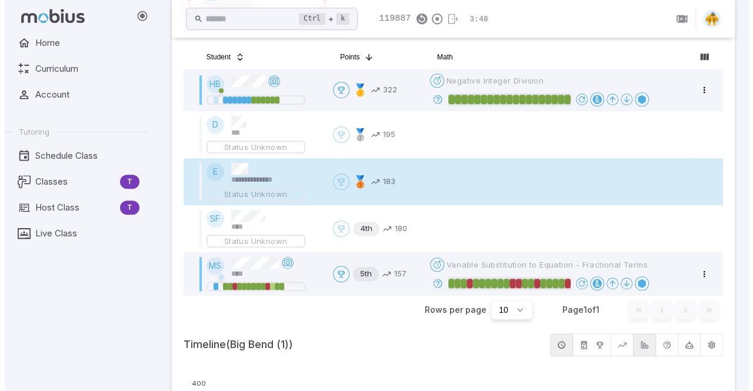
scroll to position [404, 0]
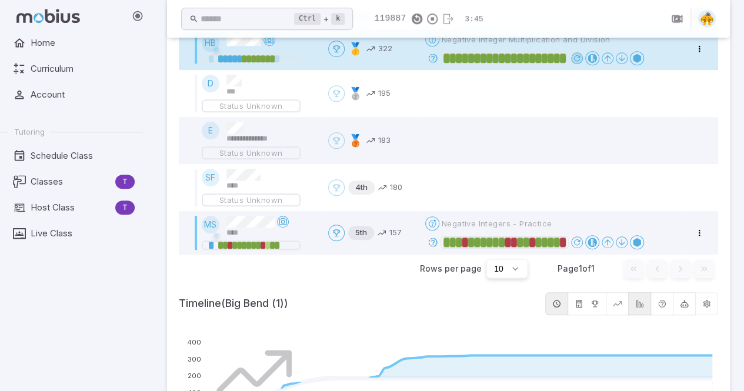
click at [572, 63] on icon at bounding box center [576, 58] width 9 height 9
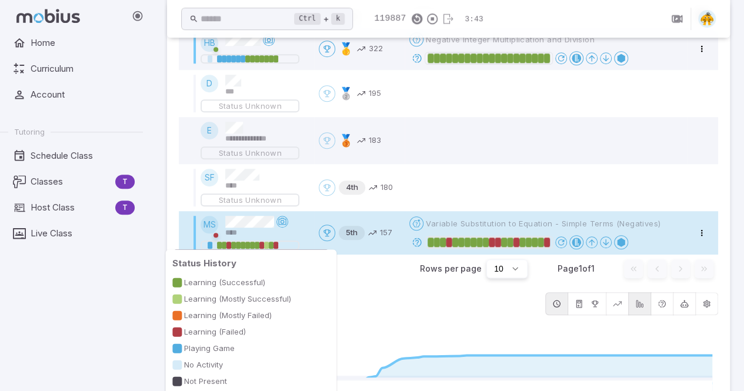
click at [275, 245] on div at bounding box center [275, 245] width 5 height 7
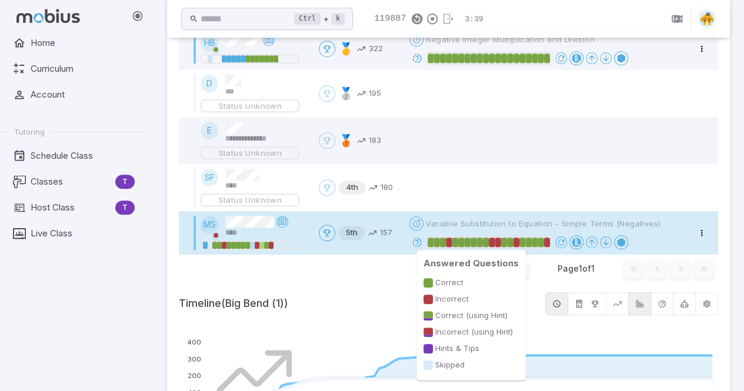
click at [548, 238] on div at bounding box center [547, 242] width 6 height 9
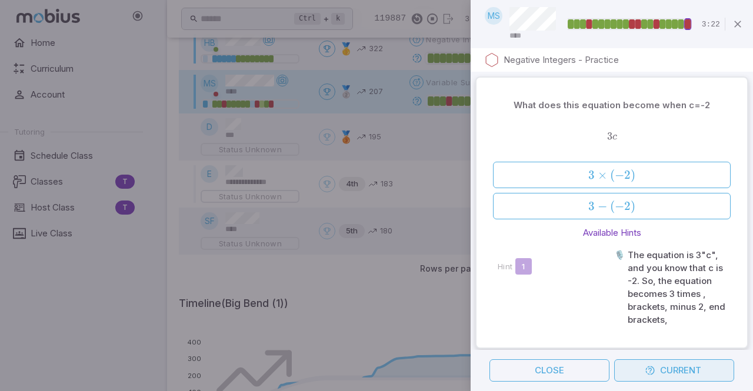
scroll to position [281, 0]
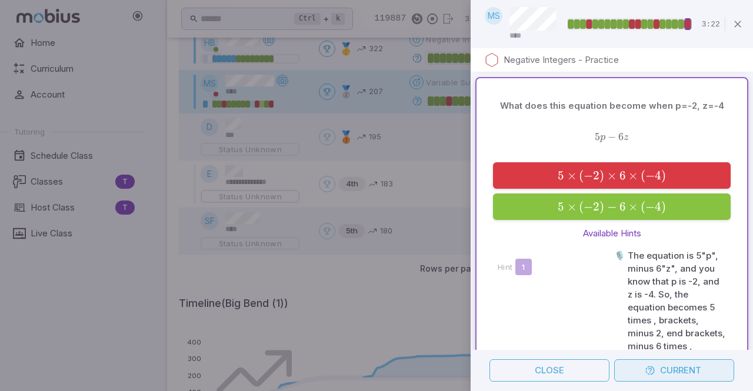
click at [644, 367] on icon "button" at bounding box center [649, 370] width 11 height 11
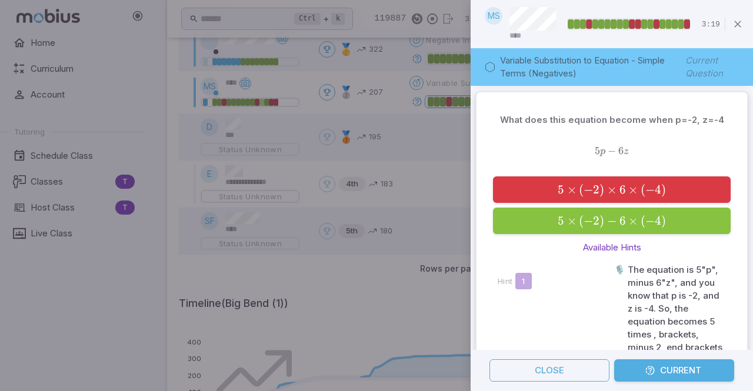
click at [650, 371] on icon "button" at bounding box center [649, 370] width 11 height 11
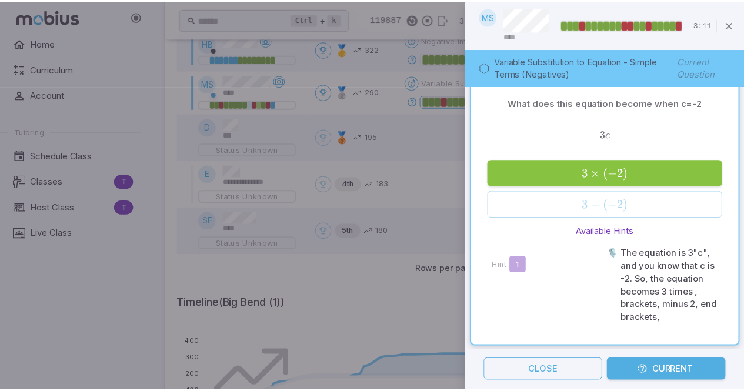
scroll to position [0, 0]
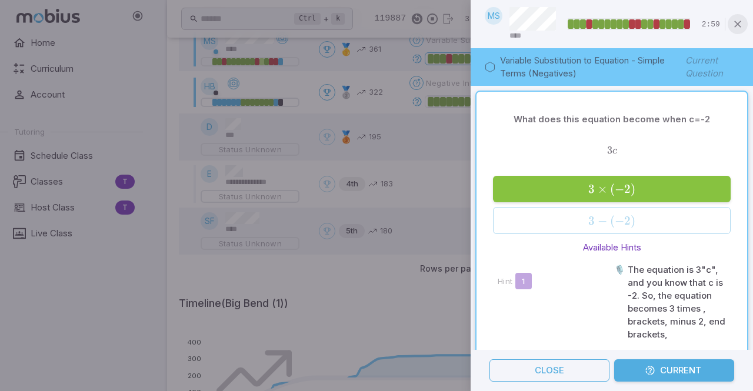
click at [740, 28] on icon "button" at bounding box center [737, 24] width 12 height 12
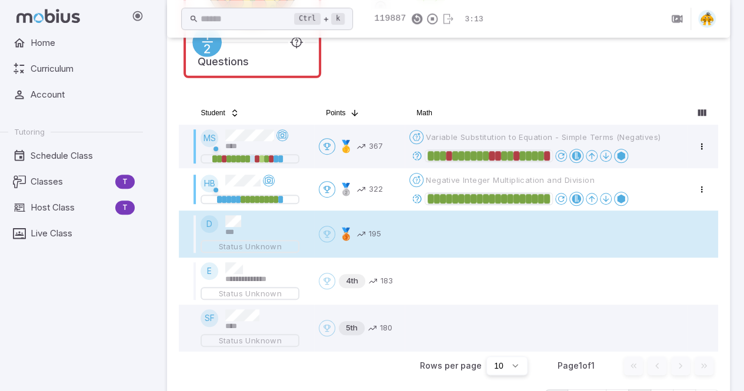
scroll to position [312, 0]
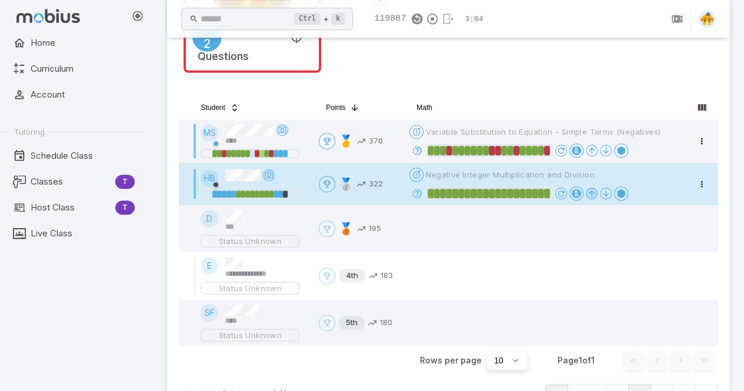
click at [595, 193] on icon at bounding box center [591, 193] width 9 height 9
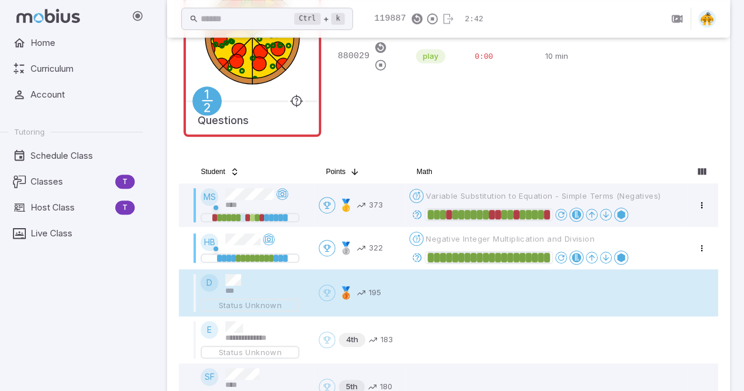
scroll to position [252, 0]
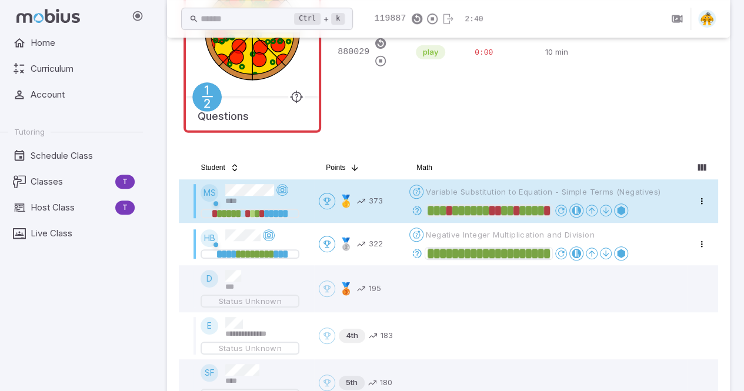
click at [547, 191] on span "Variable Substitution to Equation - Simple Terms (Negatives)" at bounding box center [543, 191] width 235 height 11
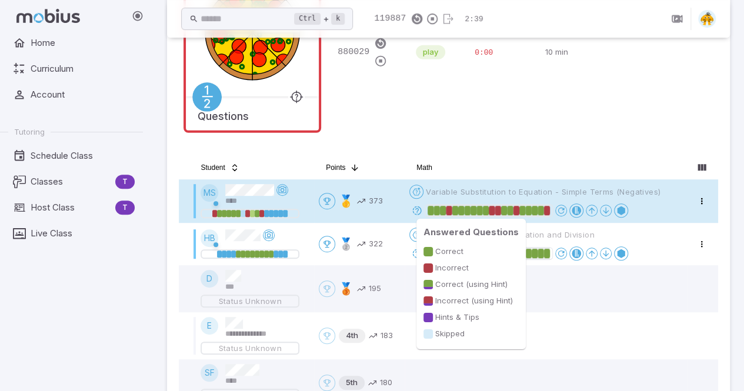
click at [547, 210] on div at bounding box center [547, 210] width 6 height 9
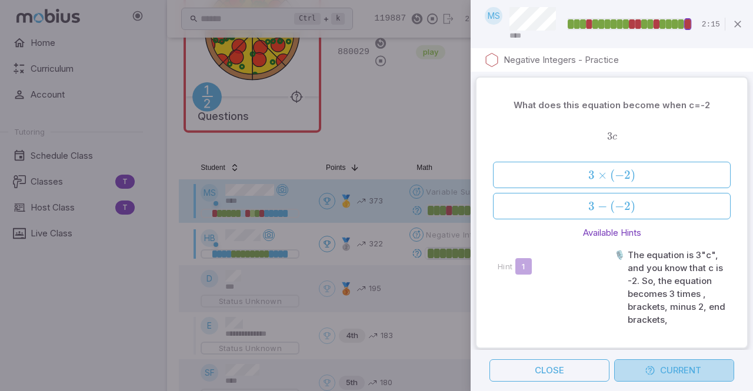
click at [635, 367] on button "Current" at bounding box center [674, 370] width 120 height 22
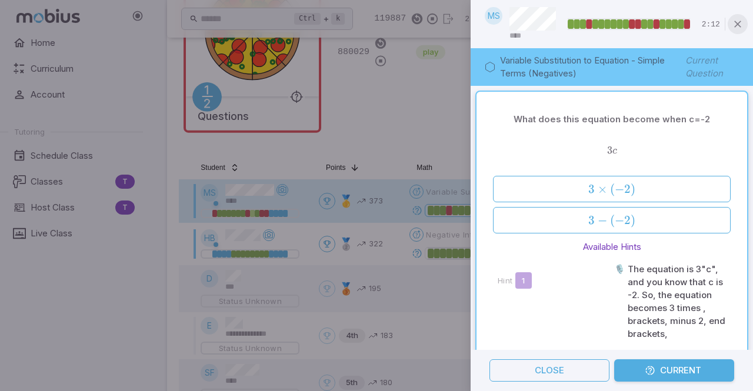
click at [737, 25] on icon "button" at bounding box center [737, 24] width 12 height 12
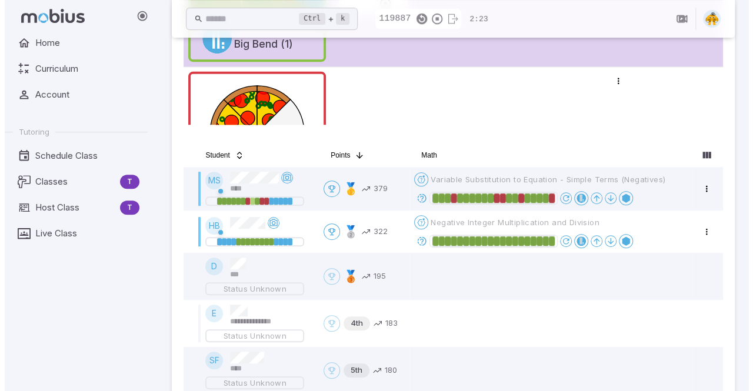
scroll to position [265, 0]
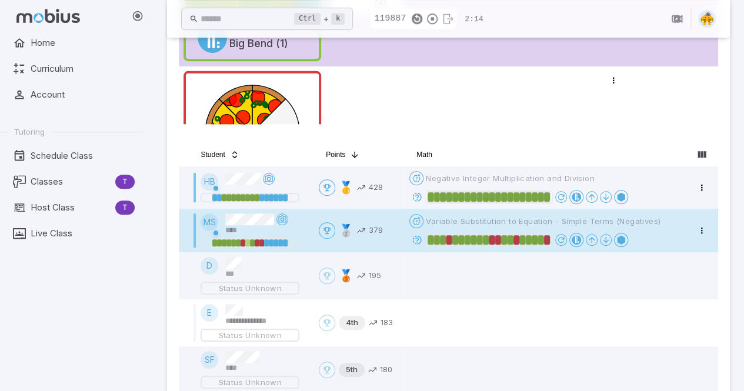
click at [512, 226] on div "Open menu Variable Substitution to Equation - Simple Terms (Negatives)" at bounding box center [534, 221] width 251 height 14
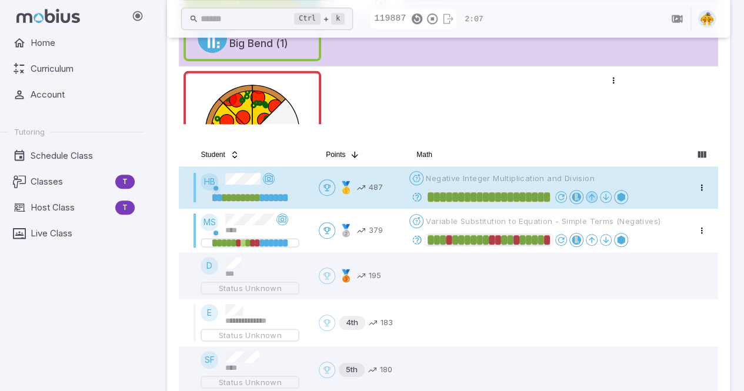
click at [594, 197] on icon at bounding box center [591, 196] width 9 height 9
click at [609, 196] on icon at bounding box center [605, 196] width 9 height 9
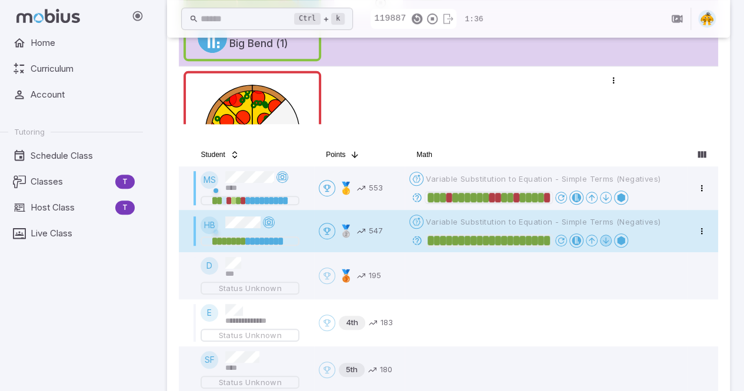
click at [604, 242] on icon at bounding box center [605, 240] width 9 height 9
click at [593, 239] on icon at bounding box center [591, 240] width 9 height 9
click at [611, 239] on button at bounding box center [606, 241] width 12 height 12
click at [623, 240] on icon at bounding box center [620, 240] width 9 height 9
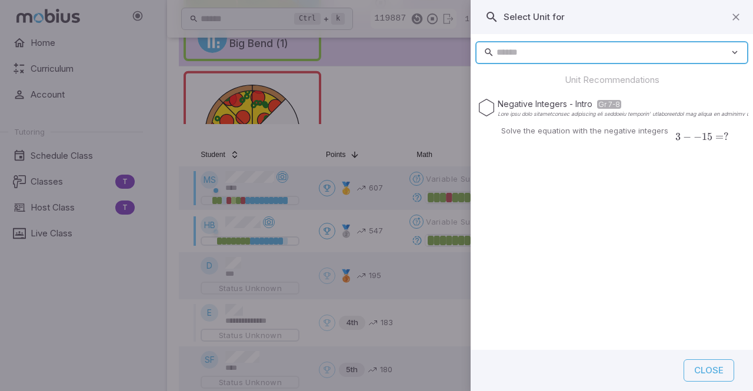
click at [549, 50] on input "text" at bounding box center [612, 52] width 233 height 23
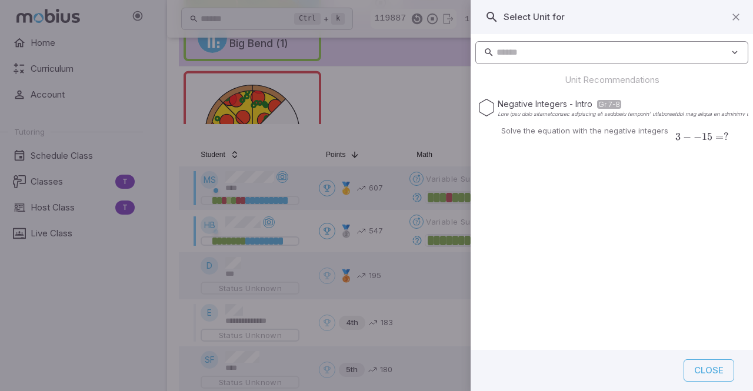
click at [733, 55] on icon at bounding box center [734, 52] width 11 height 12
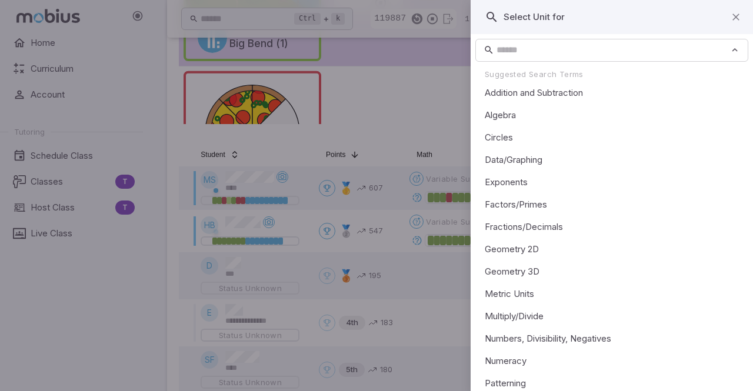
scroll to position [12, 0]
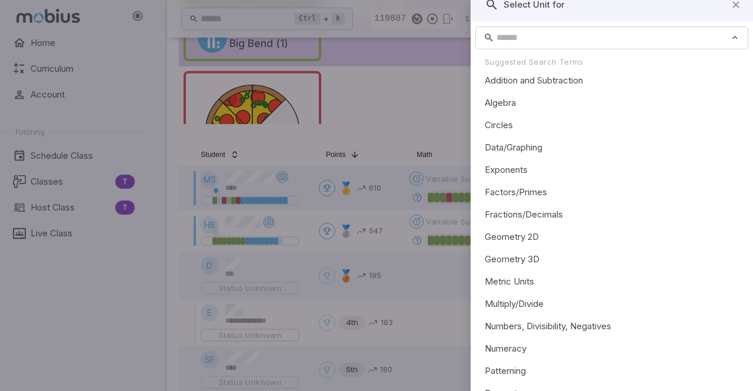
click at [532, 325] on li "Numbers, Divisibility, Negatives" at bounding box center [611, 326] width 273 height 22
type input "**********"
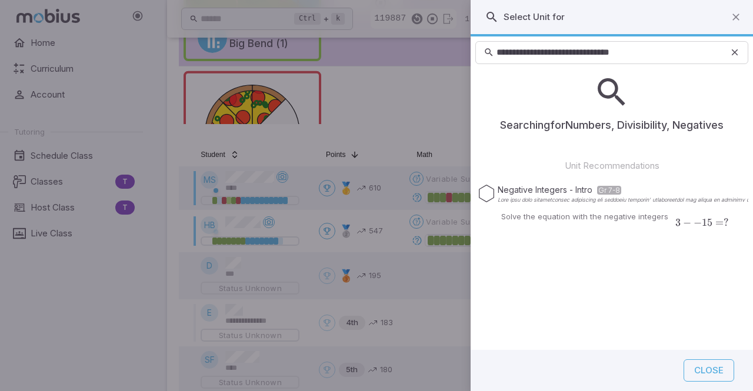
scroll to position [0, 0]
click at [485, 191] on icon at bounding box center [486, 194] width 18 height 18
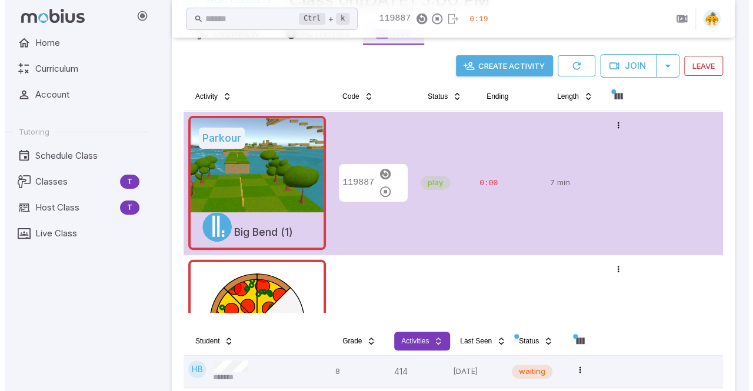
scroll to position [76, 0]
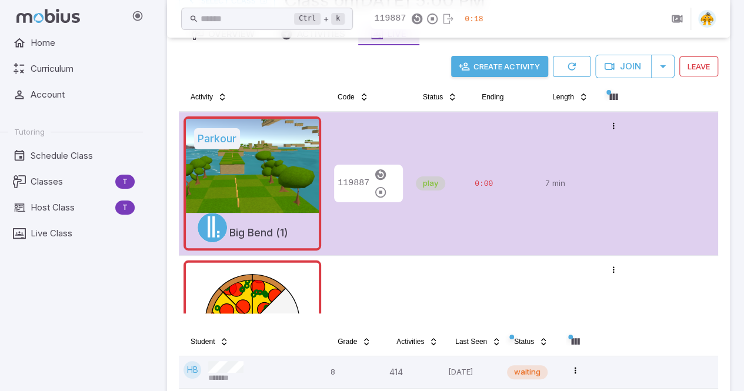
click at [470, 69] on button "Create Activity" at bounding box center [499, 66] width 97 height 21
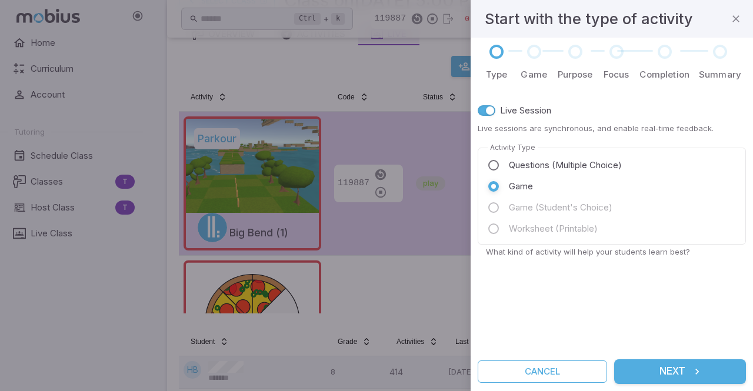
click at [510, 164] on span "Questions (Multiple Choice)" at bounding box center [565, 165] width 113 height 13
click at [666, 366] on button "Next" at bounding box center [680, 371] width 132 height 25
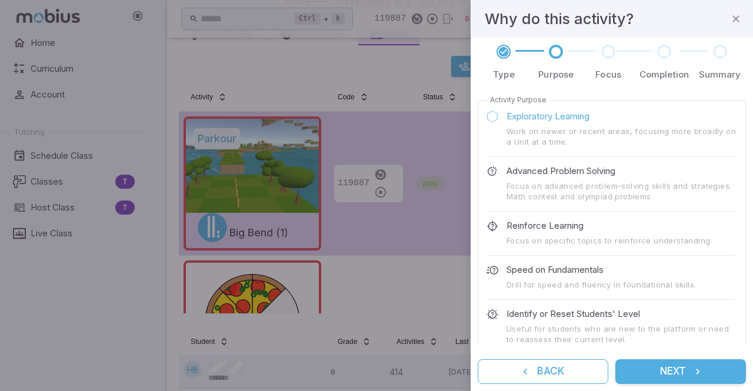
click at [553, 169] on p "Advanced Problem Solving" at bounding box center [560, 171] width 109 height 13
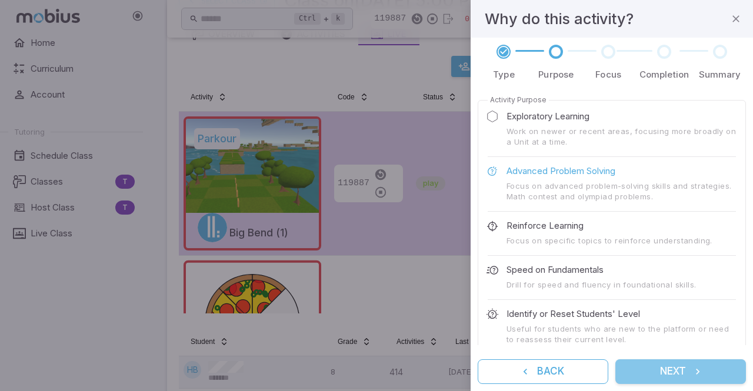
click at [648, 372] on button "Next" at bounding box center [680, 371] width 131 height 25
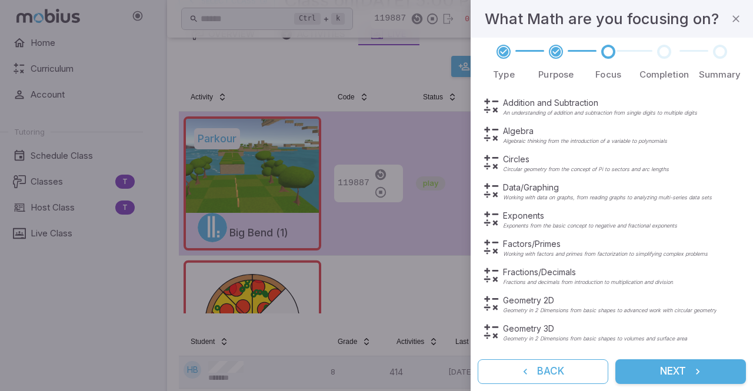
scroll to position [136, 0]
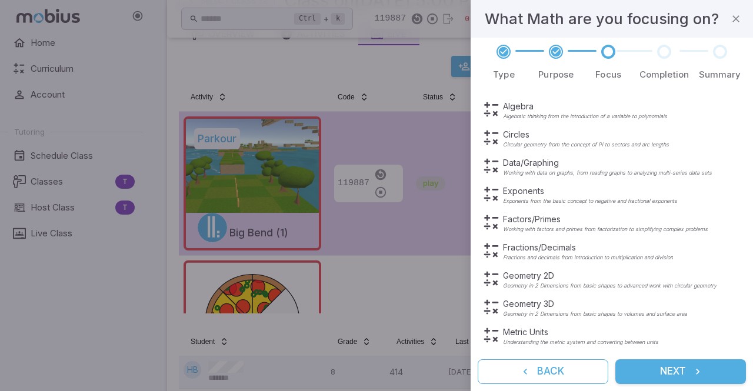
click at [713, 126] on div "Circles Circular geometry from the concept of Pi to sectors and arc lengths Rem…" at bounding box center [611, 138] width 263 height 24
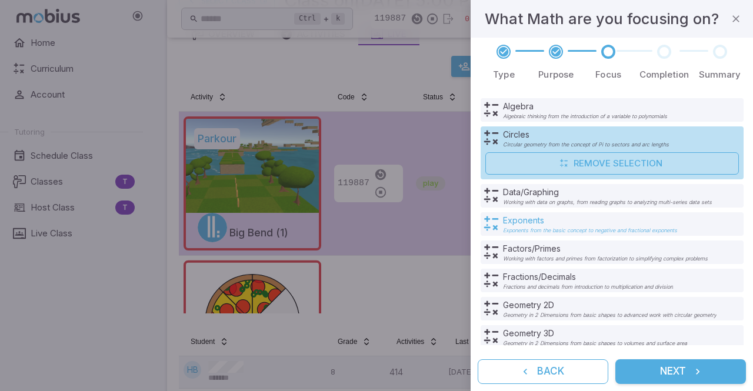
click at [568, 228] on p "Exponents from the basic concept to negative and fractional exponents" at bounding box center [590, 231] width 174 height 6
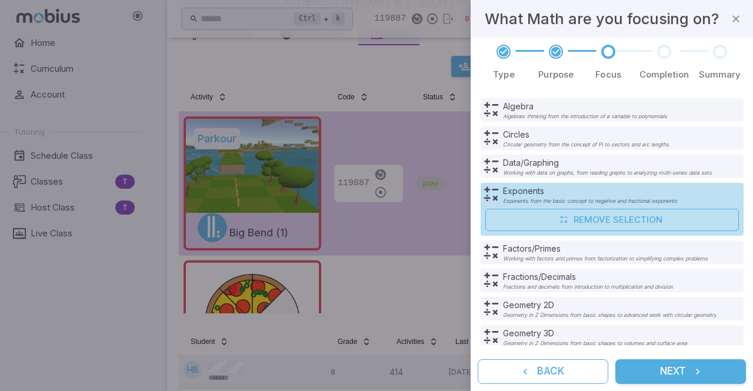
click at [646, 374] on button "Next" at bounding box center [680, 371] width 131 height 25
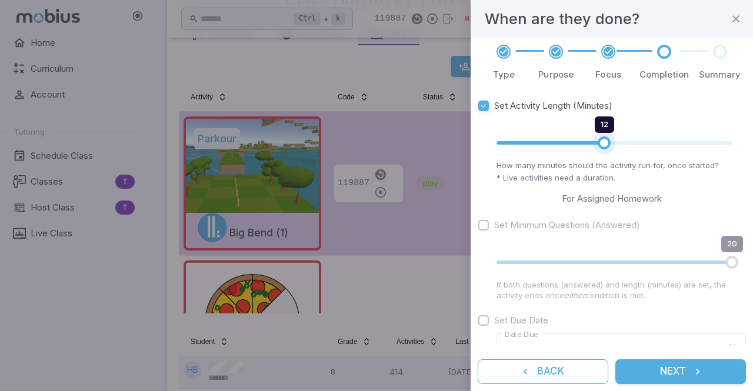
type input "**"
drag, startPoint x: 580, startPoint y: 143, endPoint x: 611, endPoint y: 143, distance: 31.2
click at [611, 143] on span "13" at bounding box center [613, 142] width 13 height 13
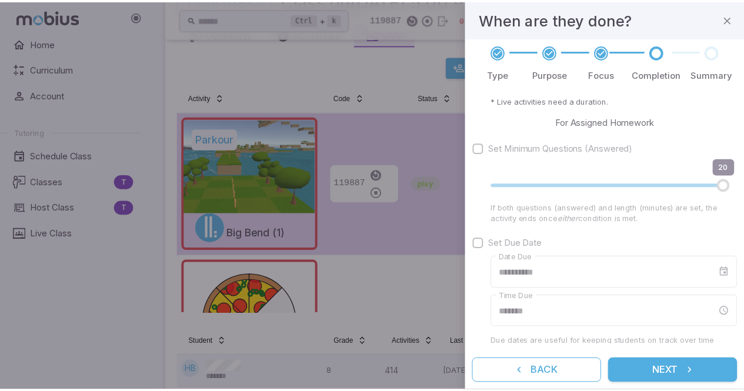
scroll to position [78, 0]
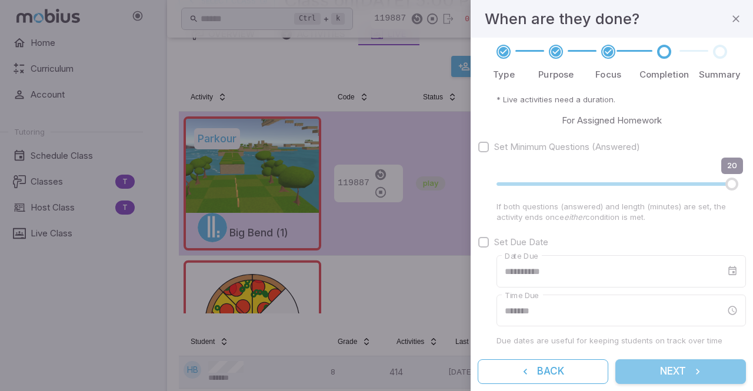
click at [660, 366] on button "Next" at bounding box center [680, 371] width 131 height 25
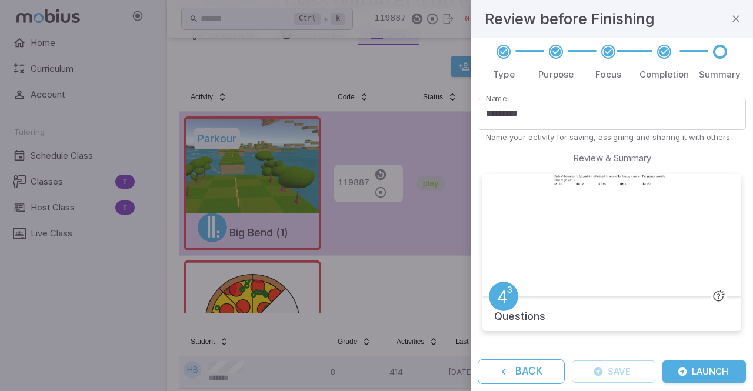
click at [697, 365] on button "Launch" at bounding box center [703, 371] width 83 height 22
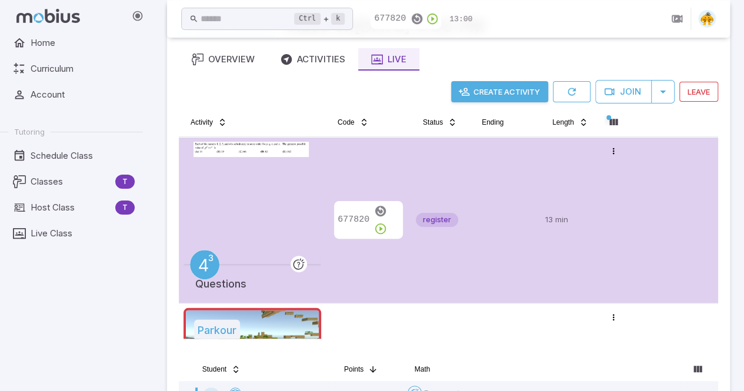
scroll to position [52, 0]
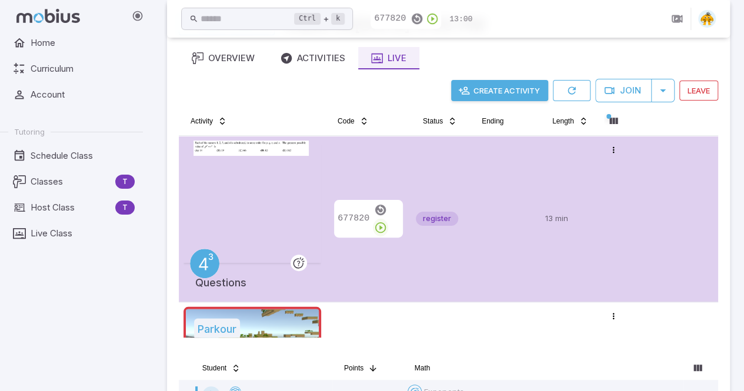
click at [387, 221] on icon "button" at bounding box center [380, 227] width 13 height 13
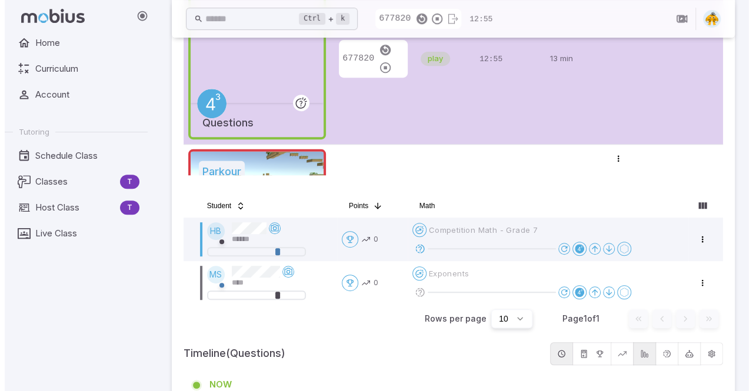
scroll to position [213, 0]
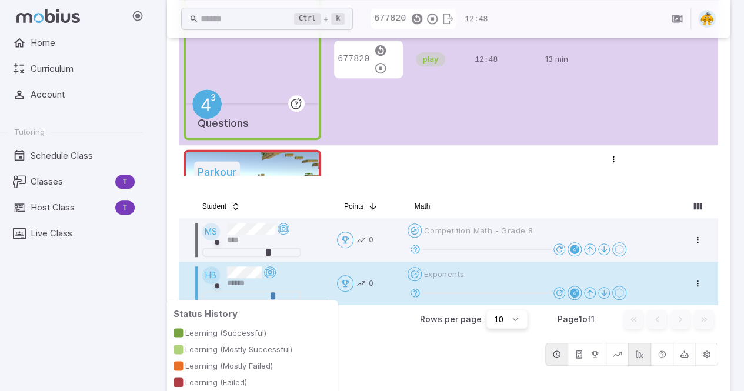
click at [273, 296] on div at bounding box center [272, 295] width 5 height 7
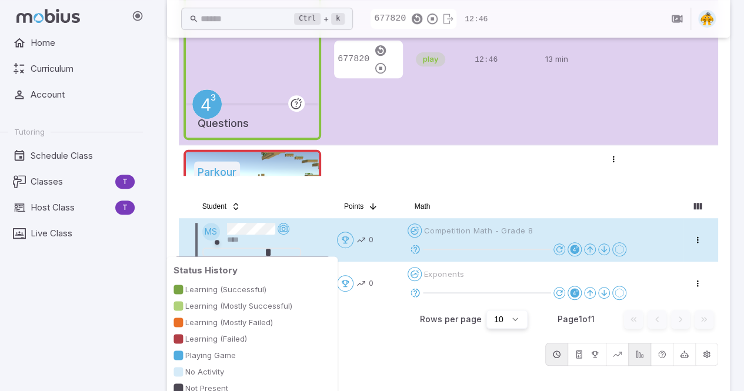
click at [269, 250] on div at bounding box center [268, 252] width 5 height 7
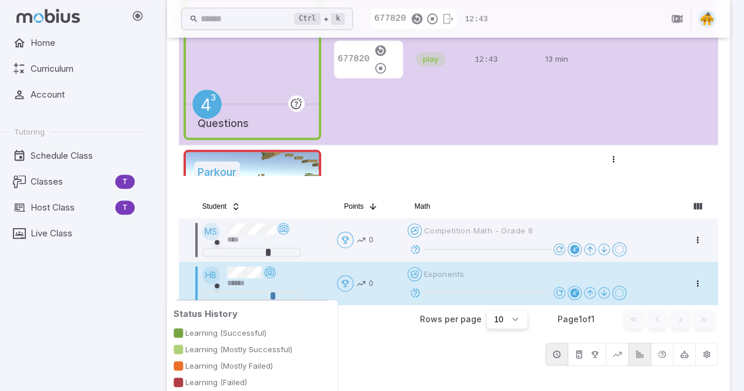
click at [287, 298] on div at bounding box center [252, 295] width 94 height 7
click at [273, 297] on div at bounding box center [252, 295] width 94 height 7
click at [266, 295] on div at bounding box center [268, 295] width 5 height 7
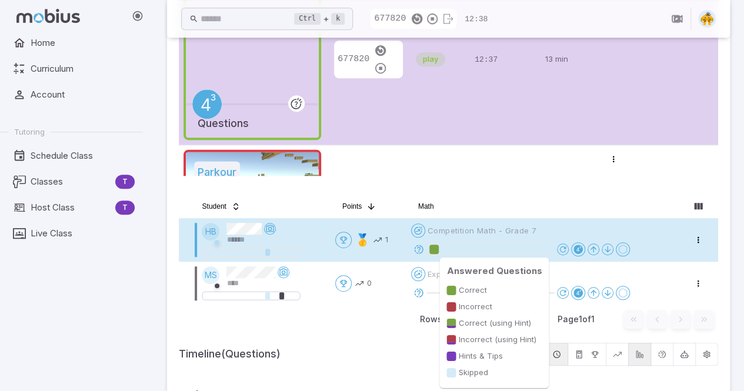
click at [439, 247] on div at bounding box center [433, 249] width 9 height 9
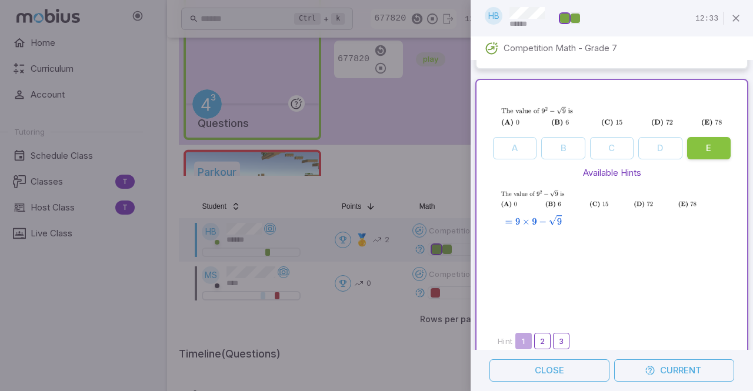
scroll to position [626, 0]
drag, startPoint x: 752, startPoint y: 175, endPoint x: 514, endPoint y: 238, distance: 245.7
click at [514, 238] on img at bounding box center [611, 260] width 228 height 145
click at [684, 366] on button "Current" at bounding box center [674, 370] width 120 height 22
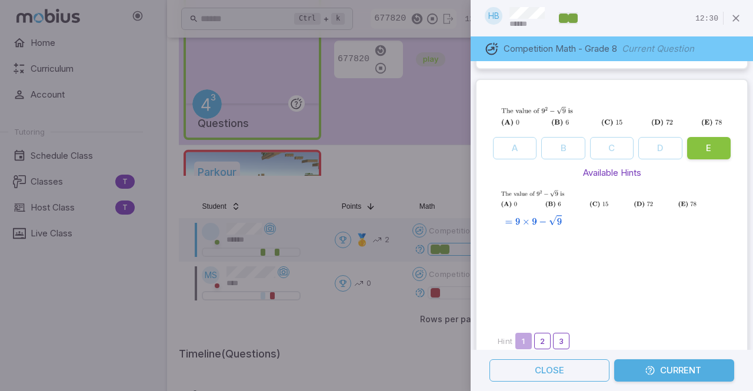
scroll to position [27, 0]
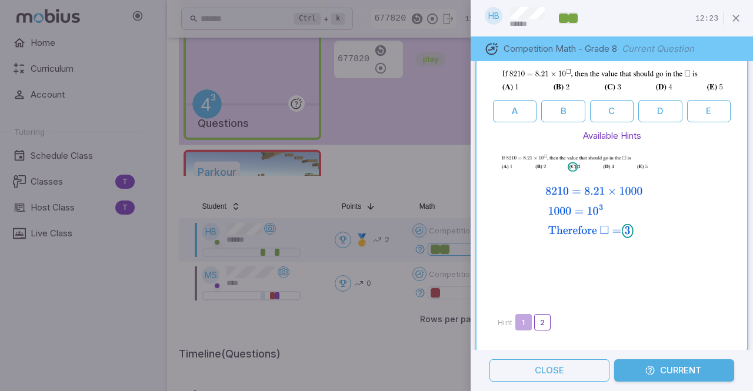
click at [414, 181] on div at bounding box center [376, 195] width 753 height 391
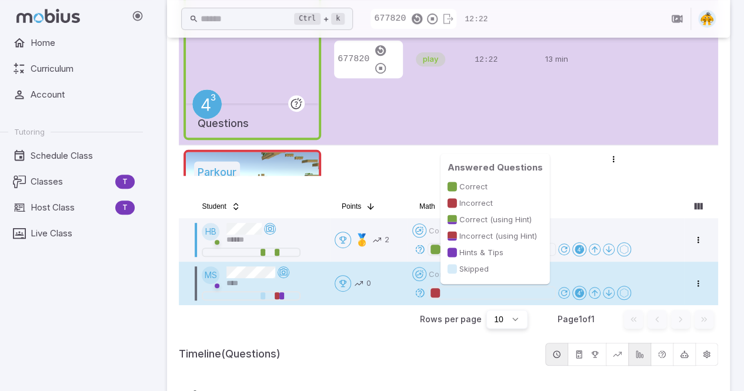
click at [433, 291] on div at bounding box center [434, 292] width 9 height 9
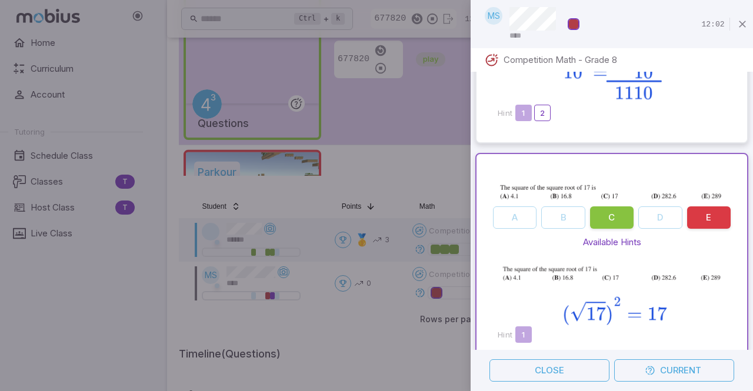
scroll to position [210, 0]
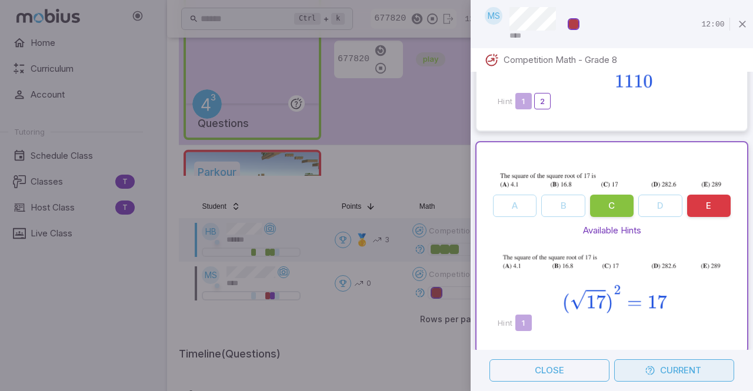
click at [648, 377] on button "Current" at bounding box center [674, 370] width 120 height 22
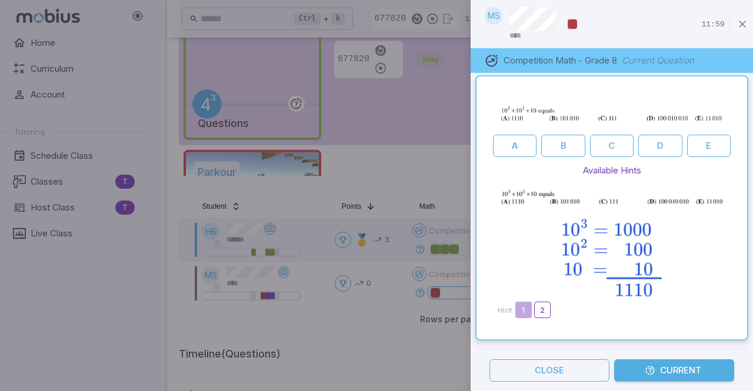
scroll to position [0, 0]
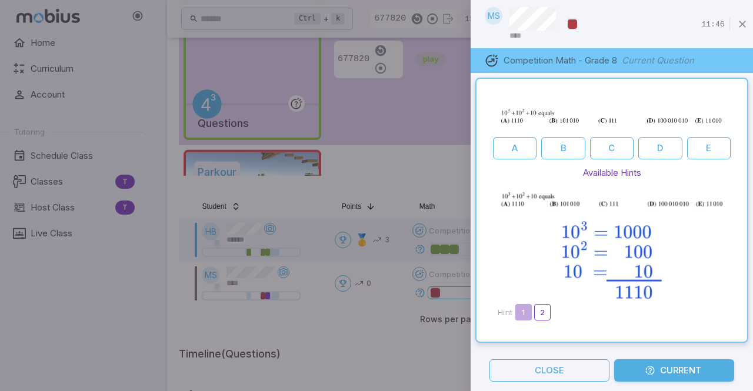
click at [726, 229] on div "A B C D E Available Hints Hint 1 2" at bounding box center [611, 209] width 261 height 253
drag, startPoint x: 750, startPoint y: 250, endPoint x: 504, endPoint y: 246, distance: 246.4
click at [504, 246] on img at bounding box center [611, 246] width 228 height 115
click at [389, 319] on div at bounding box center [376, 195] width 753 height 391
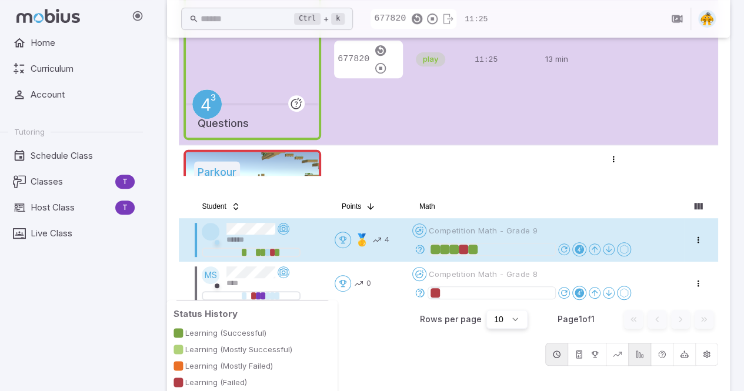
click at [273, 250] on div at bounding box center [272, 252] width 5 height 7
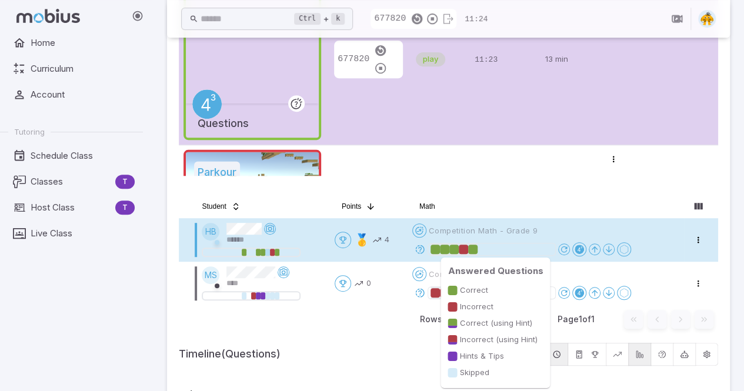
click at [467, 249] on div at bounding box center [463, 249] width 9 height 9
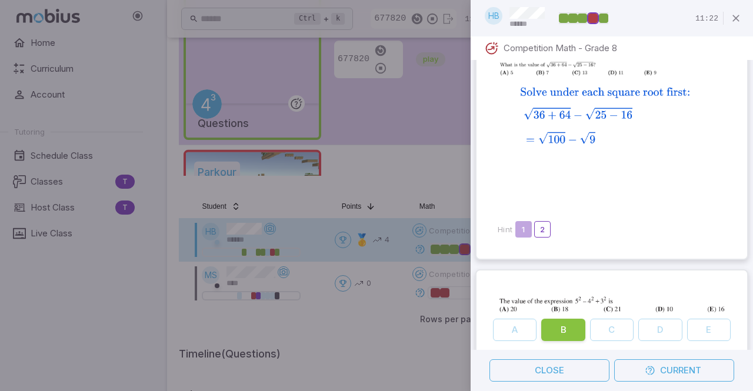
scroll to position [112, 0]
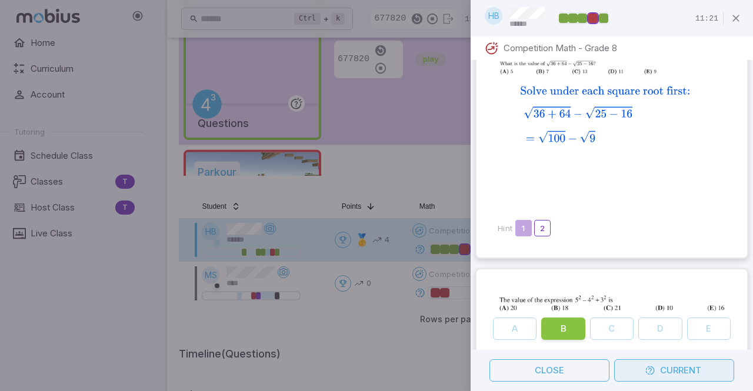
click at [651, 370] on icon "button" at bounding box center [649, 370] width 11 height 11
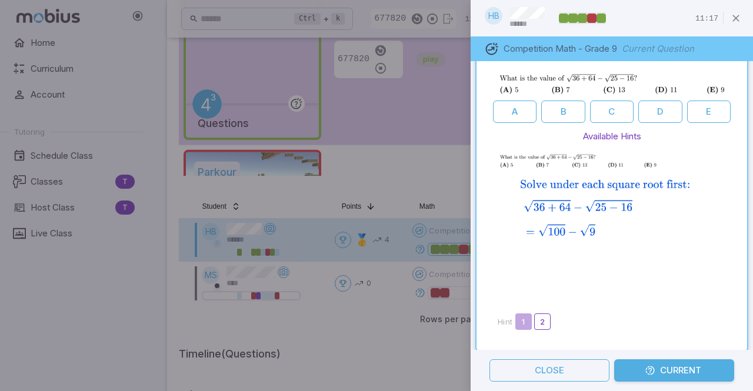
scroll to position [0, 0]
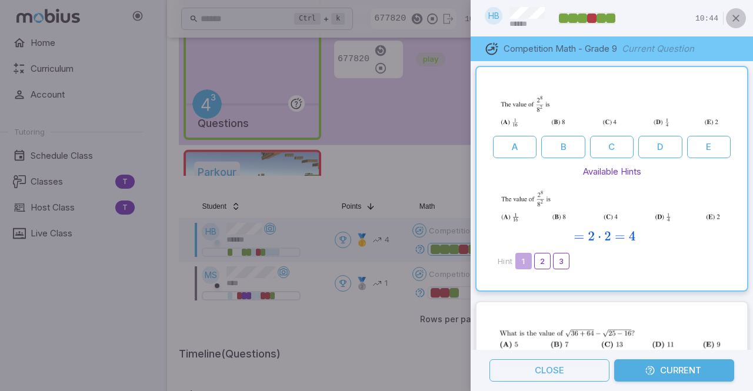
click at [736, 19] on icon "button" at bounding box center [736, 18] width 12 height 12
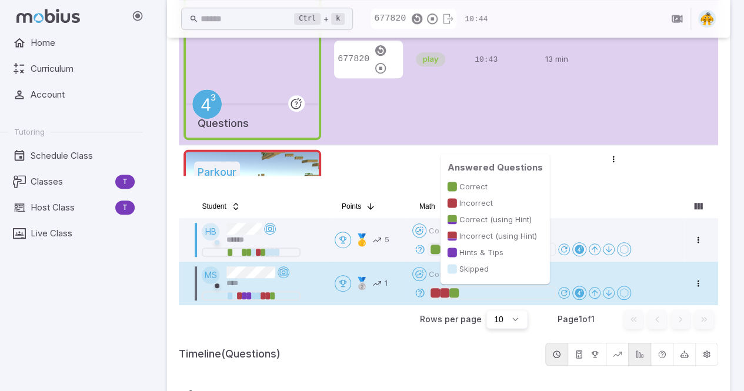
click at [453, 293] on div at bounding box center [453, 292] width 9 height 9
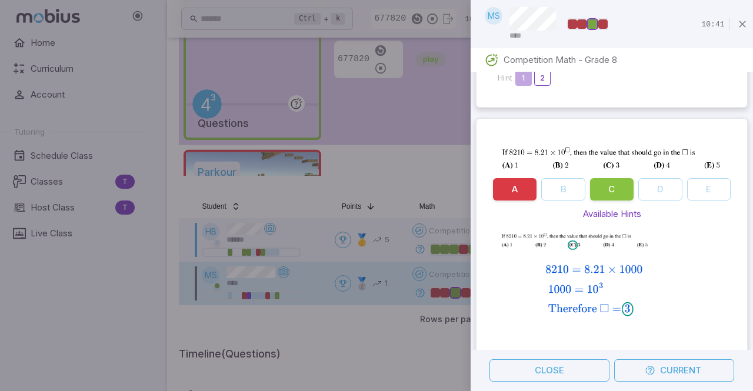
scroll to position [286, 0]
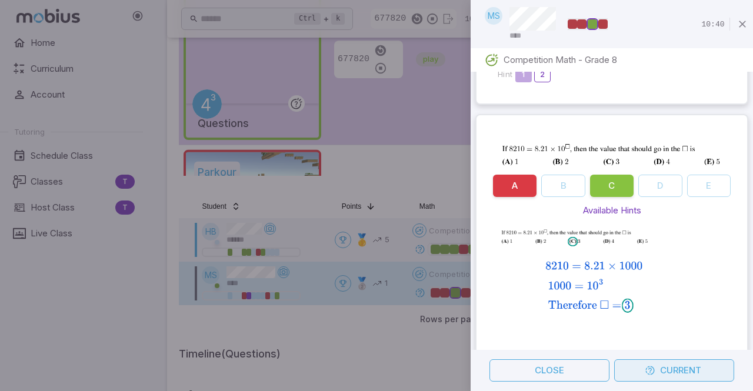
click at [651, 371] on icon "button" at bounding box center [649, 370] width 11 height 11
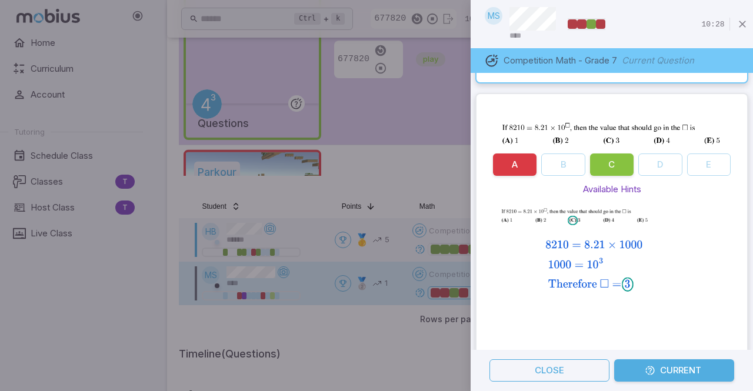
scroll to position [0, 0]
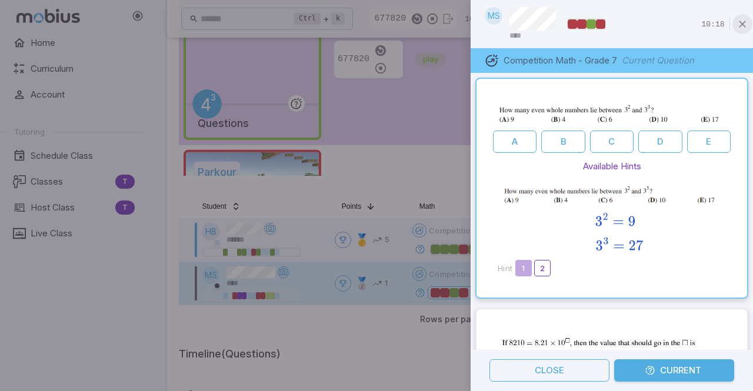
click at [738, 20] on icon "button" at bounding box center [742, 24] width 12 height 12
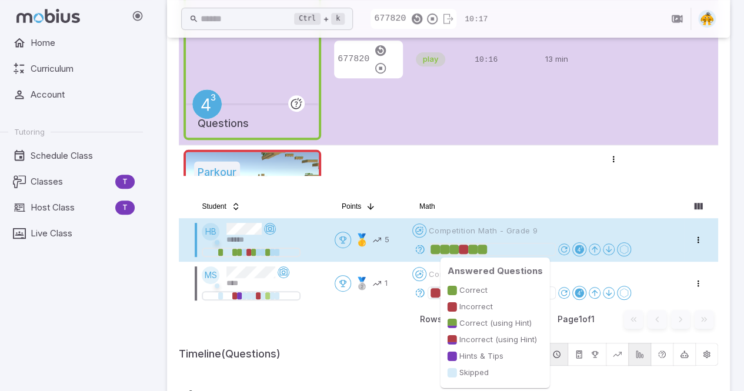
click at [515, 243] on div at bounding box center [491, 249] width 122 height 12
click at [489, 249] on div at bounding box center [491, 249] width 122 height 12
click at [488, 250] on div at bounding box center [491, 249] width 122 height 12
click at [479, 250] on div at bounding box center [481, 249] width 9 height 9
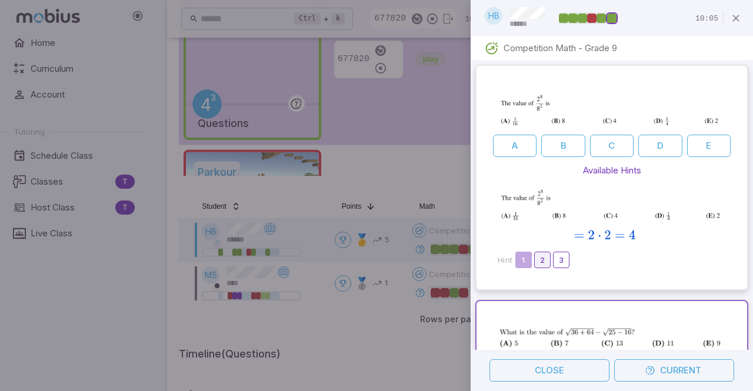
click at [542, 256] on button "2" at bounding box center [542, 260] width 16 height 16
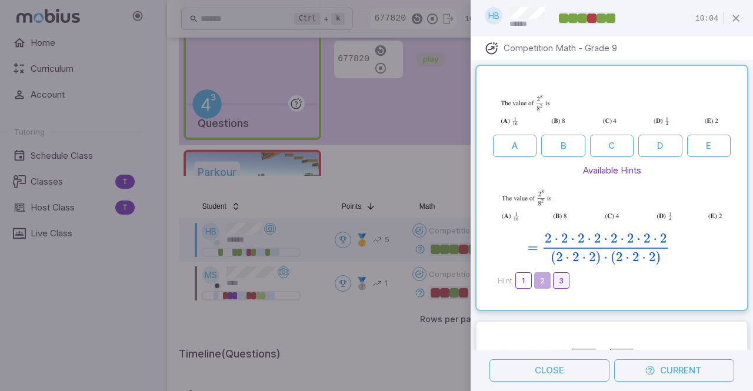
click at [562, 272] on button "3" at bounding box center [561, 280] width 16 height 16
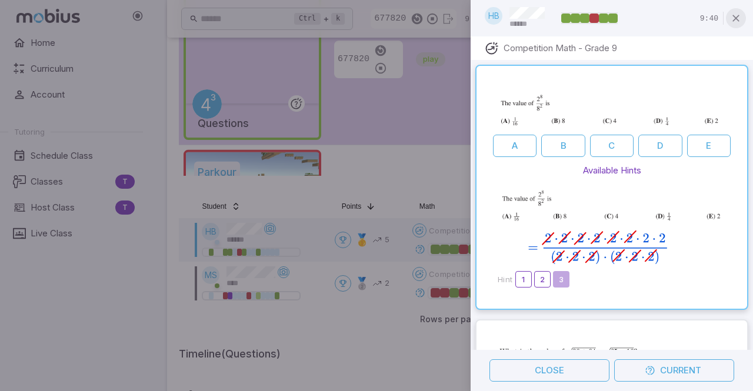
click at [735, 18] on icon "button" at bounding box center [736, 18] width 12 height 12
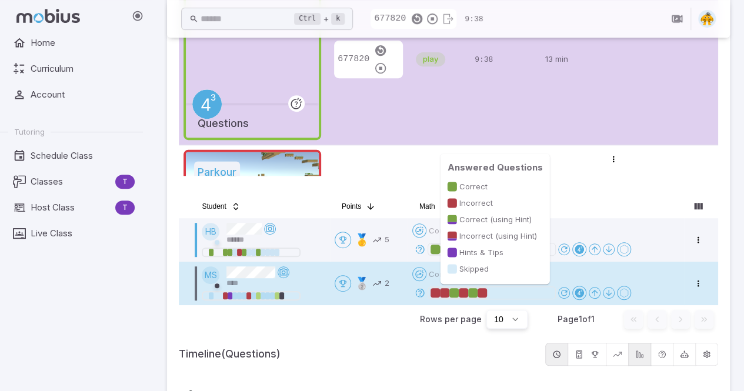
click at [490, 292] on div at bounding box center [491, 293] width 122 height 12
click at [482, 292] on div at bounding box center [481, 292] width 9 height 9
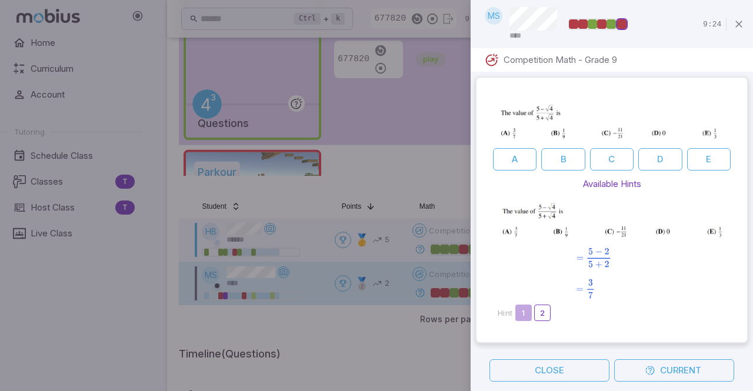
click at [721, 91] on div "A B C D E Available Hints Hint 1 2" at bounding box center [611, 209] width 261 height 255
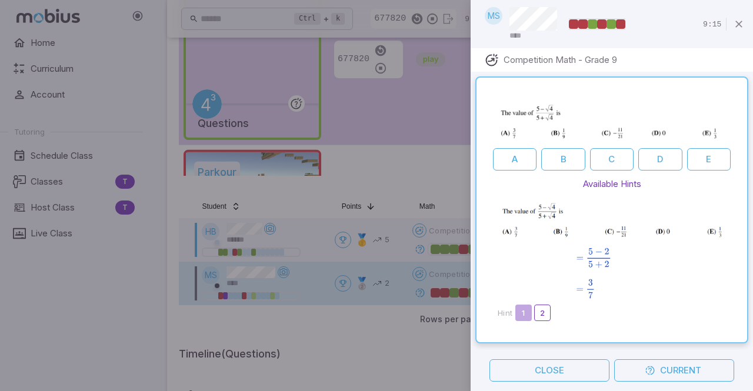
click at [743, 161] on div "A B C D E Available Hints Hint 1 2" at bounding box center [611, 210] width 282 height 276
click at [741, 191] on div "A B C D E Available Hints Hint 1 2" at bounding box center [611, 210] width 282 height 276
click at [738, 24] on icon "button" at bounding box center [739, 24] width 12 height 12
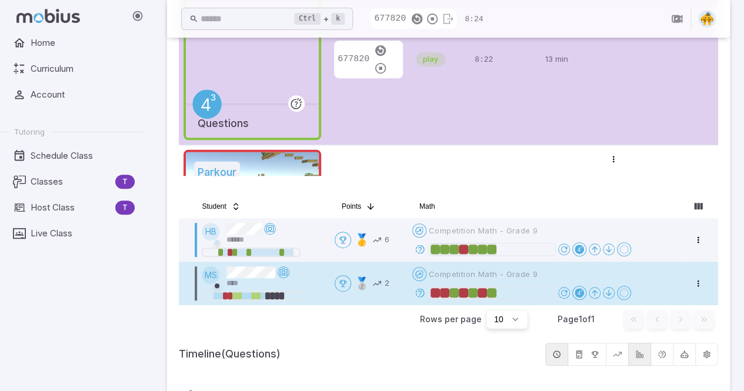
click at [496, 282] on div "Open menu Competition Math - Grade 9" at bounding box center [545, 283] width 267 height 33
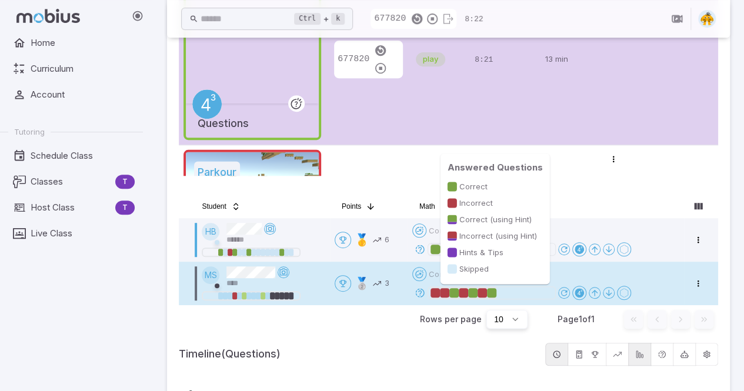
click at [494, 292] on div at bounding box center [491, 292] width 9 height 9
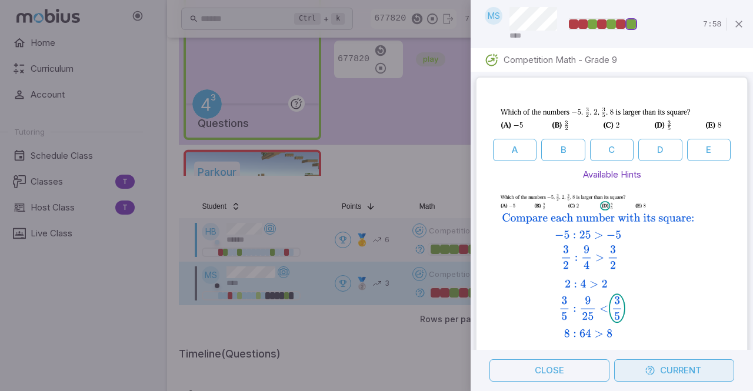
click at [661, 375] on button "Current" at bounding box center [674, 370] width 120 height 22
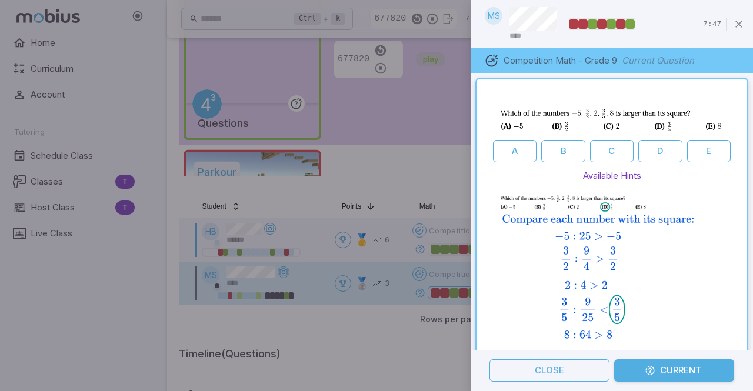
click at [740, 224] on div "A B C D E Available Hints Hint 1 2" at bounding box center [611, 234] width 282 height 323
click at [742, 231] on div "A B C D E Available Hints Hint 1 2" at bounding box center [611, 234] width 282 height 323
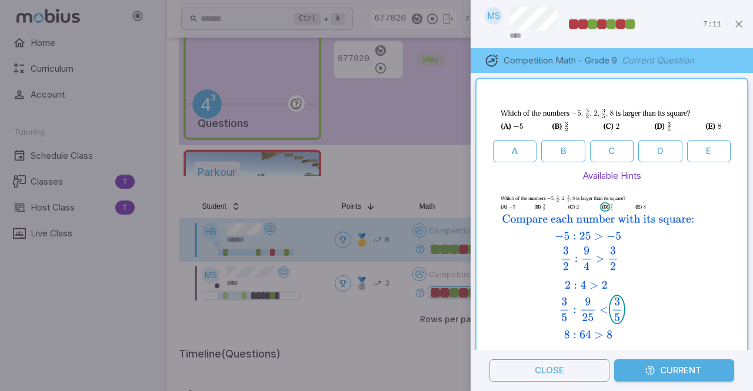
click at [743, 229] on div "A B C D E Available Hints Hint 1 2" at bounding box center [611, 234] width 282 height 323
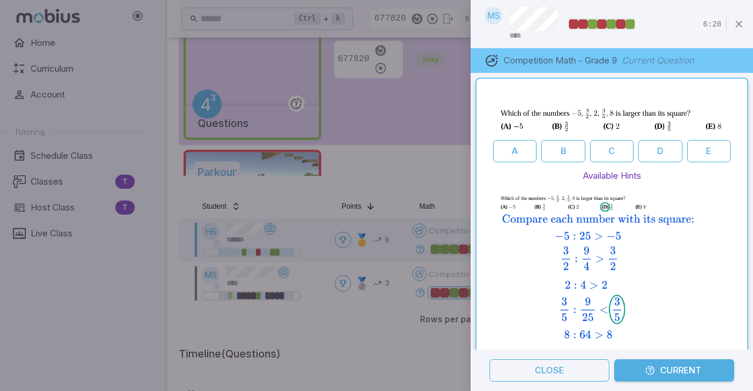
click at [742, 206] on div "A B C D E Available Hints Hint 1 2" at bounding box center [611, 234] width 282 height 323
click at [742, 253] on div "A B C D E Available Hints Hint 1 2" at bounding box center [611, 234] width 282 height 323
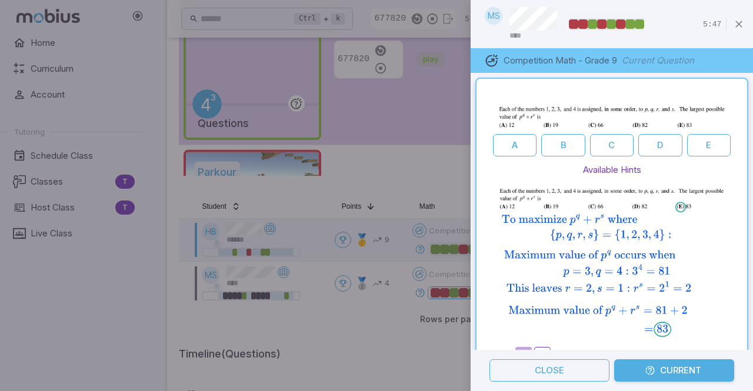
click at [743, 236] on div "A B C D E Available Hints Hint 1 2" at bounding box center [611, 232] width 282 height 318
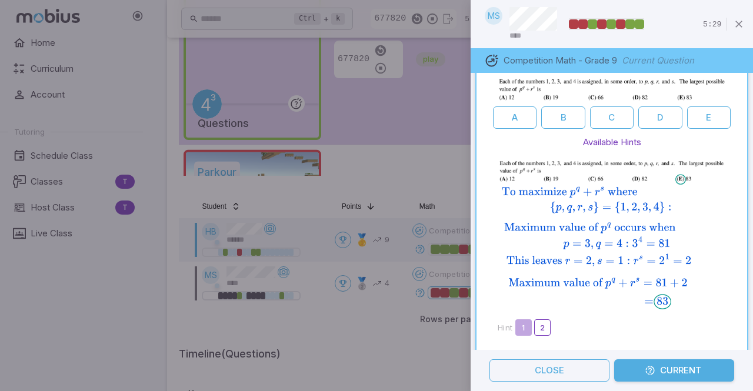
scroll to position [20, 0]
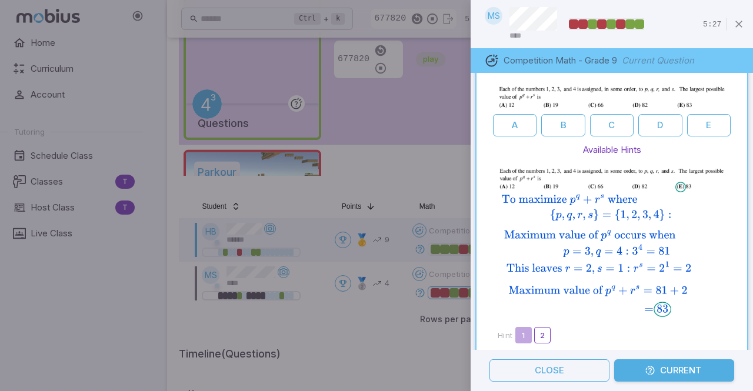
click at [379, 170] on div at bounding box center [376, 195] width 753 height 391
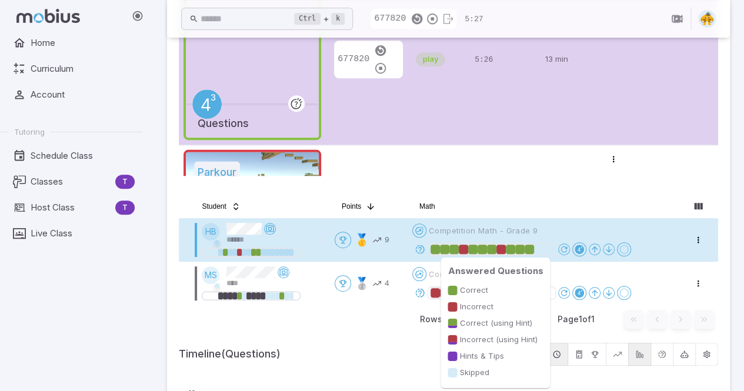
click at [532, 251] on div at bounding box center [528, 249] width 9 height 9
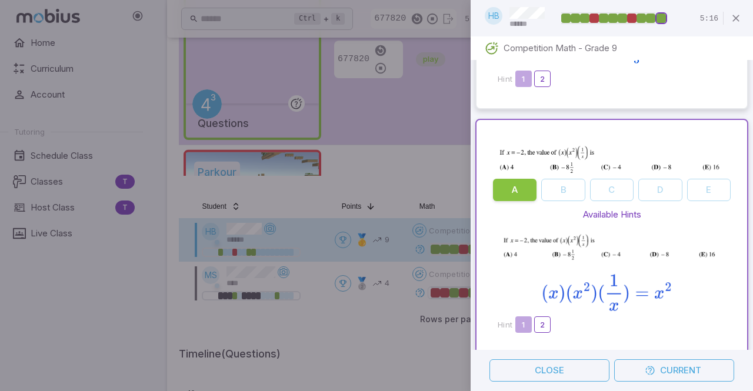
scroll to position [205, 0]
click at [642, 372] on button "Current" at bounding box center [674, 370] width 120 height 22
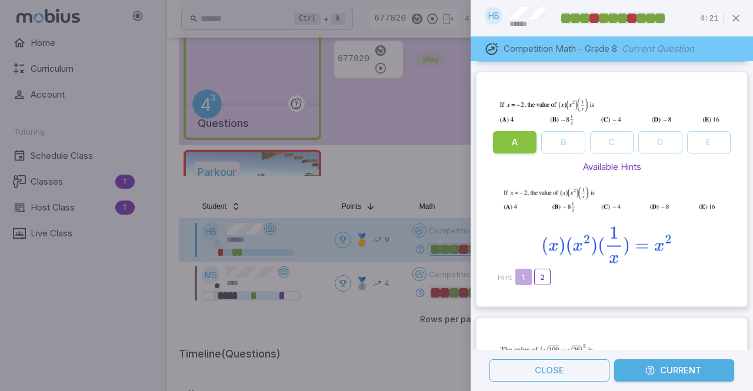
scroll to position [0, 0]
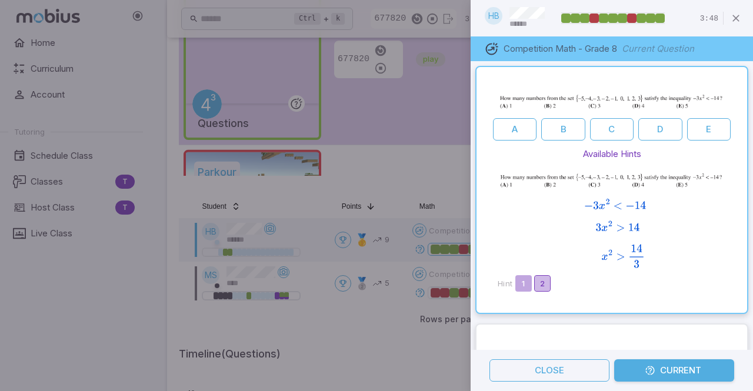
click at [542, 282] on button "2" at bounding box center [542, 283] width 16 height 16
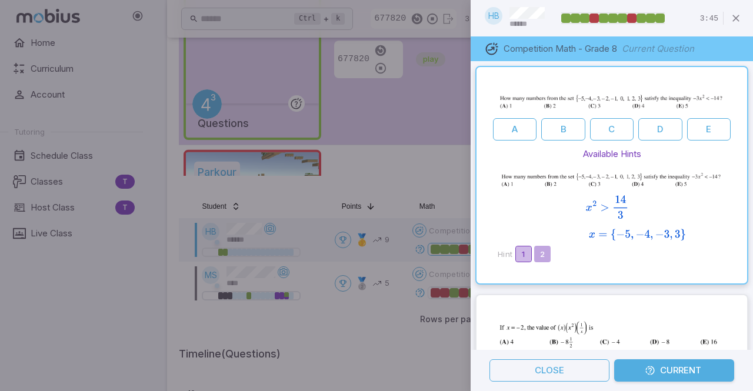
click at [527, 249] on button "1" at bounding box center [523, 254] width 16 height 16
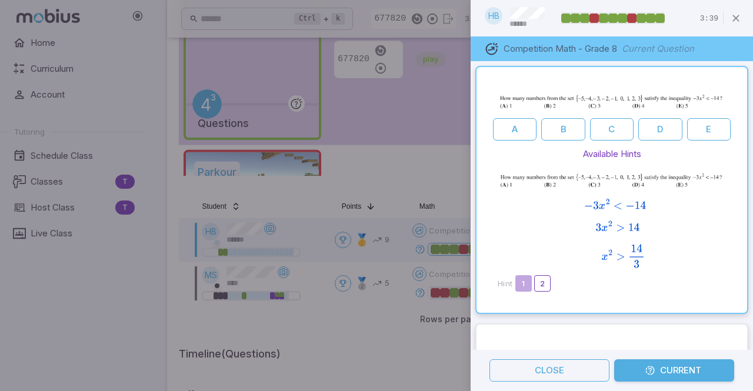
click at [443, 181] on div at bounding box center [376, 195] width 753 height 391
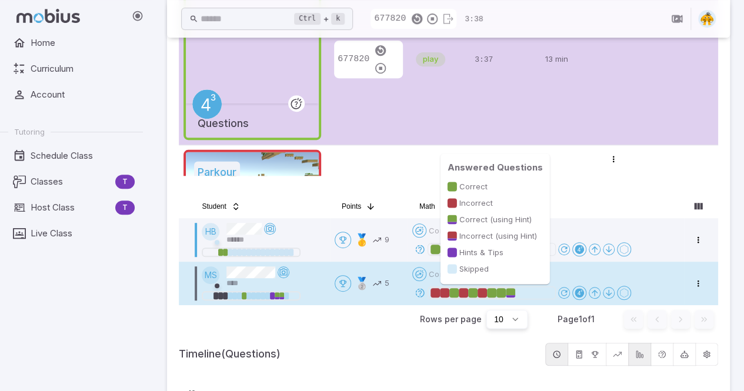
click at [512, 293] on div at bounding box center [510, 291] width 9 height 7
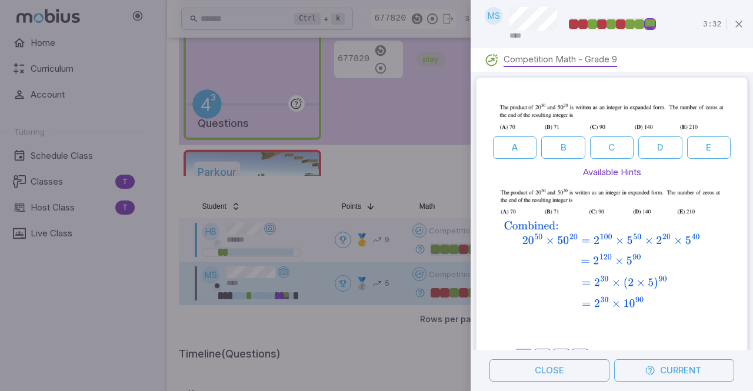
click at [431, 188] on div at bounding box center [376, 195] width 753 height 391
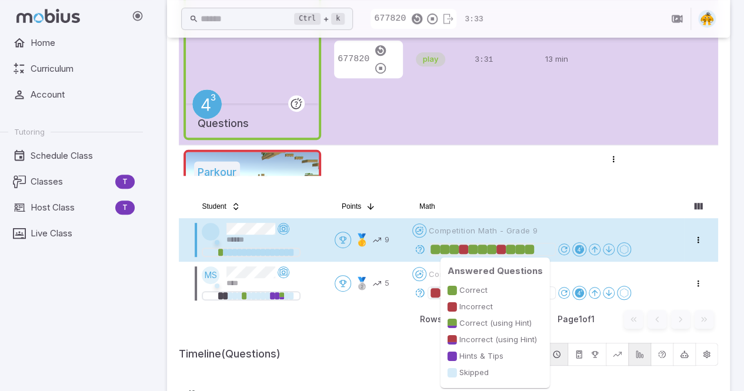
click at [533, 248] on div at bounding box center [528, 249] width 9 height 9
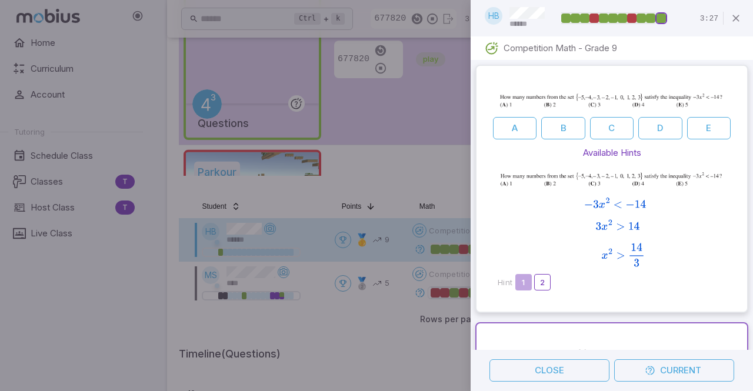
drag, startPoint x: 747, startPoint y: 78, endPoint x: 512, endPoint y: 205, distance: 266.8
click at [512, 205] on img at bounding box center [611, 221] width 228 height 105
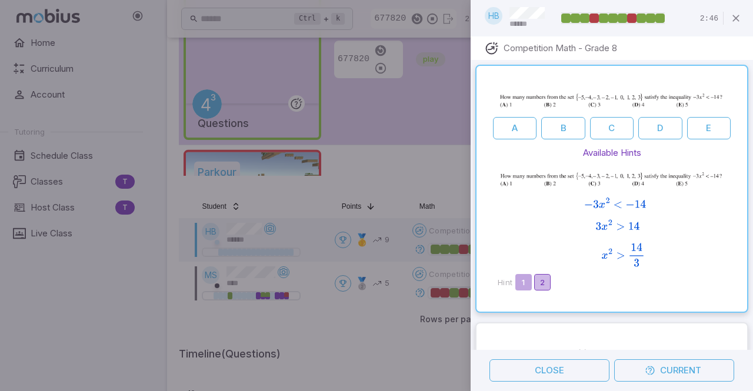
click at [547, 275] on button "2" at bounding box center [542, 282] width 16 height 16
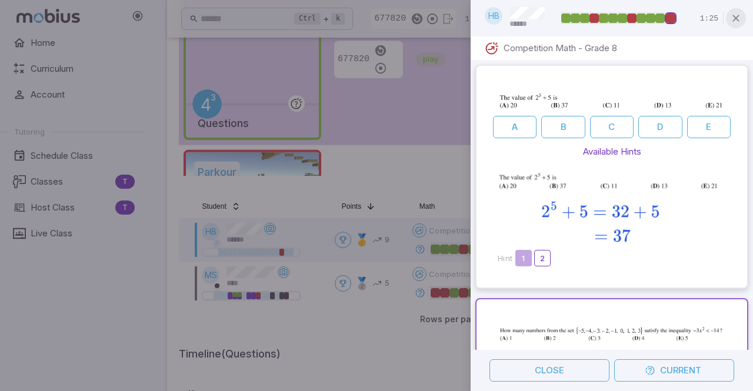
click at [737, 20] on icon "button" at bounding box center [736, 18] width 12 height 12
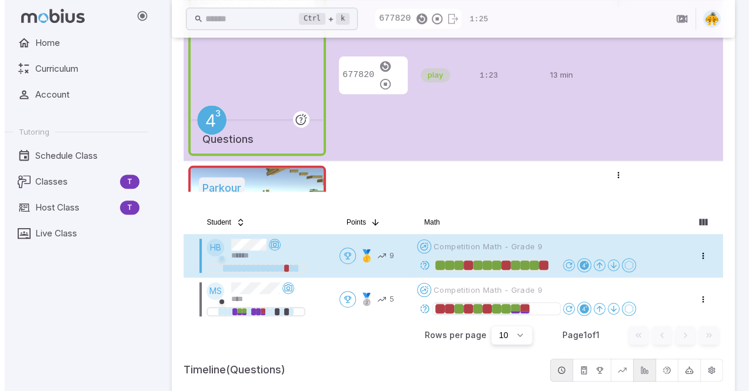
scroll to position [203, 0]
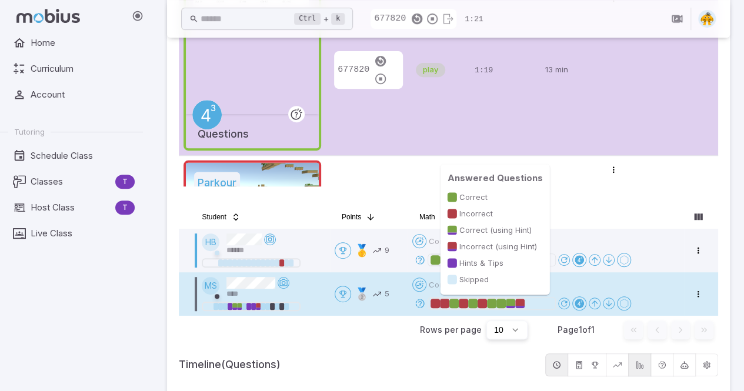
click at [521, 306] on div at bounding box center [519, 307] width 9 height 2
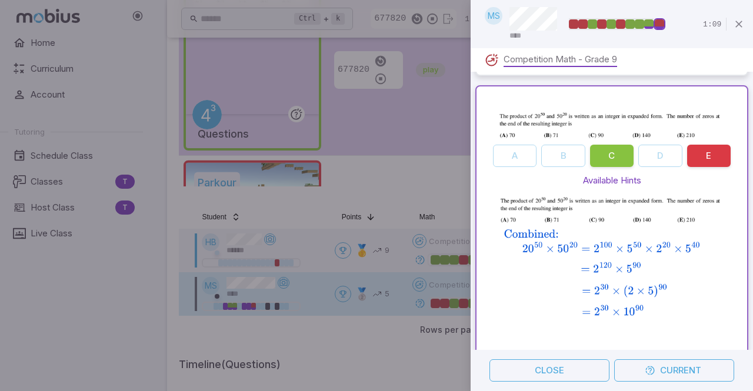
scroll to position [322, 0]
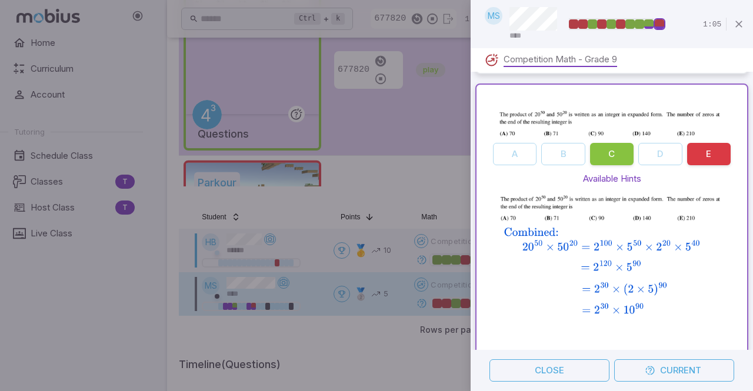
click at [731, 209] on div "A B C D E Available Hints Hint 1 2 3 4" at bounding box center [611, 238] width 261 height 299
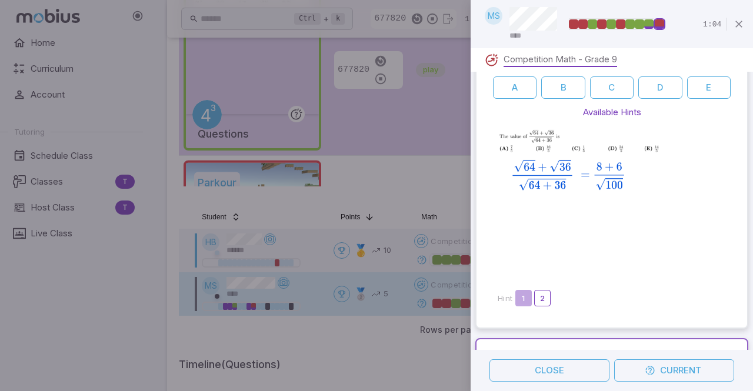
scroll to position [0, 0]
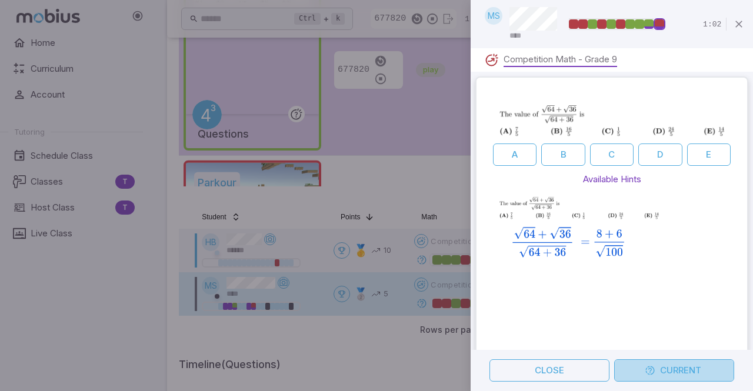
click at [687, 367] on button "Current" at bounding box center [674, 370] width 120 height 22
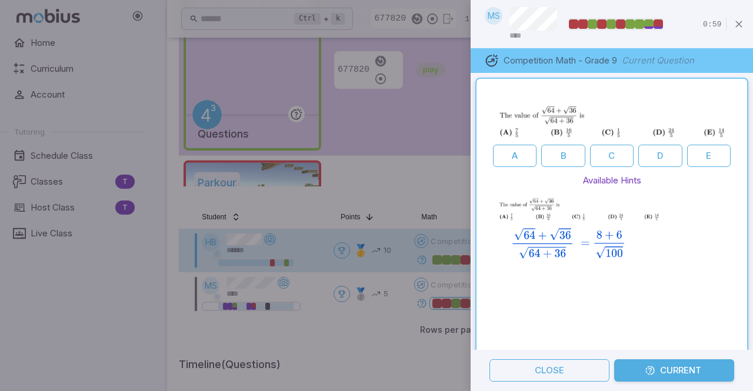
click at [734, 231] on div "A B C D E Available Hints Hint 1 2" at bounding box center [611, 237] width 273 height 319
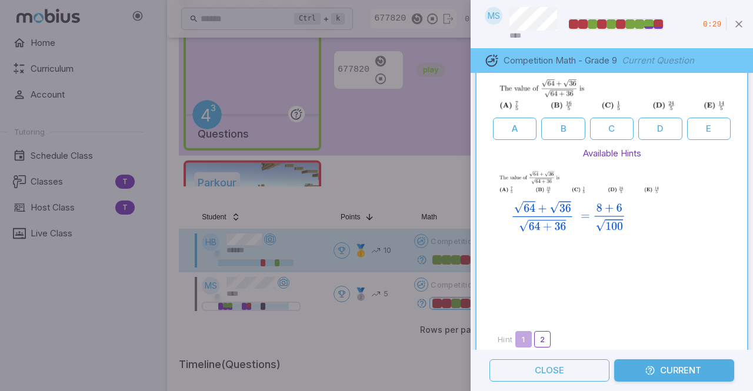
scroll to position [39, 0]
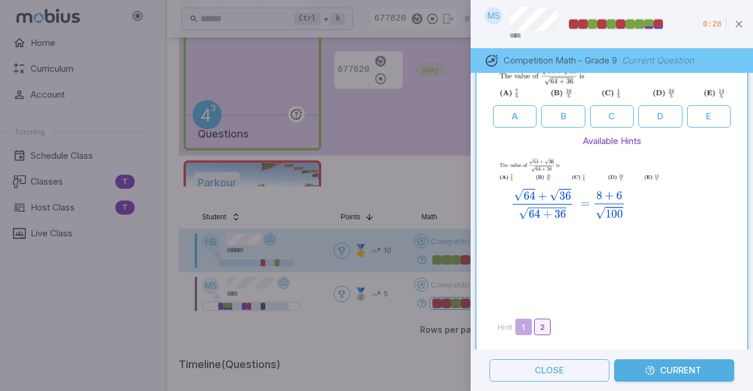
click at [548, 319] on button "2" at bounding box center [542, 327] width 16 height 16
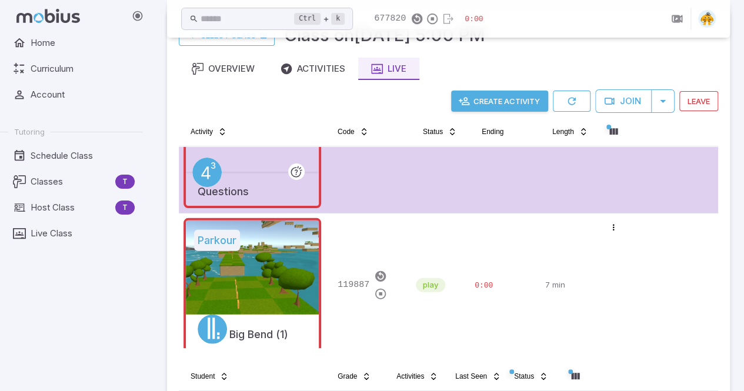
scroll to position [41, 0]
click at [738, 179] on main "**********" at bounding box center [448, 247] width 591 height 500
click at [735, 188] on main "**********" at bounding box center [448, 247] width 591 height 500
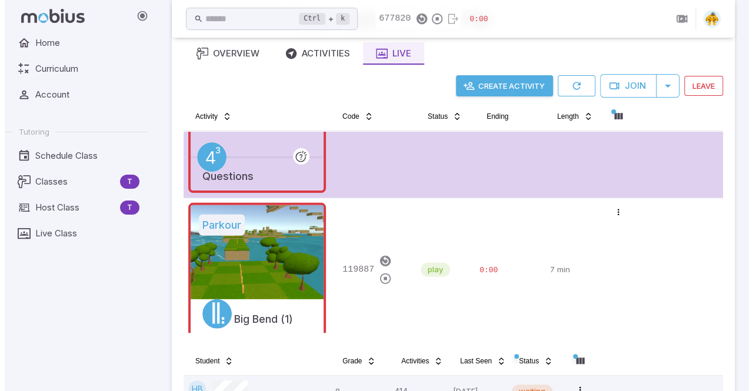
scroll to position [56, 0]
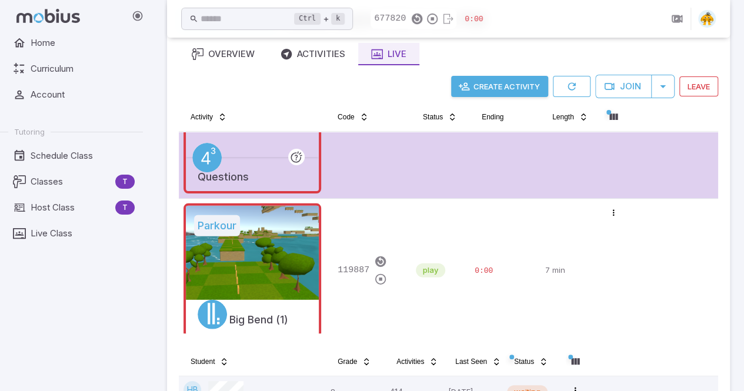
click at [498, 87] on button "Create Activity" at bounding box center [499, 86] width 97 height 21
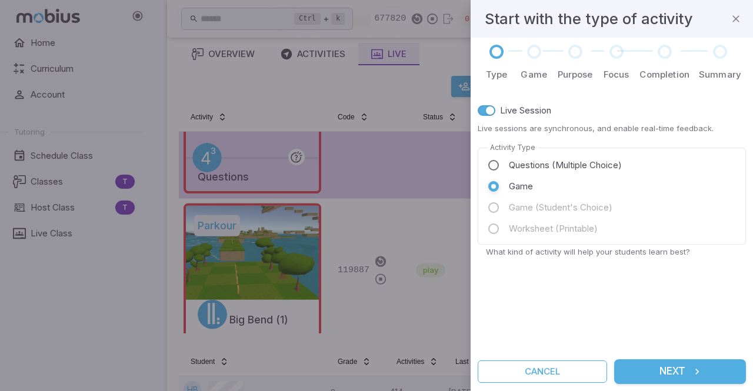
click at [677, 375] on button "Next" at bounding box center [680, 371] width 132 height 25
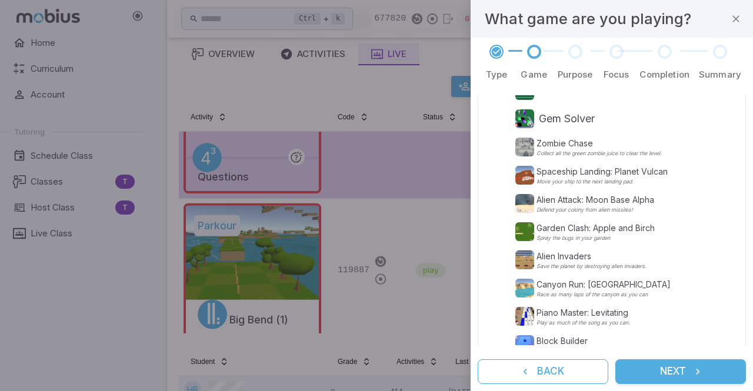
scroll to position [336, 0]
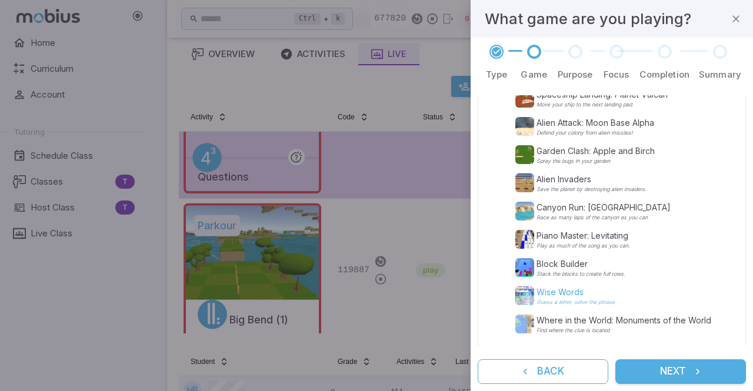
click at [590, 290] on p "Wise Words" at bounding box center [575, 292] width 78 height 12
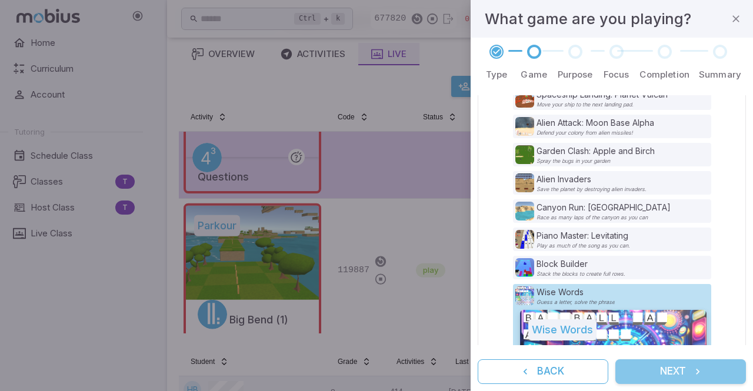
click at [659, 370] on button "Next" at bounding box center [680, 371] width 131 height 25
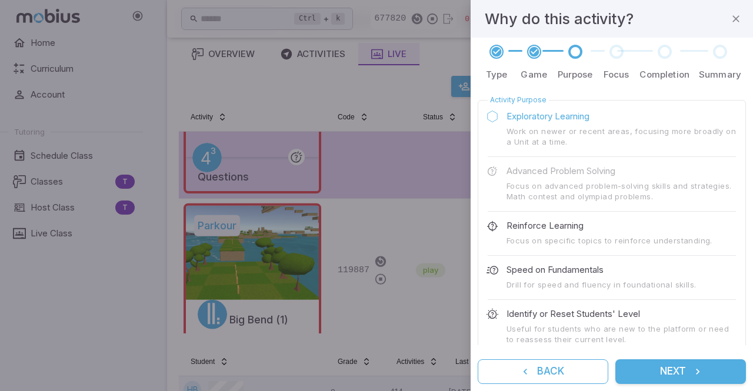
click at [673, 379] on button "Next" at bounding box center [680, 371] width 131 height 25
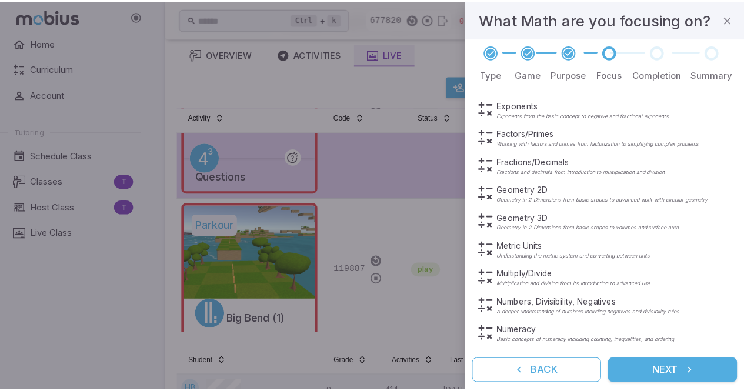
scroll to position [235, 0]
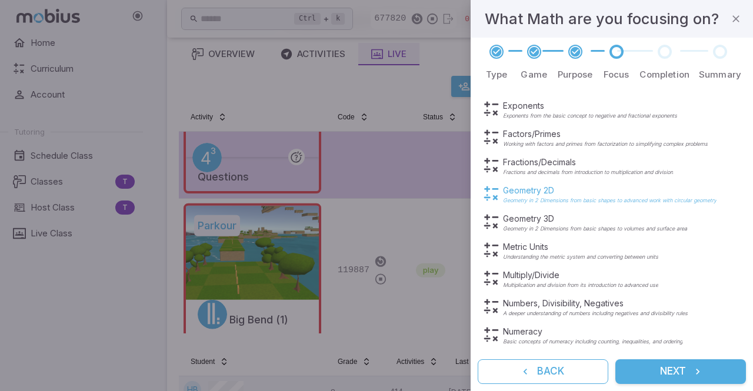
click at [526, 190] on p "Geometry 2D" at bounding box center [609, 191] width 213 height 12
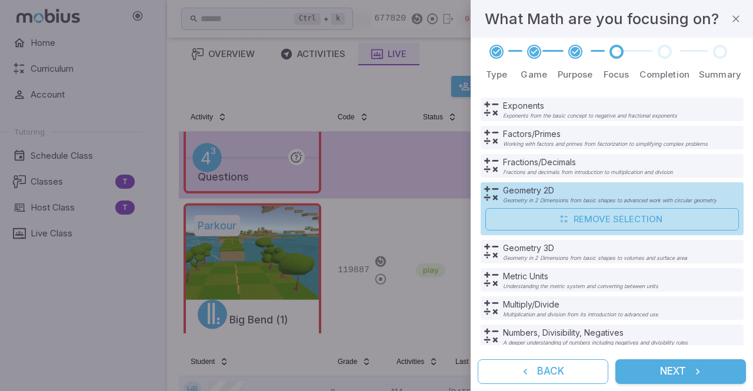
click at [664, 373] on button "Next" at bounding box center [680, 371] width 131 height 25
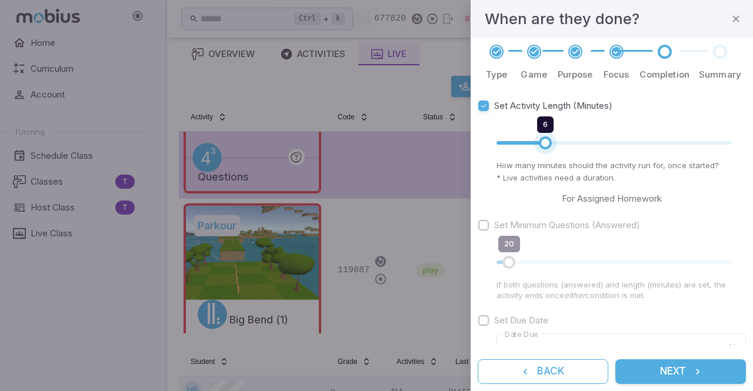
type input "*"
drag, startPoint x: 551, startPoint y: 141, endPoint x: 535, endPoint y: 141, distance: 15.9
click at [535, 141] on span "5" at bounding box center [535, 142] width 13 height 13
click at [666, 373] on button "Next" at bounding box center [680, 371] width 131 height 25
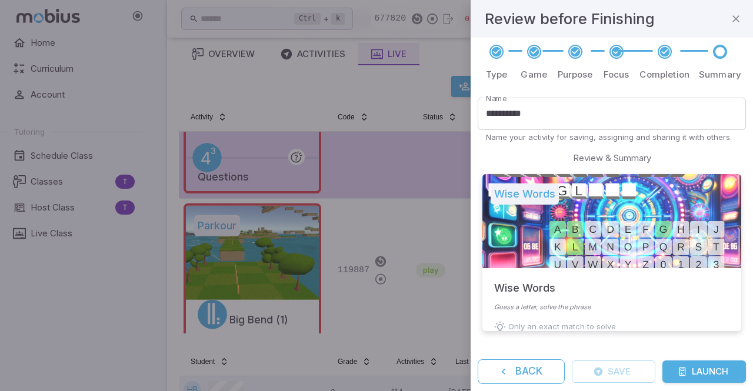
click at [693, 375] on button "Launch" at bounding box center [703, 371] width 83 height 22
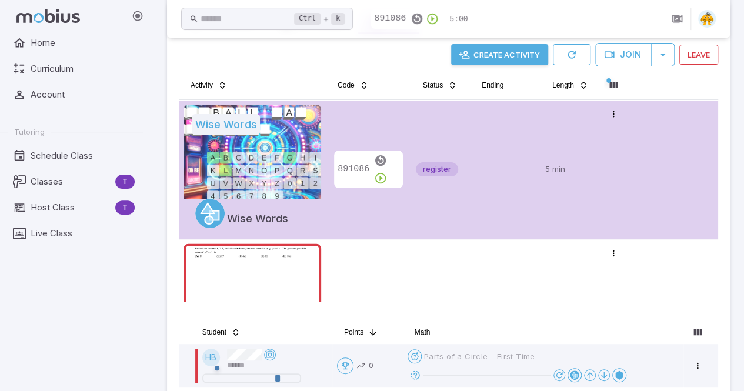
scroll to position [83, 0]
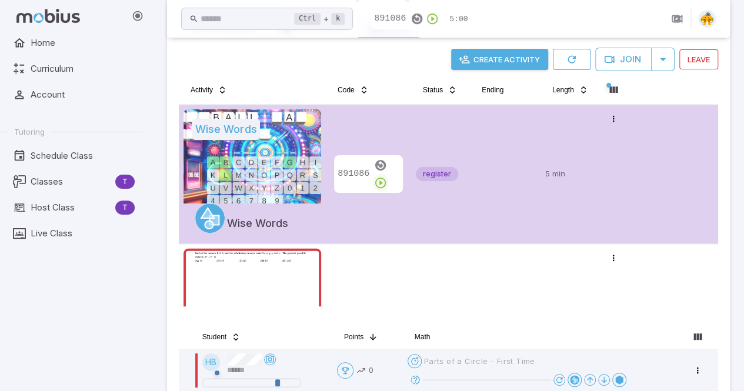
click at [387, 176] on icon "button" at bounding box center [380, 182] width 13 height 13
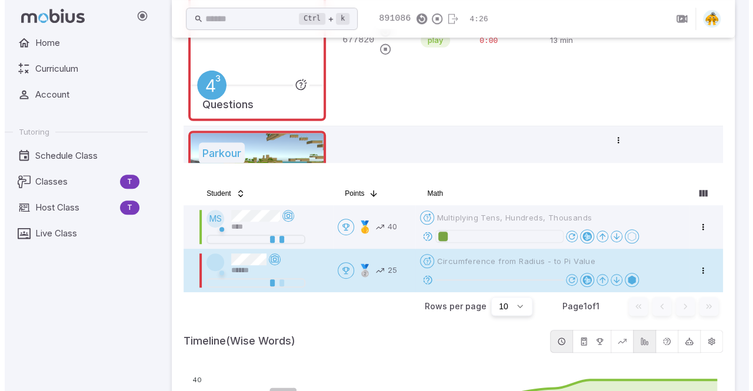
scroll to position [228, 0]
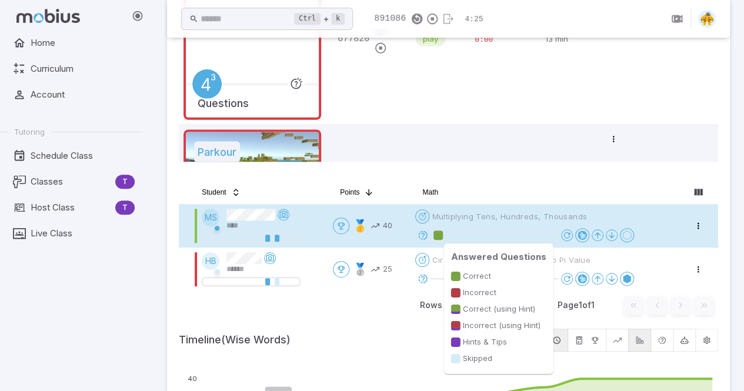
click at [441, 235] on div at bounding box center [437, 234] width 9 height 9
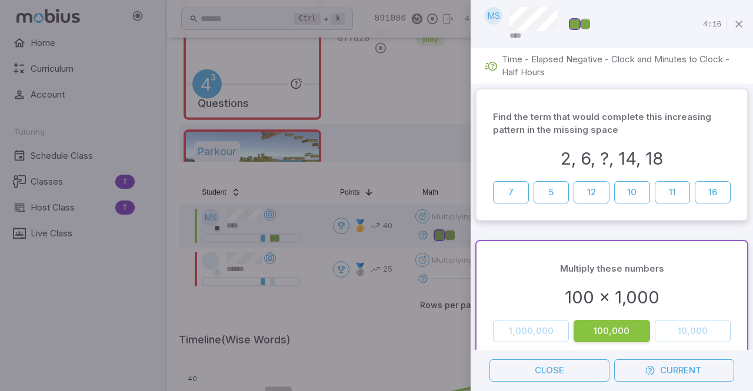
click at [743, 230] on div at bounding box center [611, 230] width 282 height 9
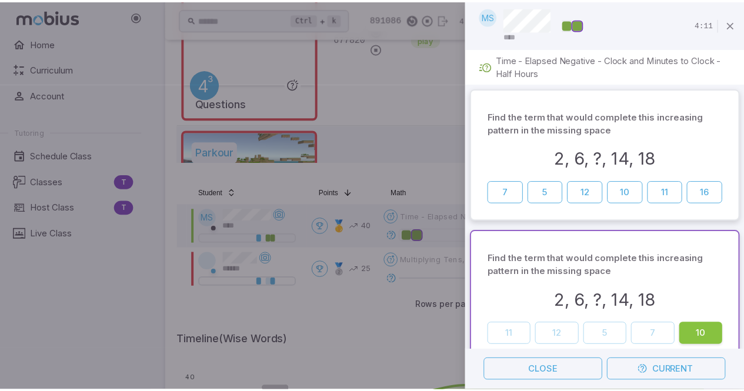
scroll to position [17, 0]
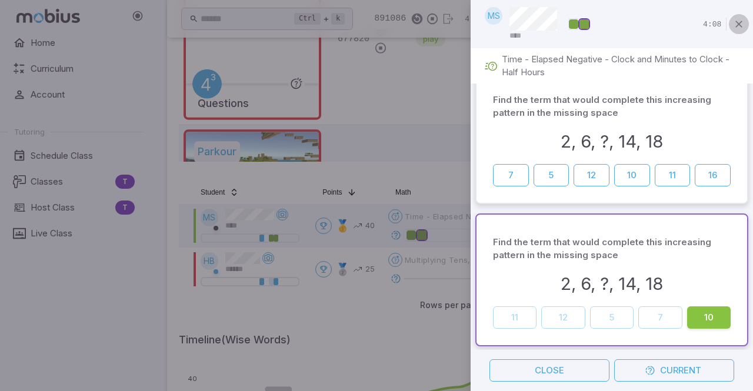
click at [740, 25] on icon "button" at bounding box center [739, 24] width 12 height 12
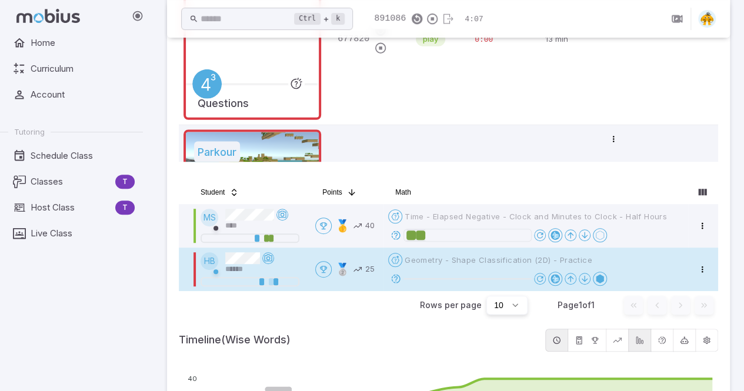
click at [473, 265] on div "Open menu Geometry - Shape Classification (2D) - Practice" at bounding box center [490, 260] width 204 height 14
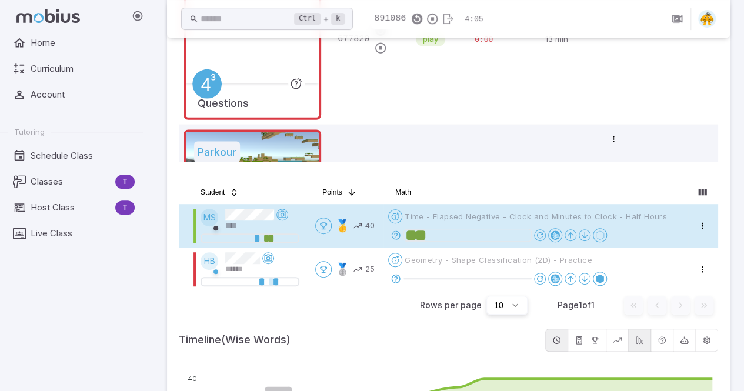
click at [488, 222] on div "Open menu Time - Elapsed Negative - Clock and Minutes to Clock - Half Hours" at bounding box center [527, 216] width 279 height 14
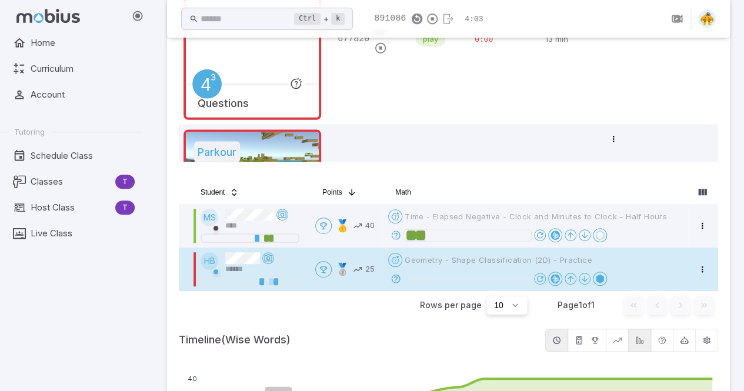
click at [456, 268] on div "Open menu Geometry - Shape Classification (2D) - Practice" at bounding box center [535, 269] width 295 height 33
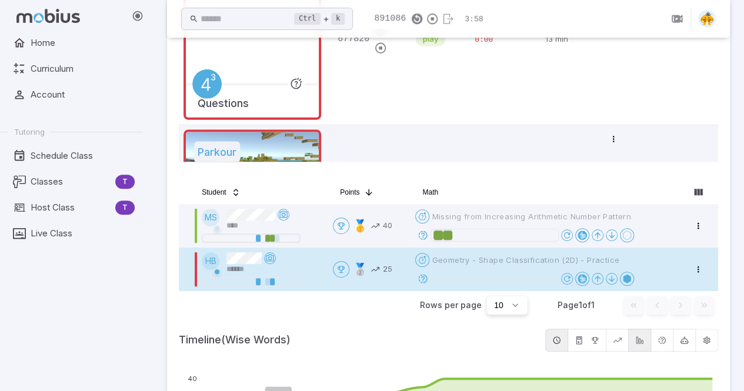
click at [459, 255] on span "Geometry - Shape Classification (2D) - Practice" at bounding box center [526, 260] width 188 height 11
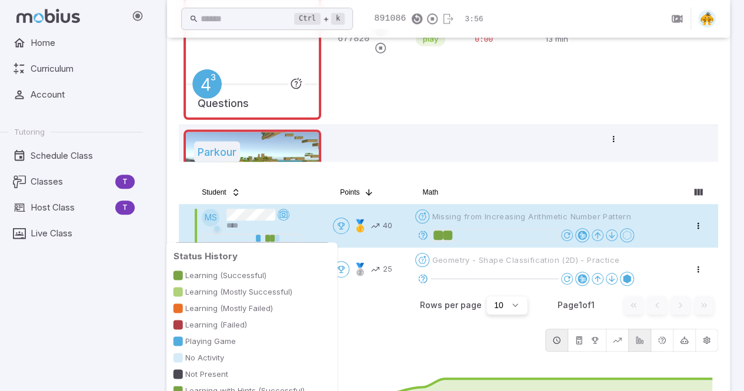
click at [271, 237] on div at bounding box center [272, 238] width 5 height 7
click at [282, 236] on div at bounding box center [251, 238] width 94 height 7
click at [280, 236] on div at bounding box center [251, 238] width 94 height 7
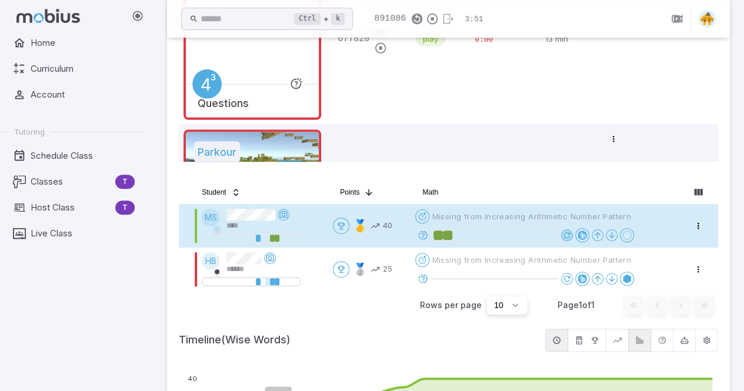
click at [568, 235] on icon at bounding box center [566, 234] width 9 height 9
click at [569, 232] on icon at bounding box center [566, 234] width 9 height 9
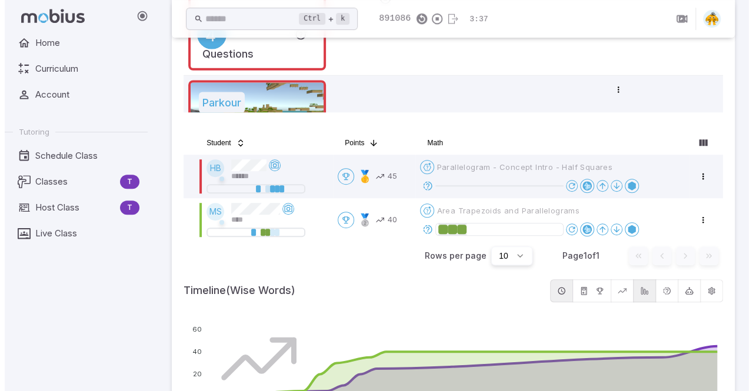
scroll to position [276, 0]
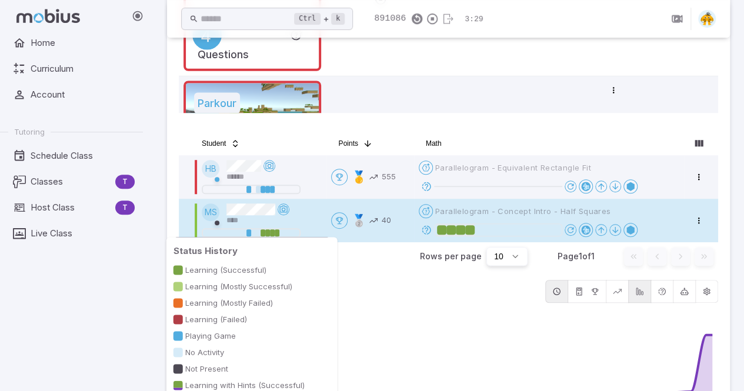
click at [275, 230] on div at bounding box center [277, 232] width 5 height 7
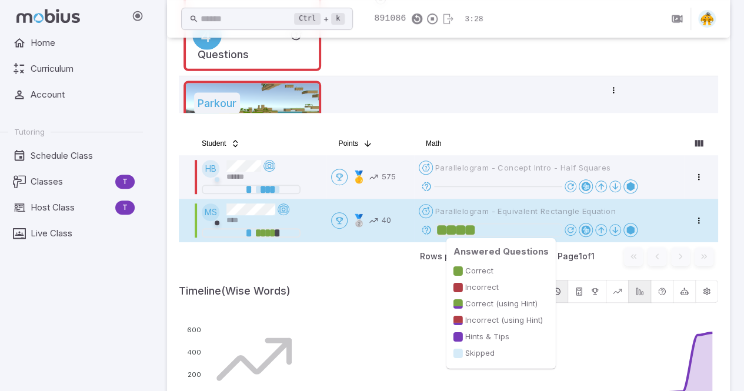
click at [472, 232] on div at bounding box center [469, 229] width 9 height 9
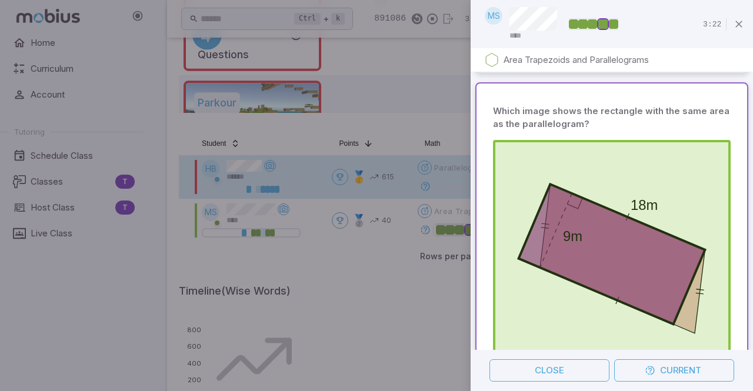
scroll to position [716, 0]
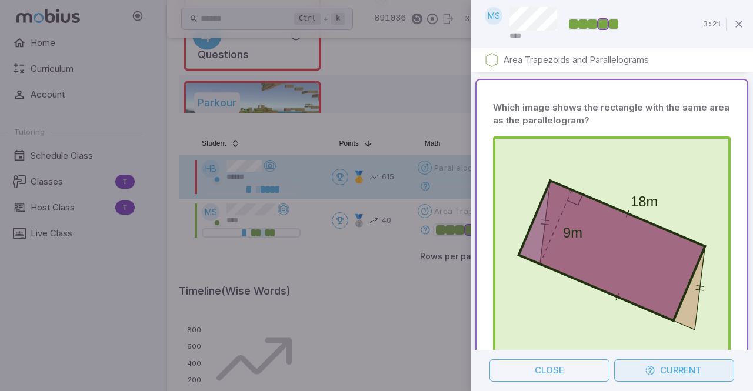
click at [664, 376] on button "Current" at bounding box center [674, 370] width 120 height 22
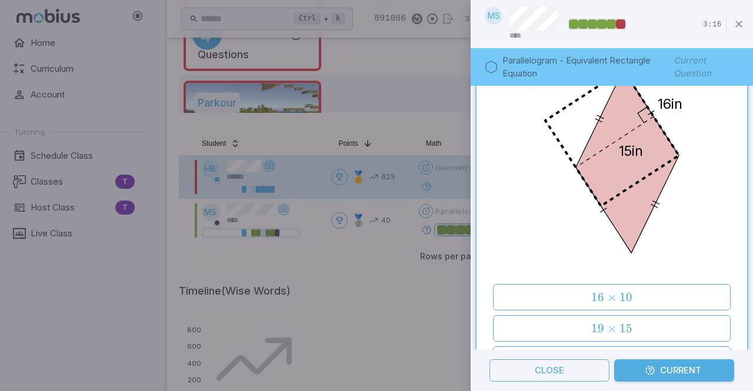
scroll to position [0, 0]
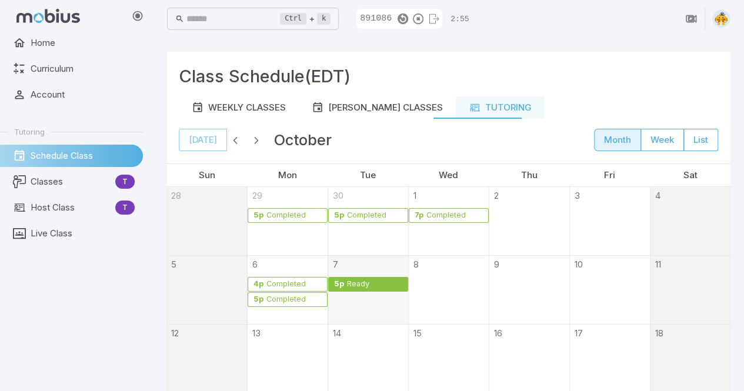
click at [349, 286] on div "Ready" at bounding box center [358, 284] width 24 height 9
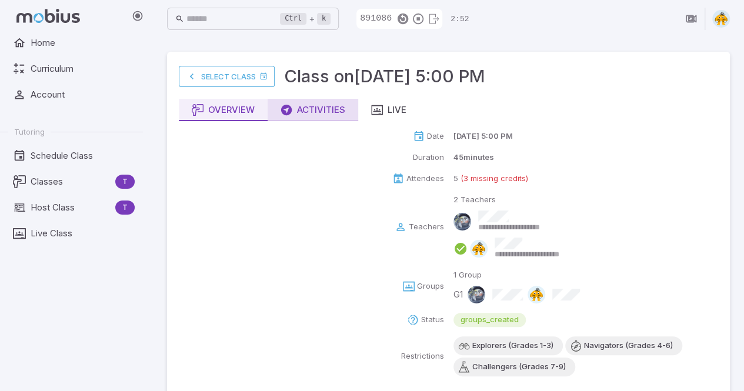
click at [322, 113] on div "Activities" at bounding box center [312, 109] width 65 height 13
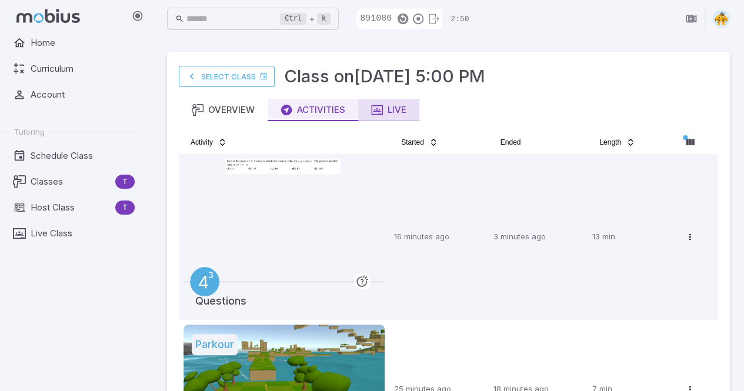
click at [387, 109] on div "Live" at bounding box center [388, 109] width 35 height 13
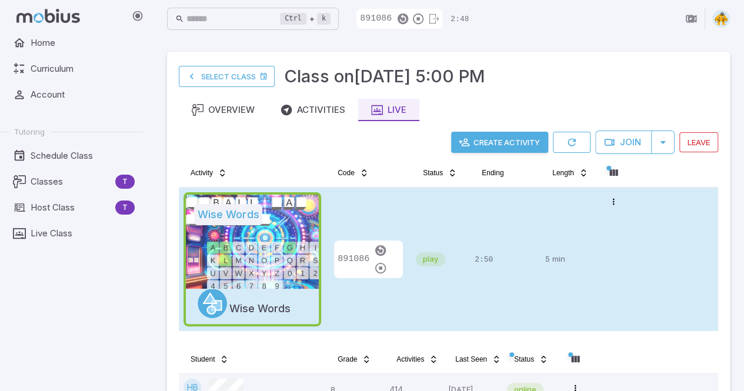
scroll to position [87, 0]
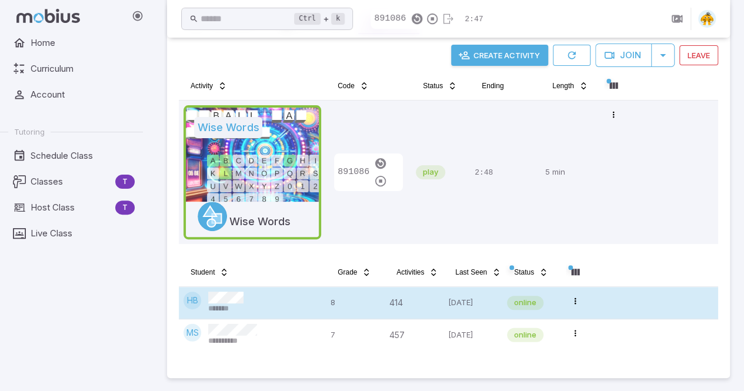
click at [285, 312] on div "HB *******" at bounding box center [252, 303] width 138 height 22
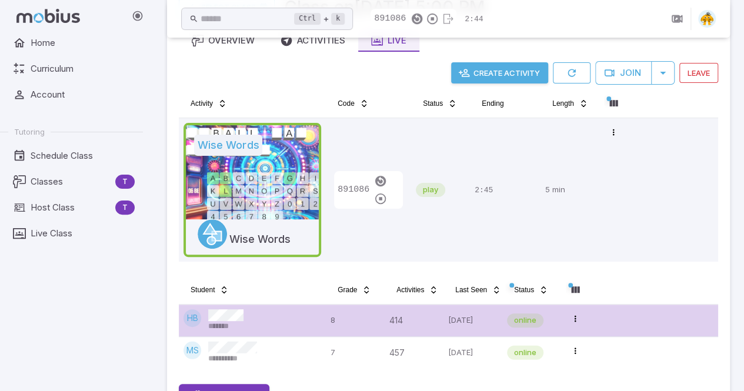
scroll to position [66, 0]
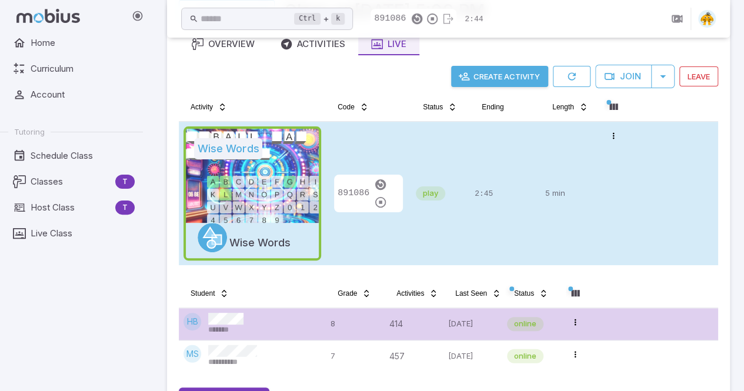
click at [285, 182] on div at bounding box center [252, 176] width 133 height 94
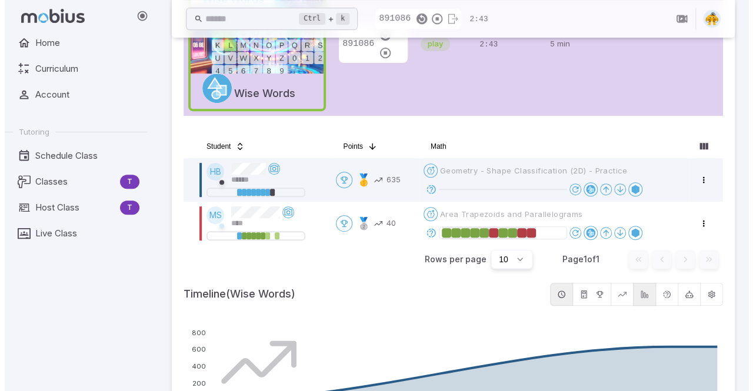
scroll to position [215, 0]
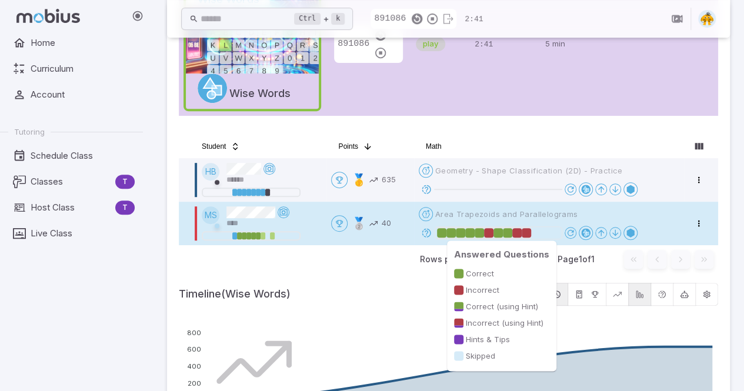
click at [527, 233] on div at bounding box center [526, 232] width 9 height 9
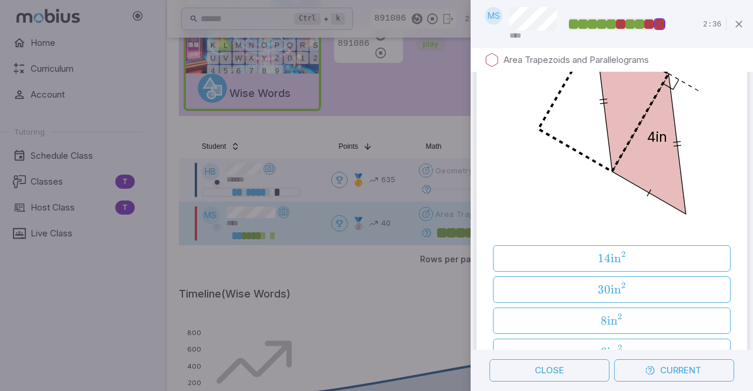
scroll to position [154, 0]
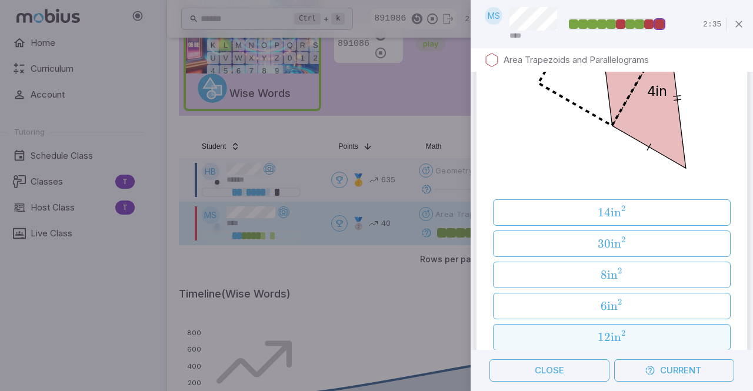
click at [621, 331] on span "12 in 2" at bounding box center [611, 337] width 229 height 15
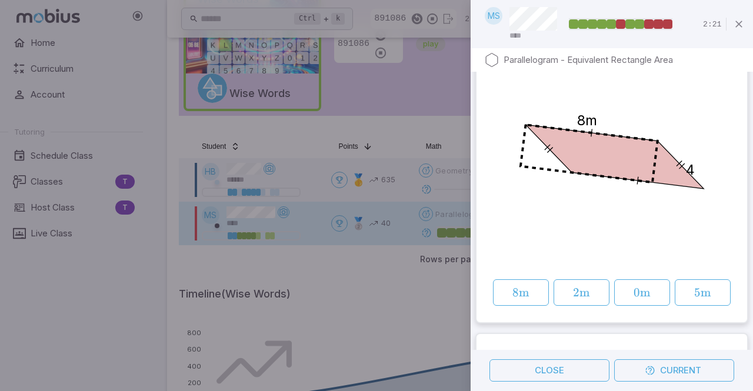
scroll to position [81, 0]
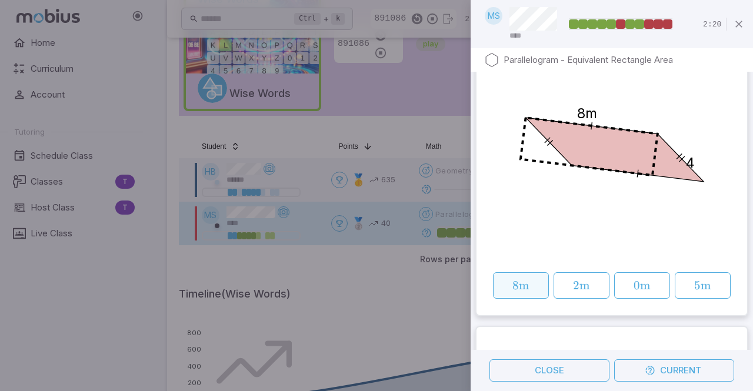
click at [526, 279] on span "m" at bounding box center [524, 285] width 11 height 15
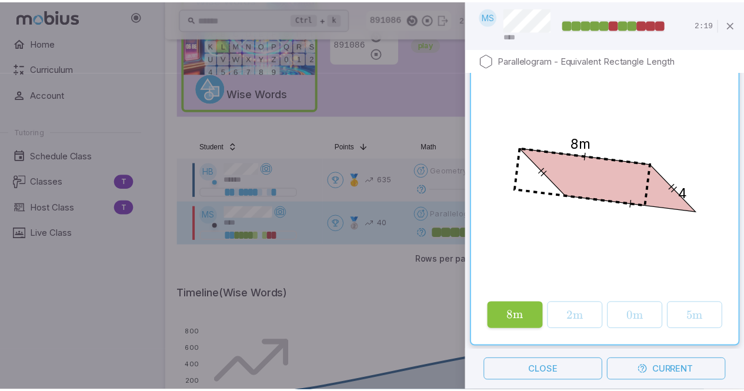
scroll to position [0, 0]
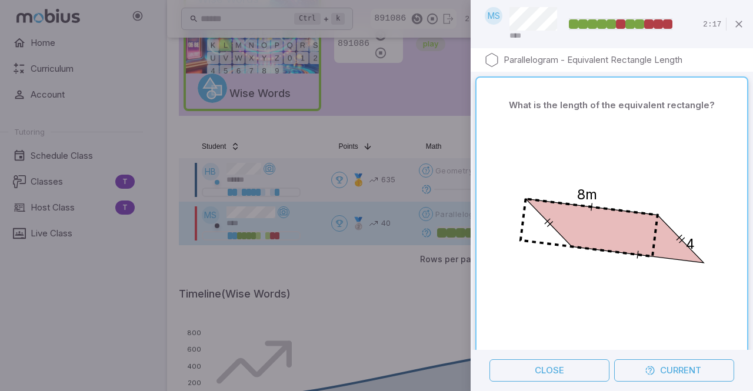
click at [417, 265] on div at bounding box center [376, 195] width 753 height 391
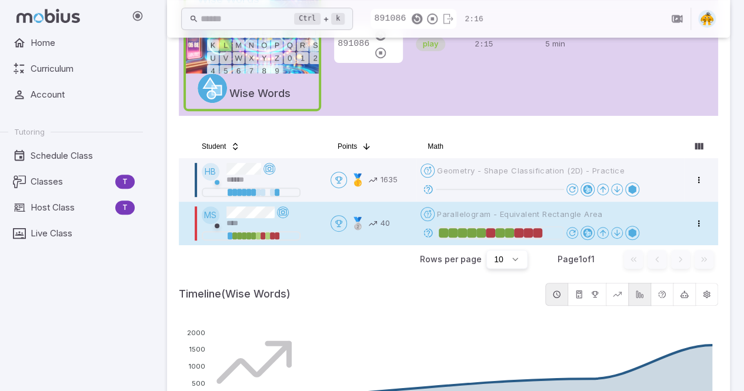
click at [306, 232] on div at bounding box center [261, 235] width 119 height 12
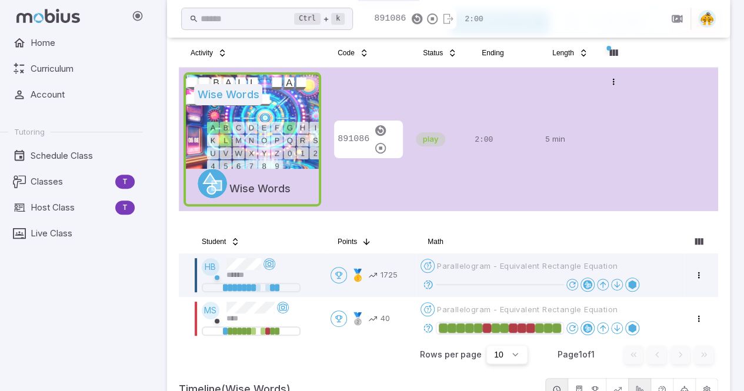
scroll to position [127, 0]
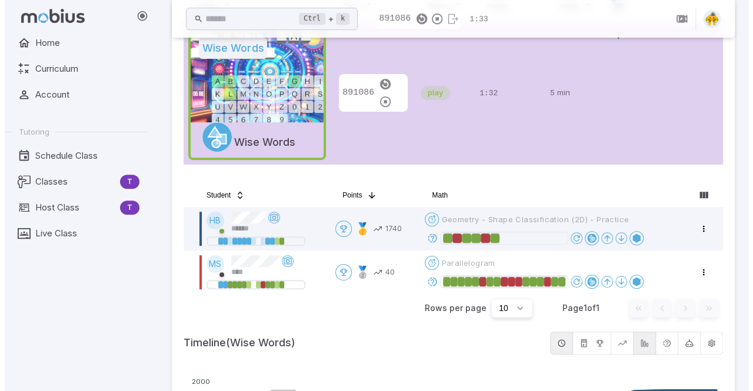
scroll to position [172, 0]
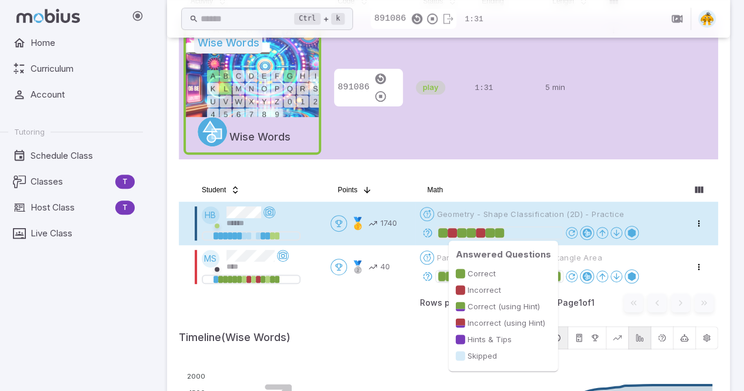
click at [501, 235] on div at bounding box center [498, 232] width 9 height 9
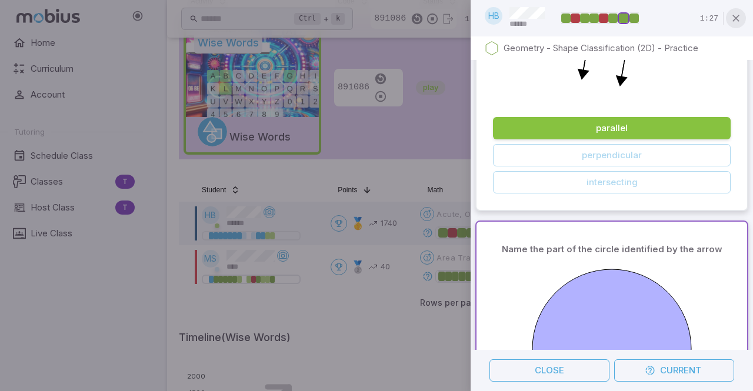
scroll to position [757, 0]
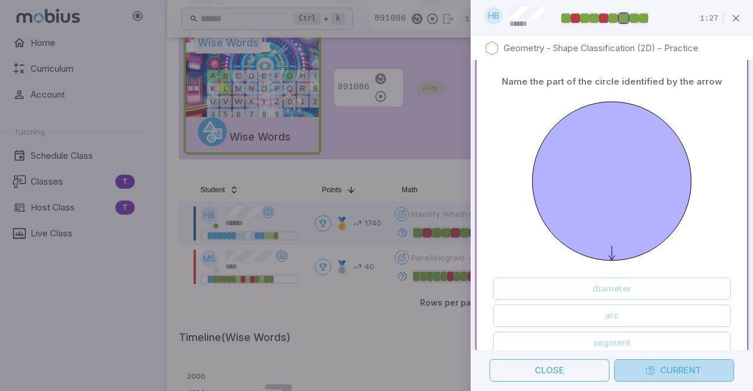
click at [656, 373] on button "Current" at bounding box center [674, 370] width 120 height 22
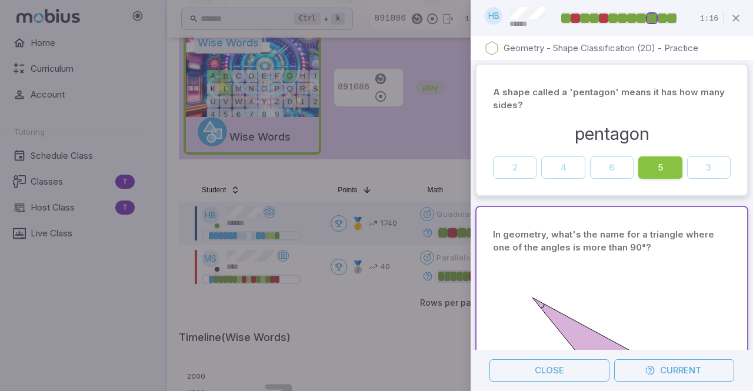
scroll to position [833, 0]
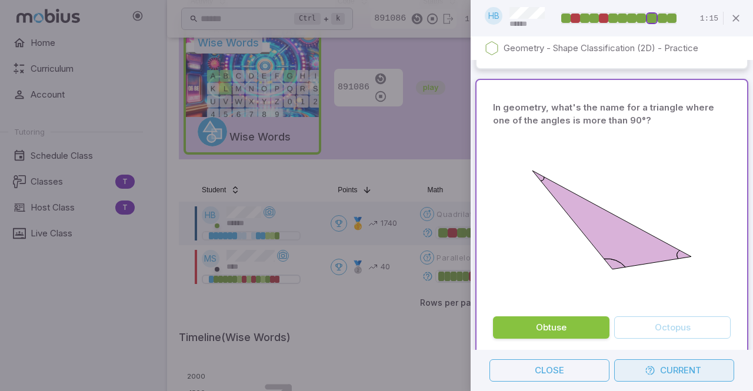
click at [661, 375] on button "Current" at bounding box center [674, 370] width 120 height 22
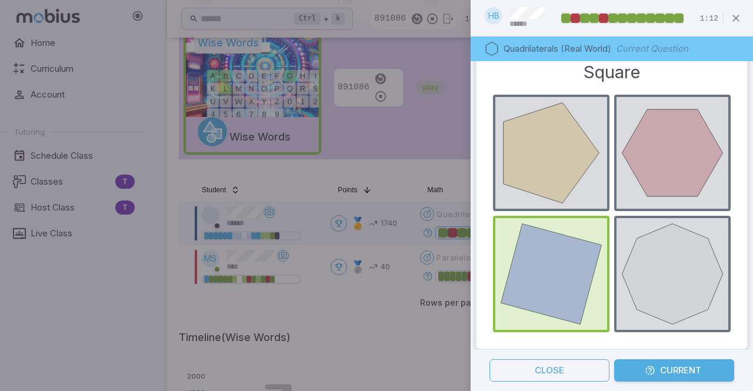
scroll to position [0, 0]
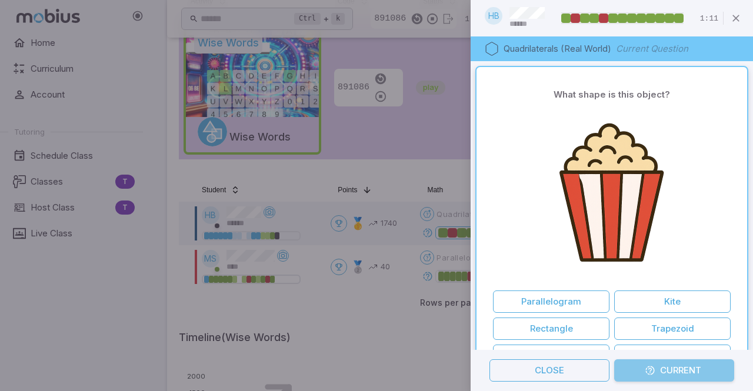
click at [655, 373] on button "Current" at bounding box center [674, 370] width 120 height 22
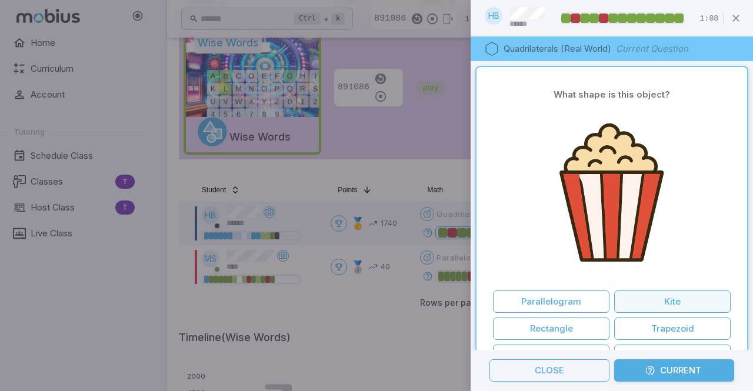
click at [653, 306] on button "Kite" at bounding box center [672, 301] width 116 height 22
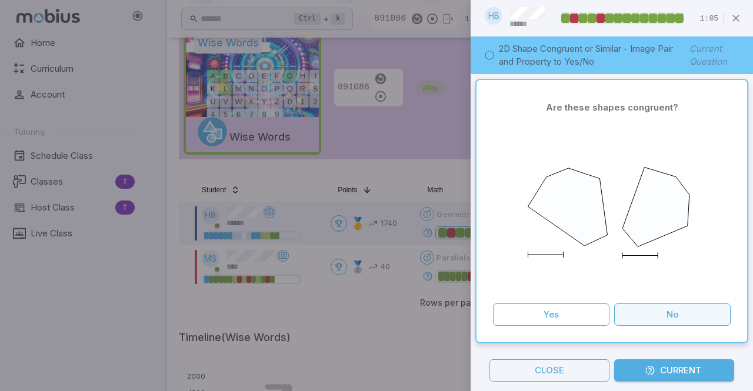
click at [626, 310] on button "No" at bounding box center [672, 314] width 116 height 22
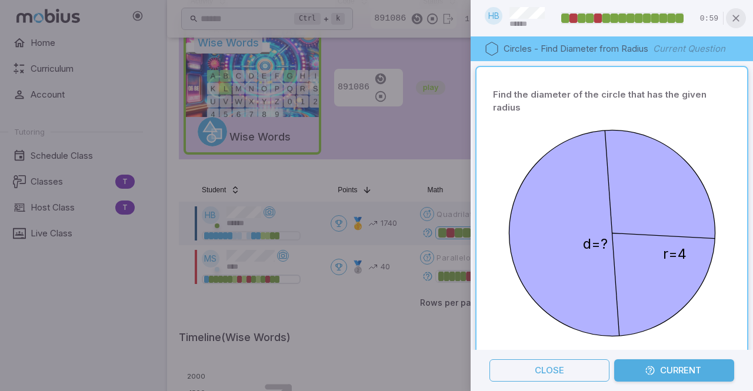
click at [736, 23] on icon "button" at bounding box center [736, 18] width 12 height 12
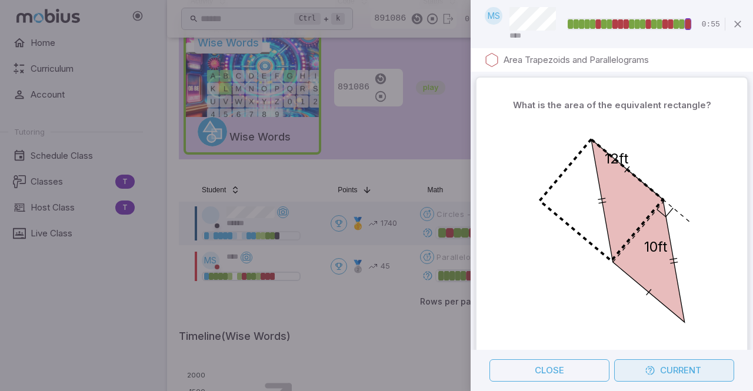
click at [648, 370] on icon "button" at bounding box center [649, 370] width 11 height 11
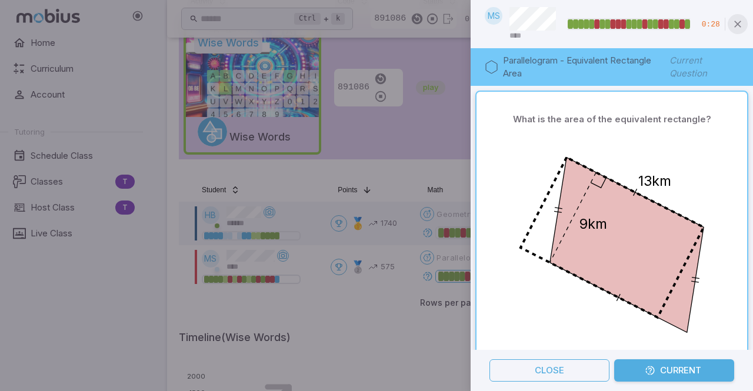
click at [738, 25] on icon "button" at bounding box center [737, 24] width 12 height 12
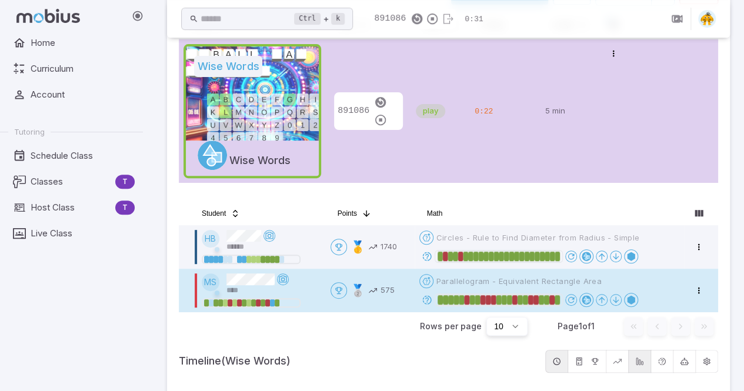
scroll to position [147, 0]
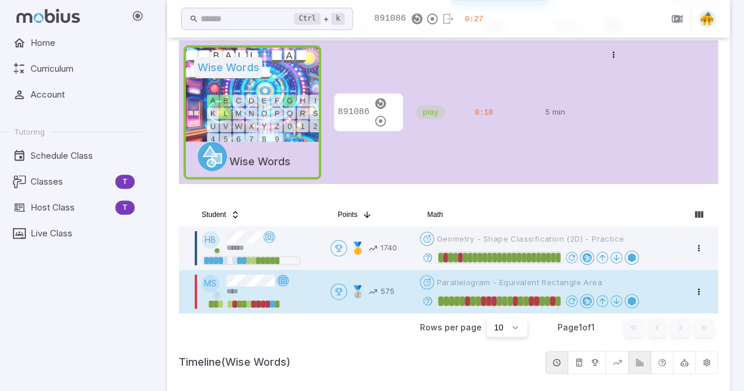
click at [282, 277] on icon at bounding box center [282, 280] width 9 height 9
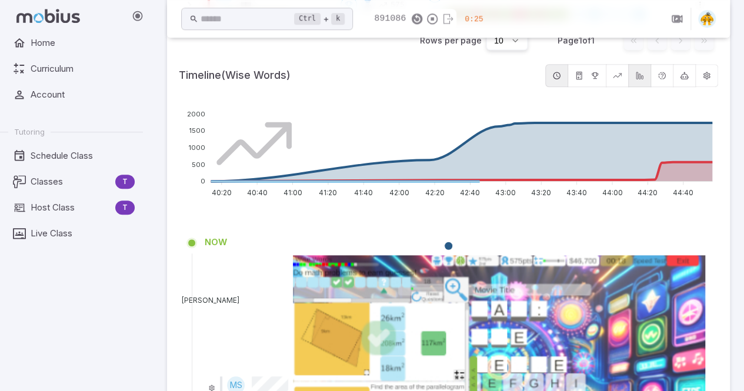
scroll to position [260, 0]
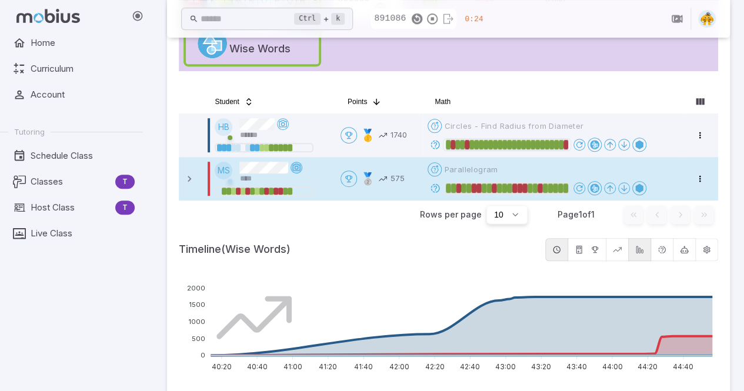
click at [298, 167] on icon at bounding box center [296, 167] width 9 height 9
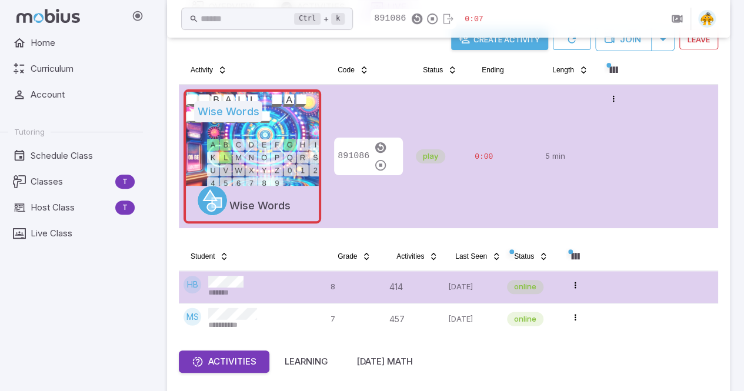
scroll to position [102, 0]
